Goal: Share content: Share content

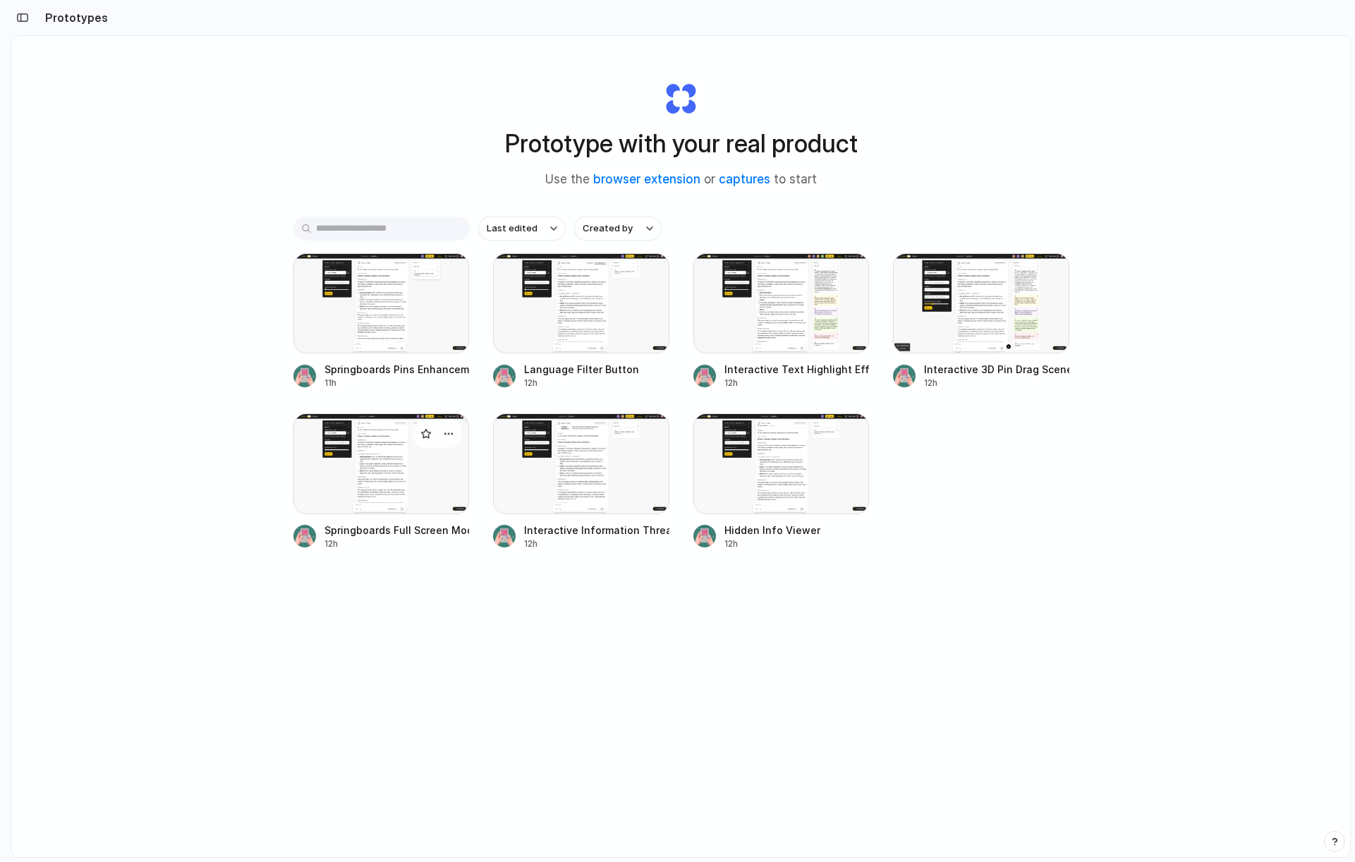
click at [406, 495] on div at bounding box center [381, 463] width 176 height 100
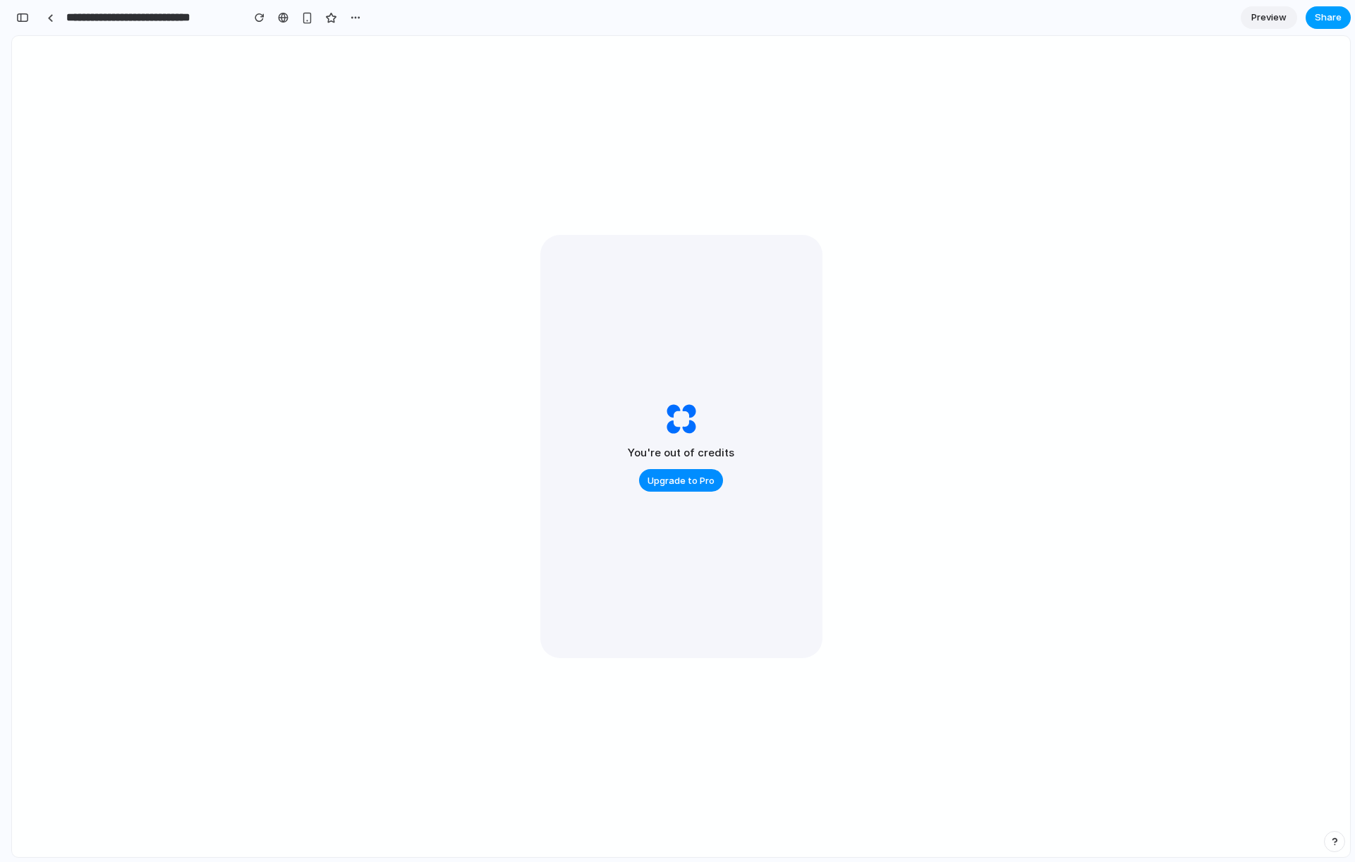
click at [1334, 18] on span "Share" at bounding box center [1328, 18] width 27 height 14
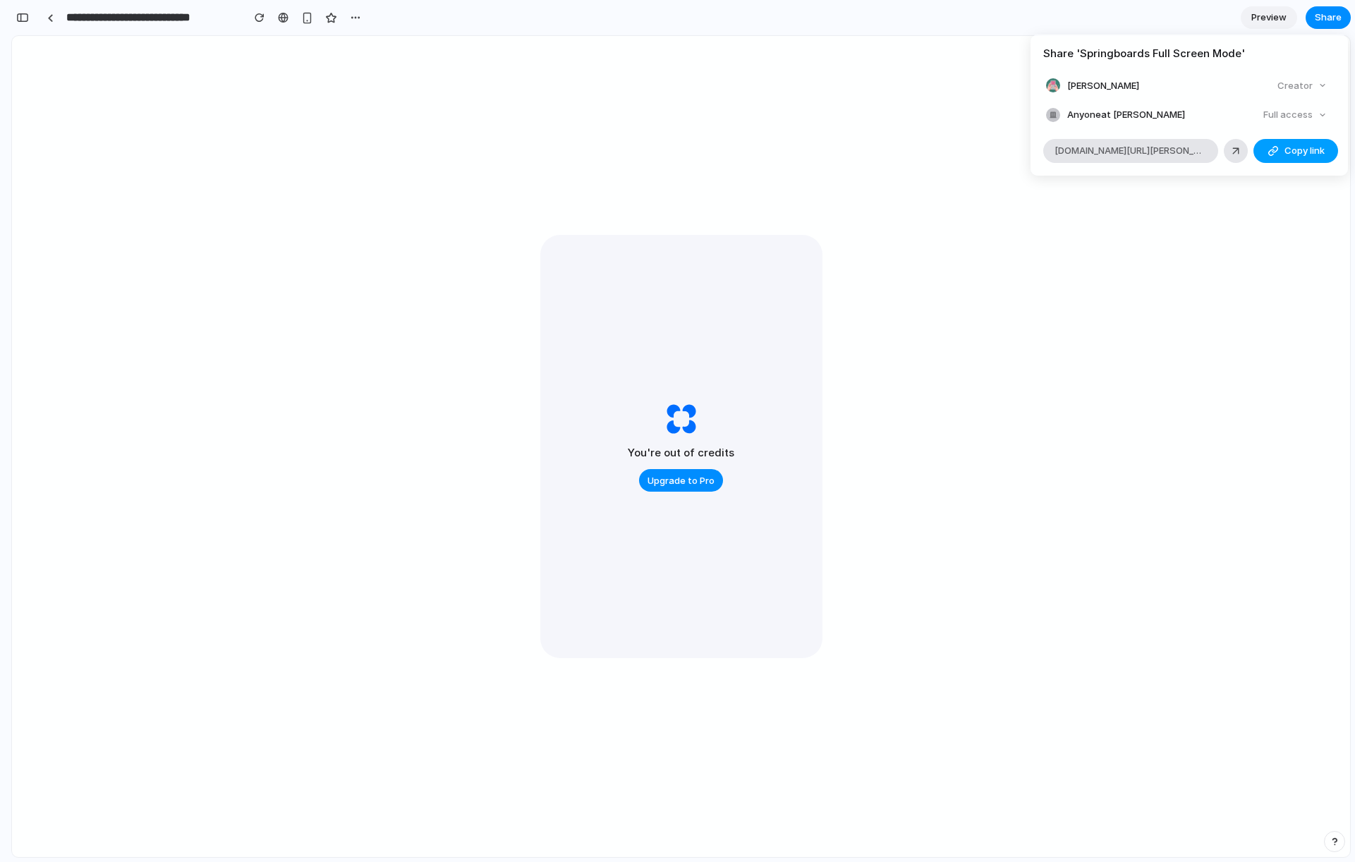
drag, startPoint x: 1299, startPoint y: 149, endPoint x: 1287, endPoint y: 150, distance: 12.0
click at [1299, 149] on span "Copy link" at bounding box center [1304, 151] width 40 height 14
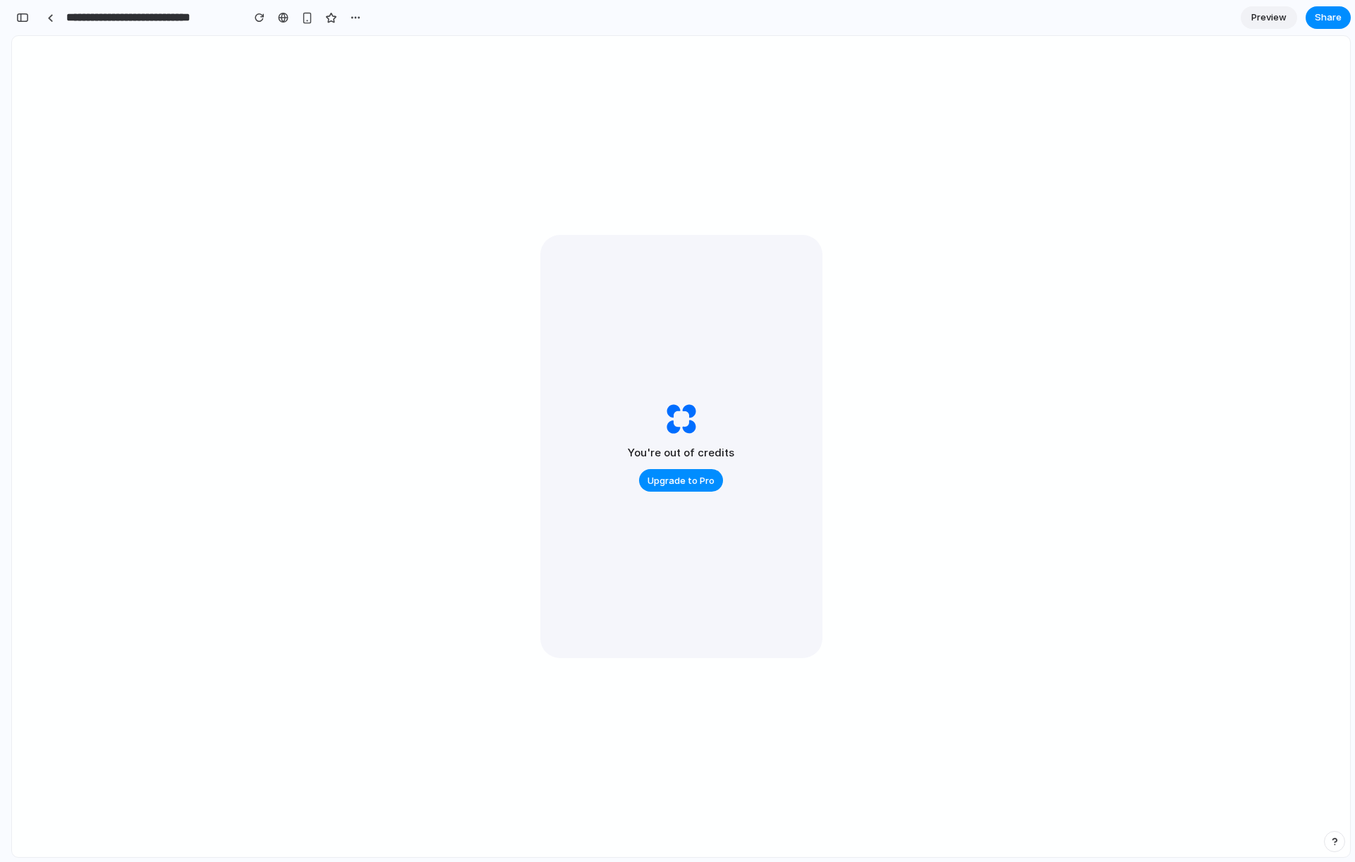
click at [54, 18] on div "Share ' Springboards Full Screen Mode ' Ronan Murphy Creator Anyone at Ronan-mu…" at bounding box center [677, 431] width 1355 height 862
click at [51, 16] on div at bounding box center [50, 18] width 6 height 8
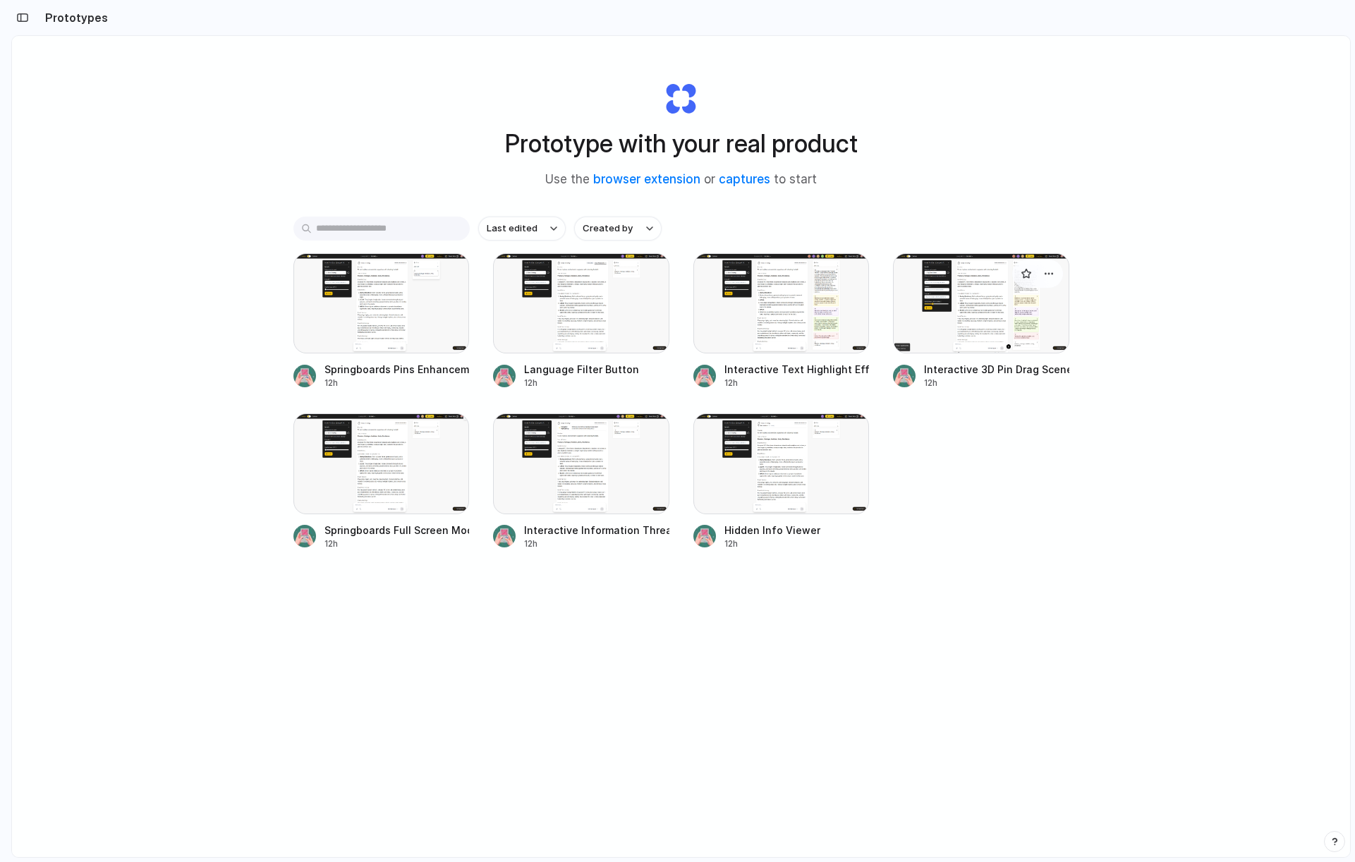
click at [972, 318] on div at bounding box center [981, 303] width 176 height 100
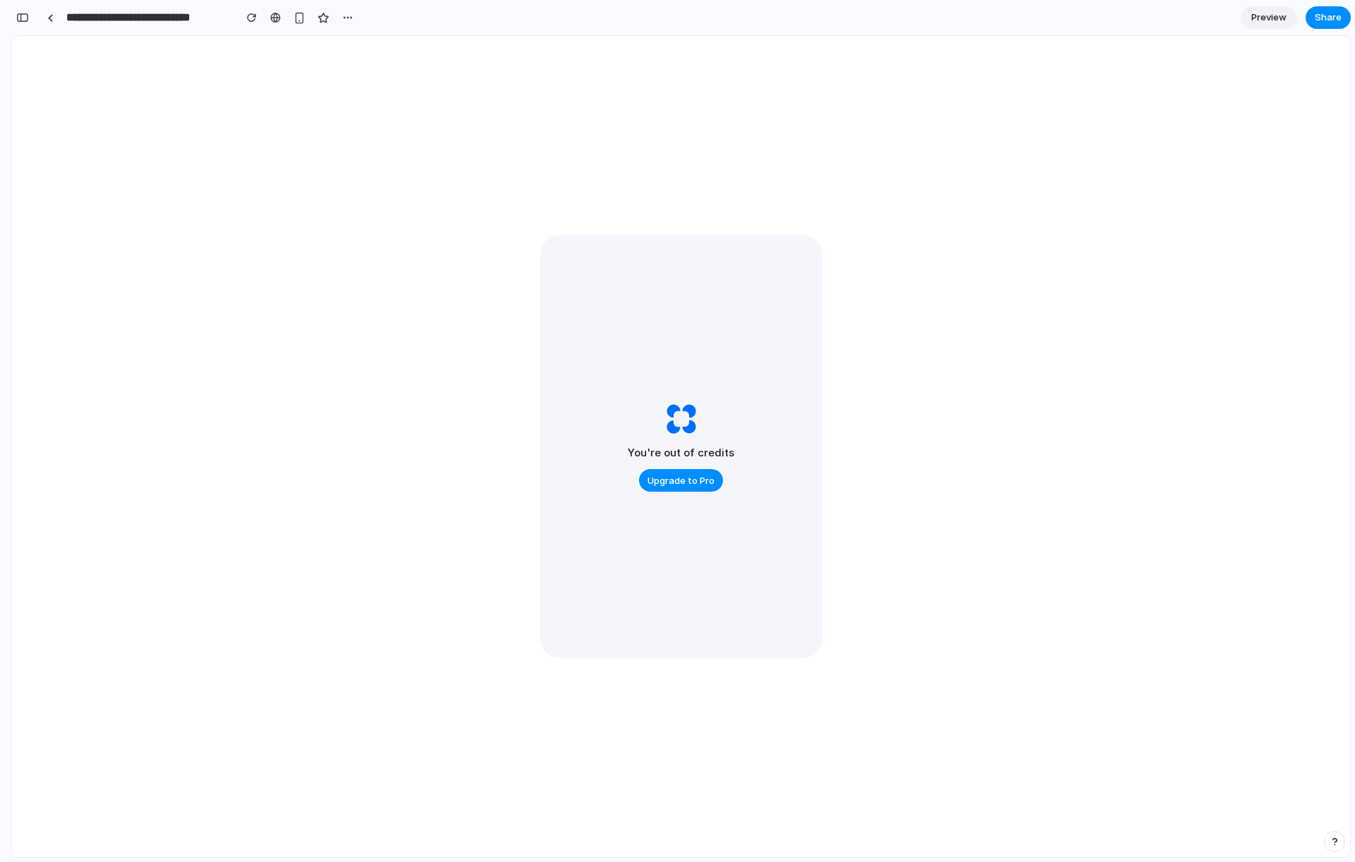
scroll to position [48, 0]
click at [1323, 23] on span "Share" at bounding box center [1328, 18] width 27 height 14
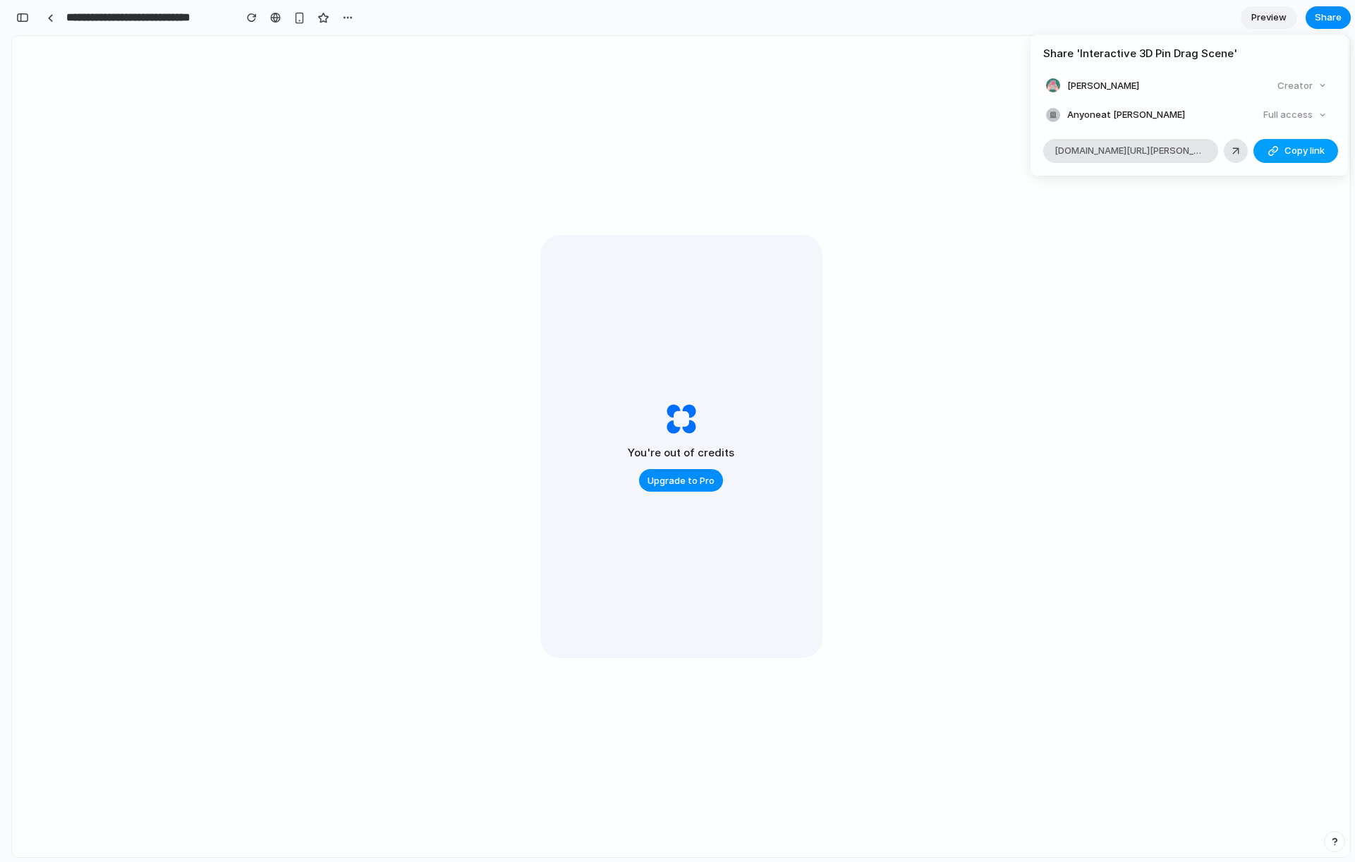
drag, startPoint x: 1287, startPoint y: 148, endPoint x: 1299, endPoint y: 154, distance: 13.6
click at [1285, 148] on span "Copy link" at bounding box center [1304, 151] width 40 height 14
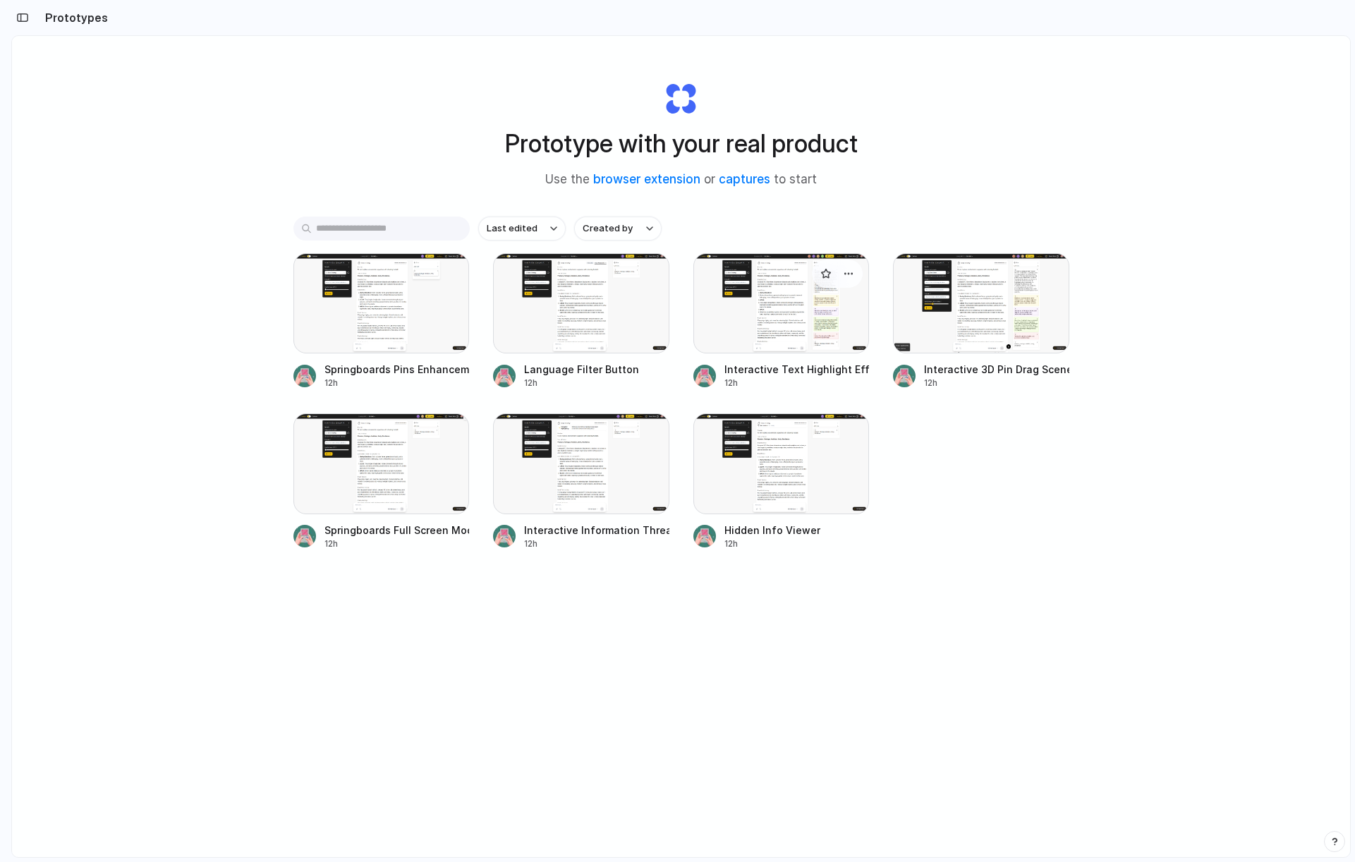
click at [777, 322] on div at bounding box center [781, 303] width 176 height 100
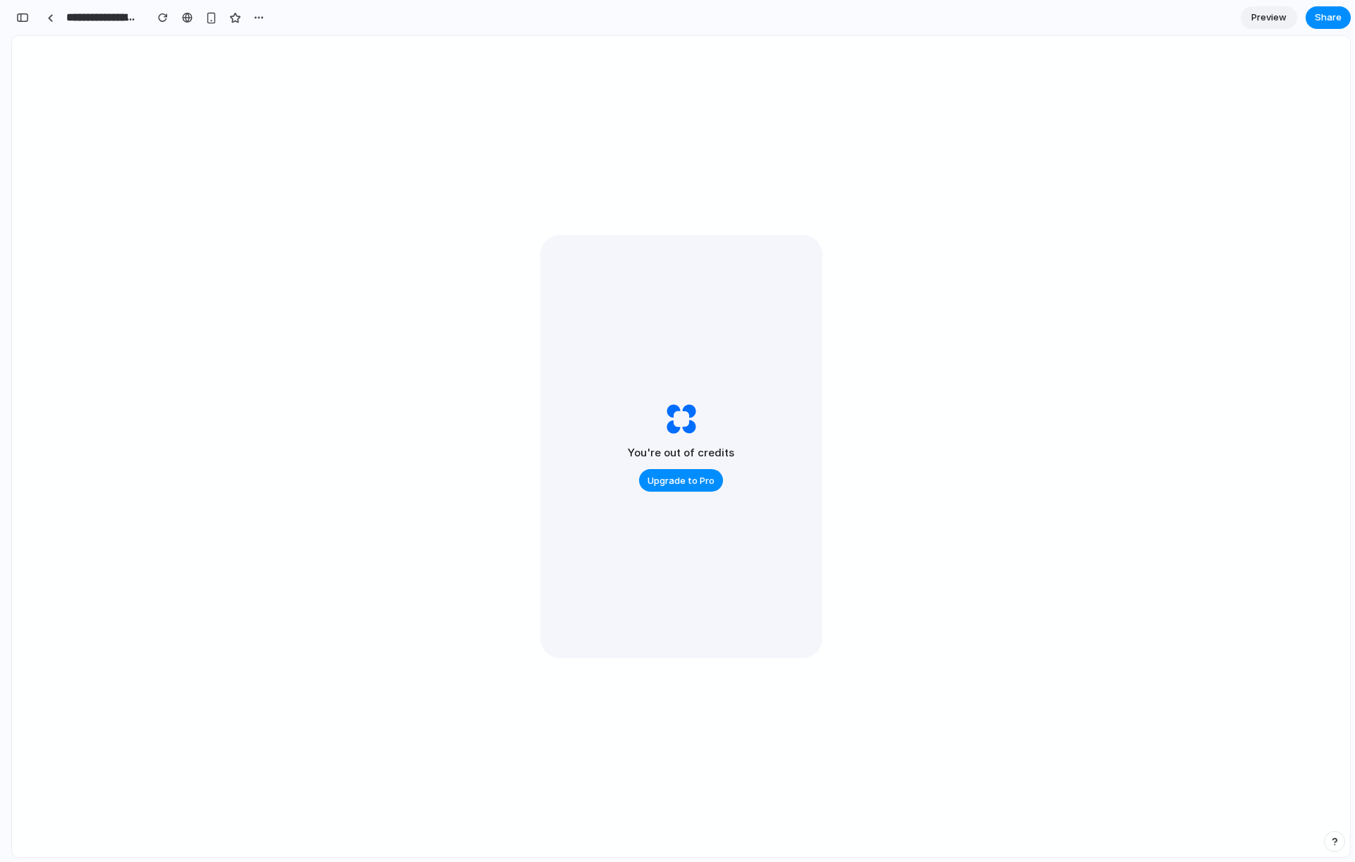
scroll to position [33, 0]
click at [1329, 20] on span "Share" at bounding box center [1328, 18] width 27 height 14
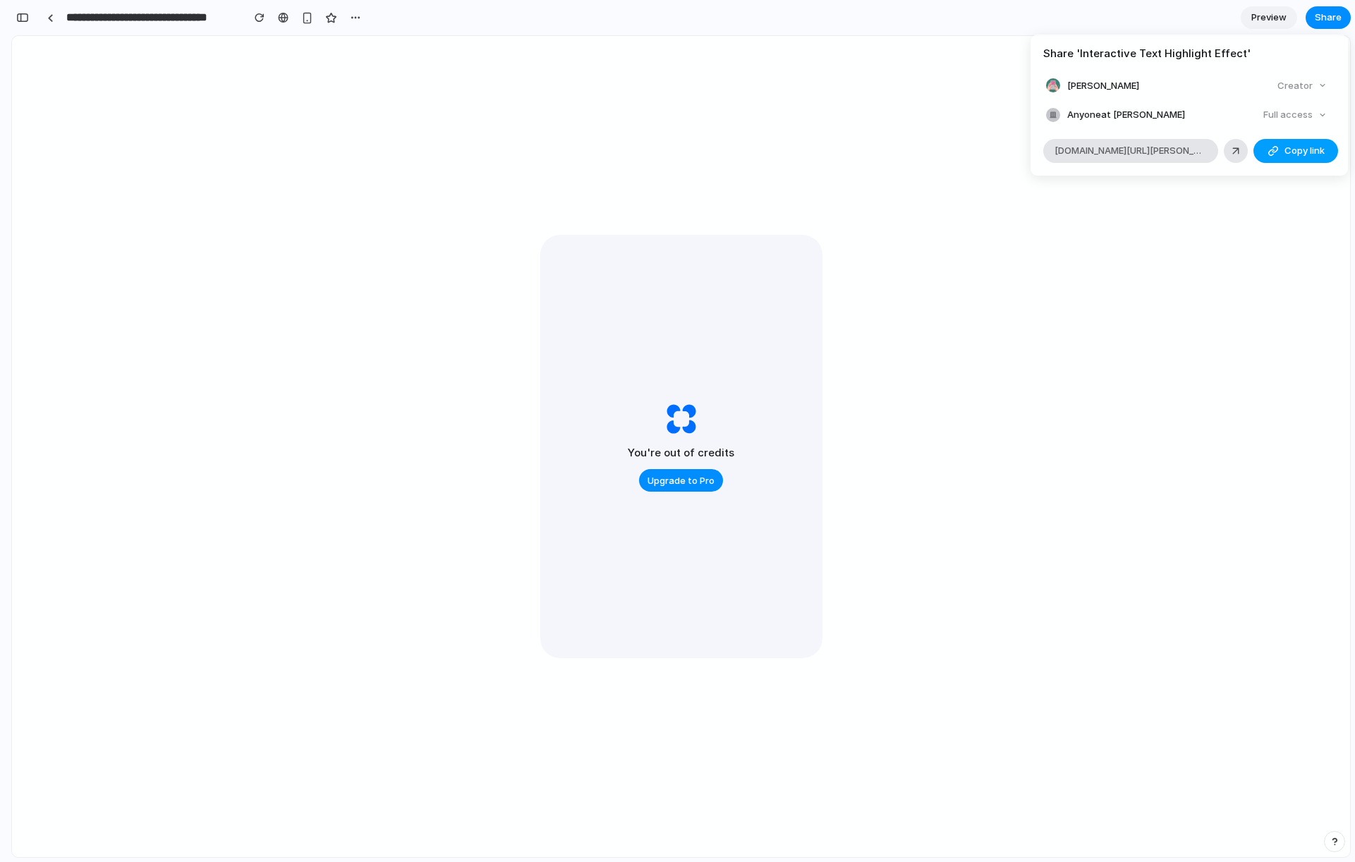
click at [1292, 152] on span "Copy link" at bounding box center [1304, 151] width 40 height 14
click at [1305, 148] on span "Copy link" at bounding box center [1304, 151] width 40 height 14
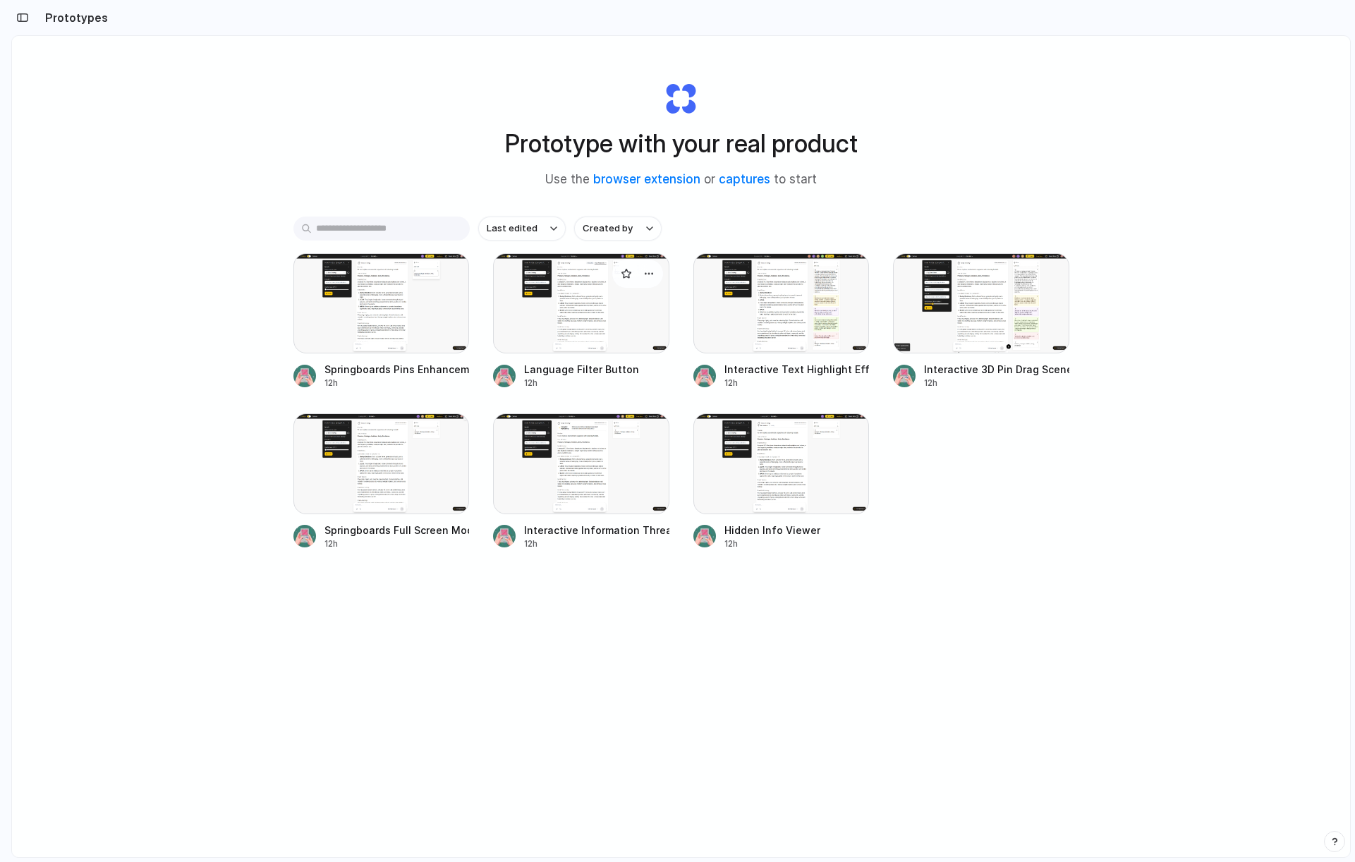
click at [590, 317] on div at bounding box center [581, 303] width 176 height 100
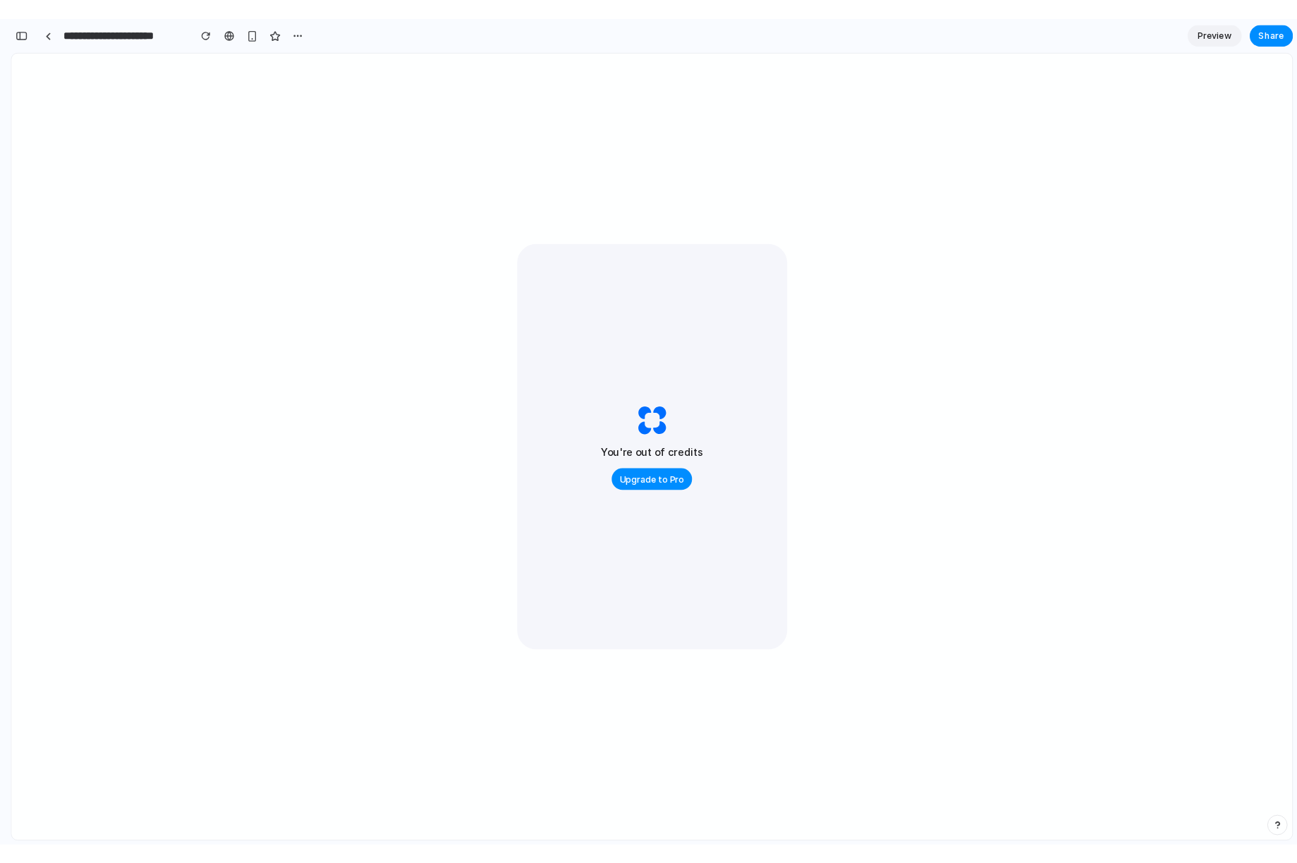
scroll to position [504, 0]
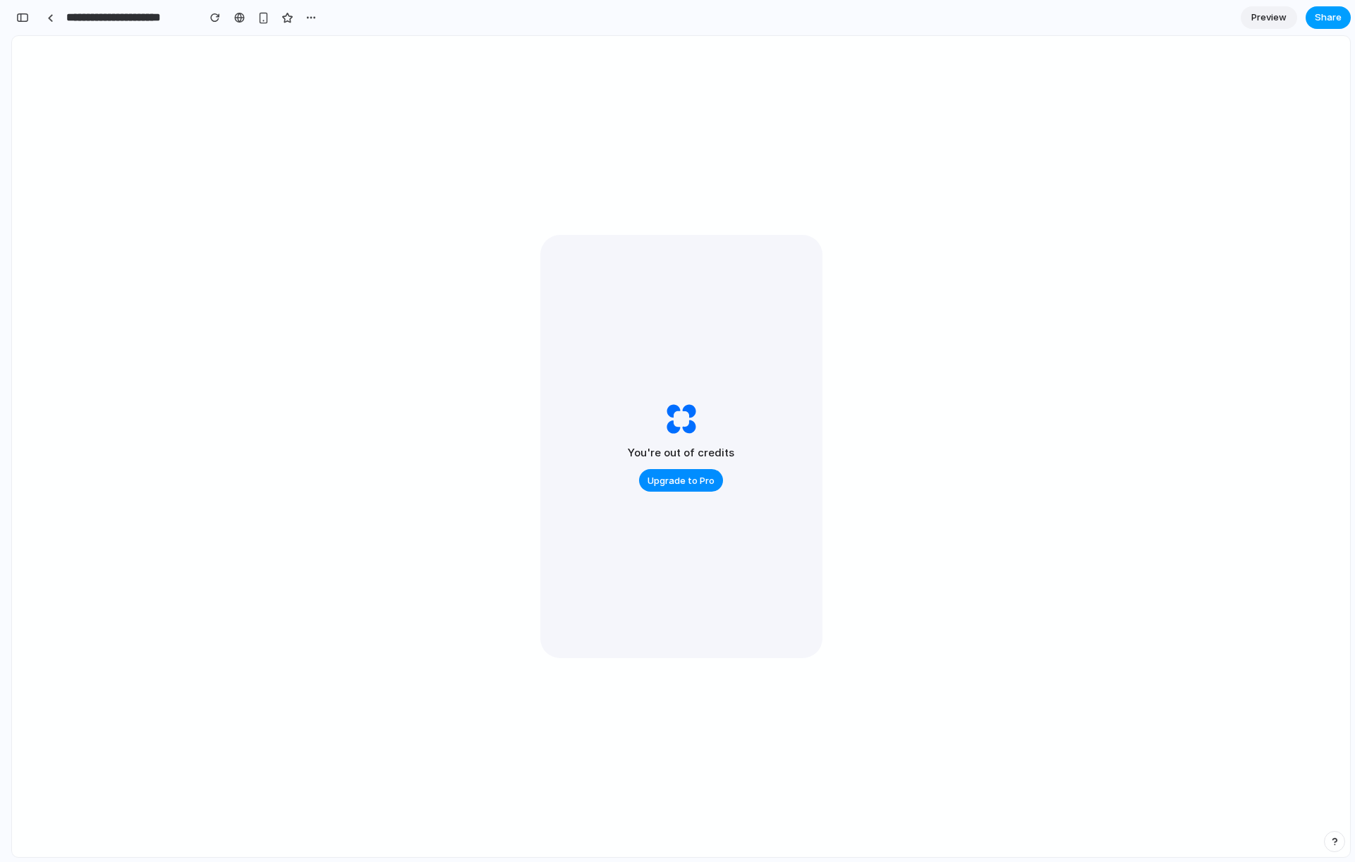
click at [1327, 16] on span "Share" at bounding box center [1328, 18] width 27 height 14
click at [1309, 150] on span "Copy link" at bounding box center [1304, 151] width 40 height 14
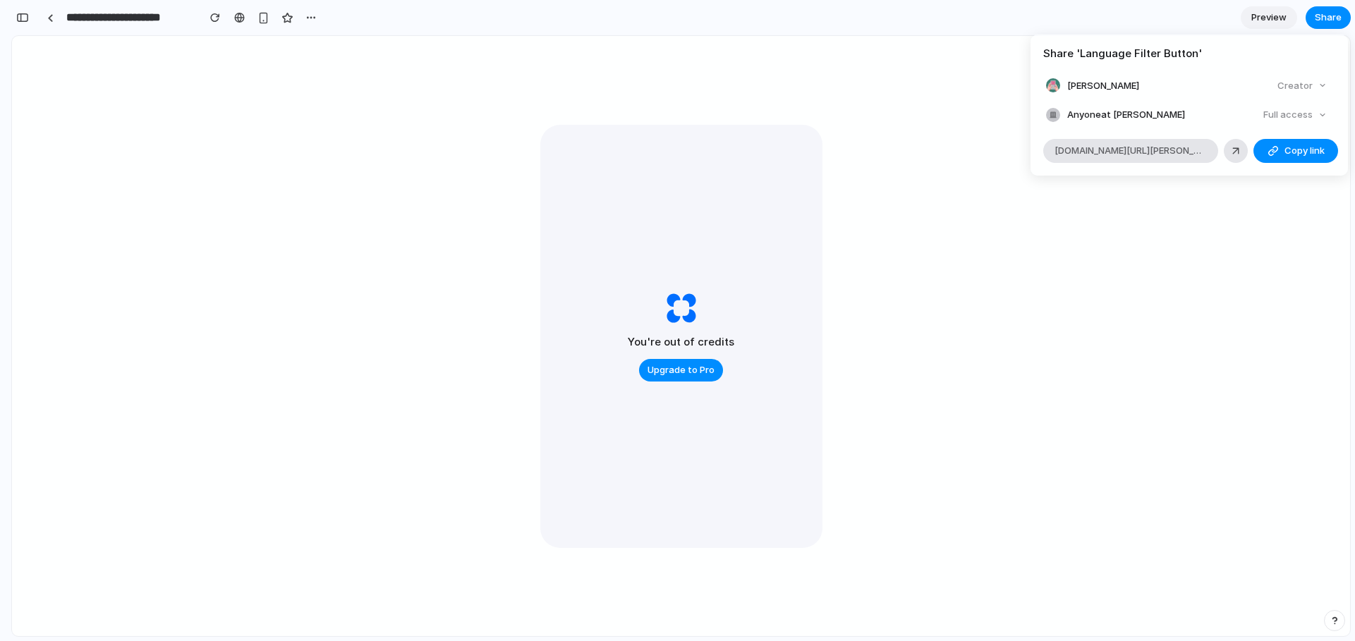
drag, startPoint x: 1287, startPoint y: 195, endPoint x: 1279, endPoint y: 188, distance: 11.0
click at [1287, 196] on div "Share ' Language Filter Button ' Ronan Murphy Creator Anyone at Ronan-murphy Fu…" at bounding box center [677, 320] width 1355 height 641
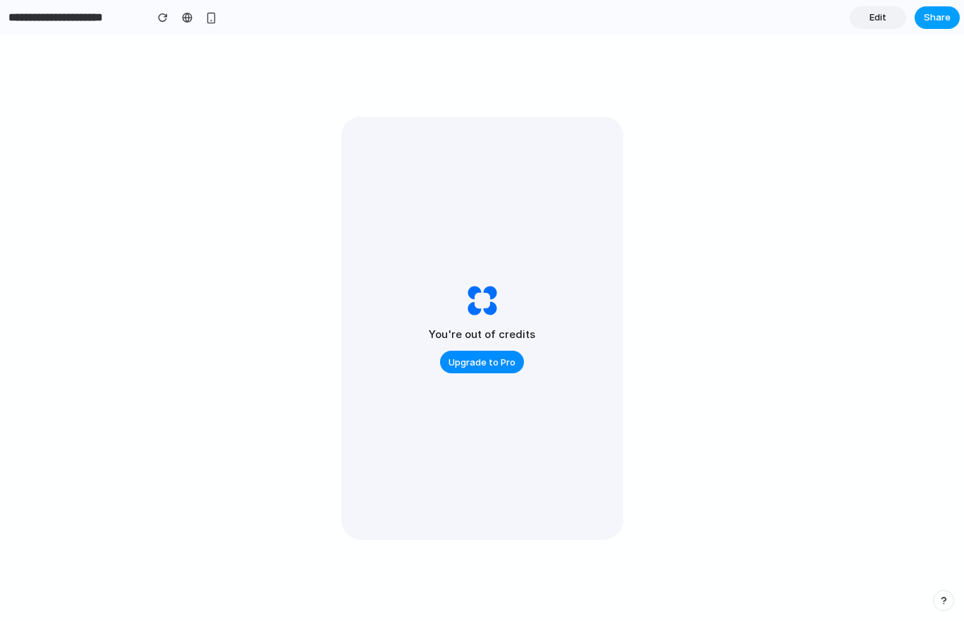
click at [950, 21] on button "Share" at bounding box center [937, 17] width 45 height 23
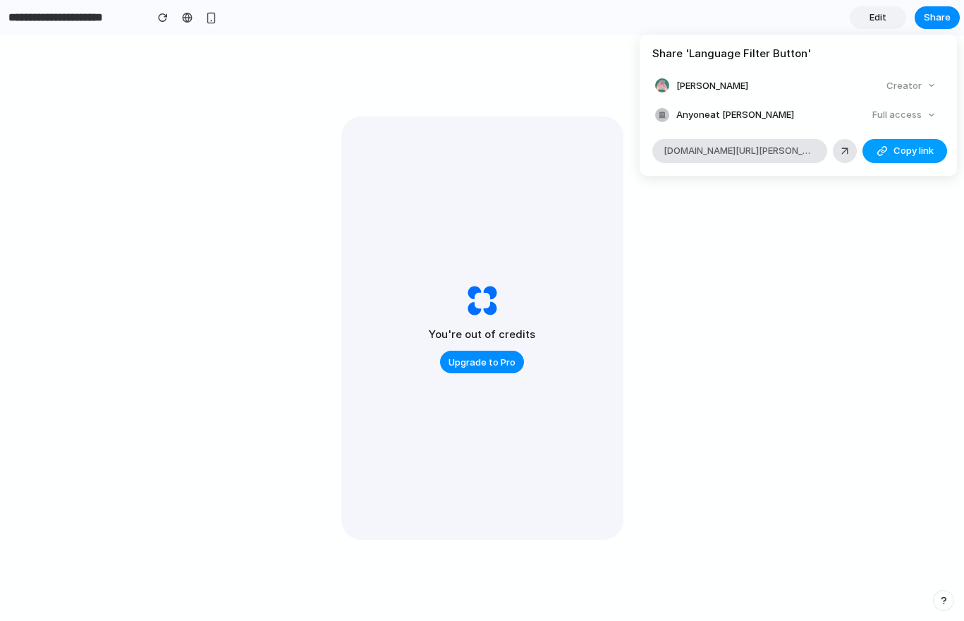
click at [904, 146] on span "Copy link" at bounding box center [914, 151] width 40 height 14
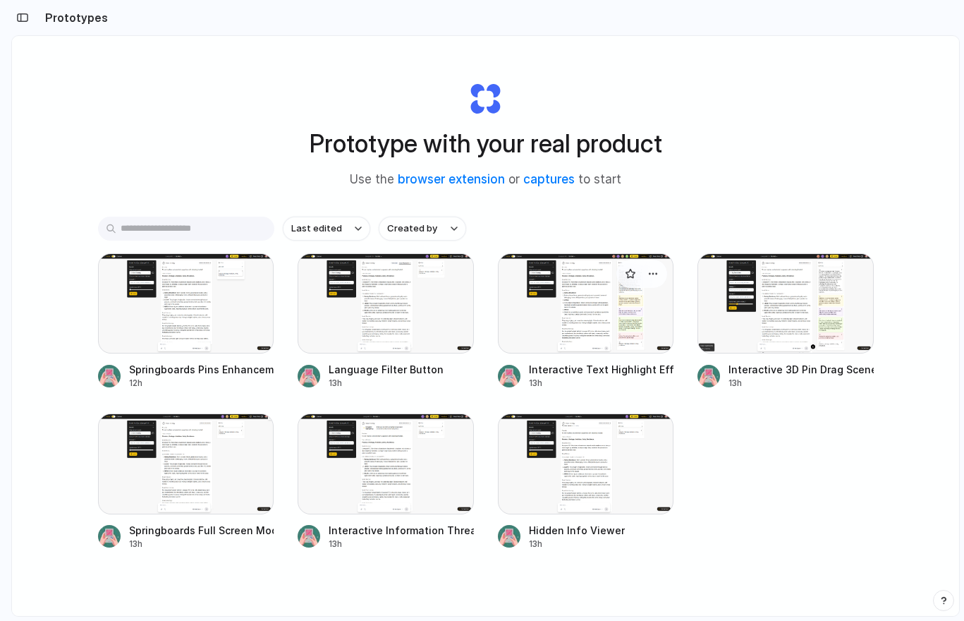
click at [609, 320] on div at bounding box center [586, 303] width 176 height 100
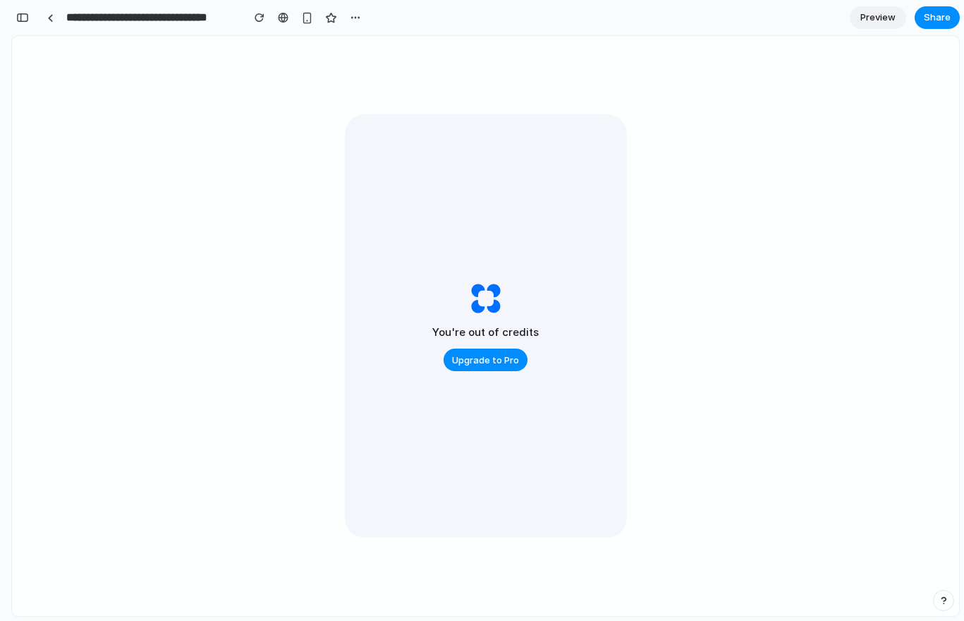
scroll to position [274, 0]
click at [938, 26] on button "Share" at bounding box center [937, 17] width 45 height 23
click at [892, 150] on button "Copy link" at bounding box center [905, 151] width 85 height 24
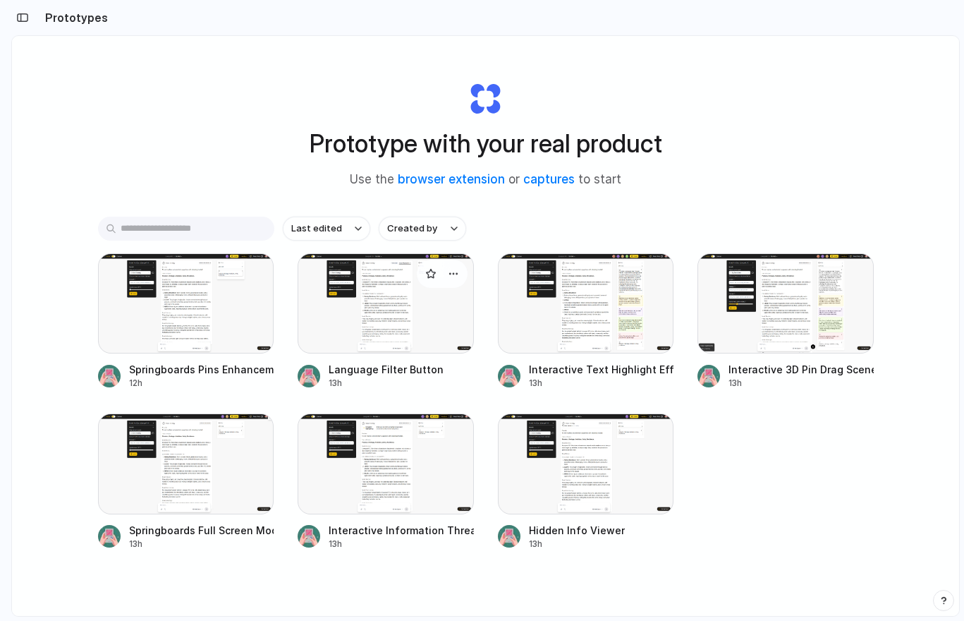
click at [394, 327] on div at bounding box center [386, 303] width 176 height 100
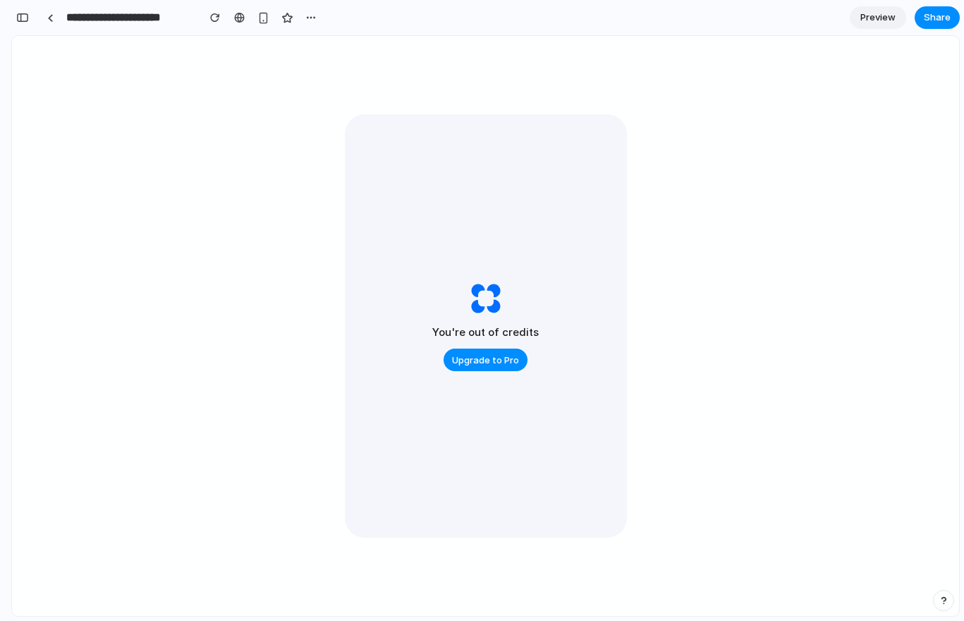
scroll to position [746, 0]
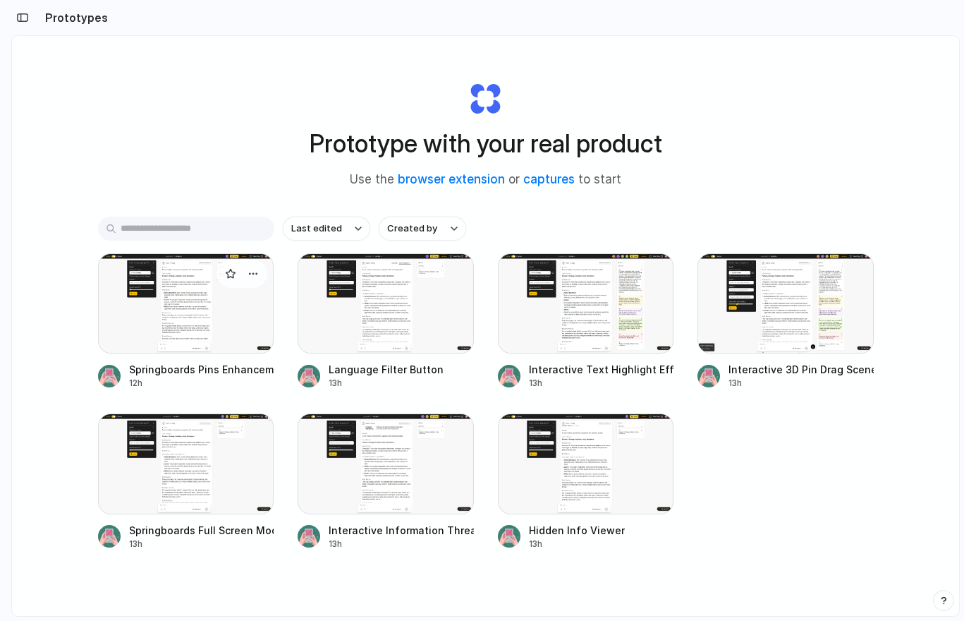
click at [197, 318] on div at bounding box center [186, 303] width 176 height 100
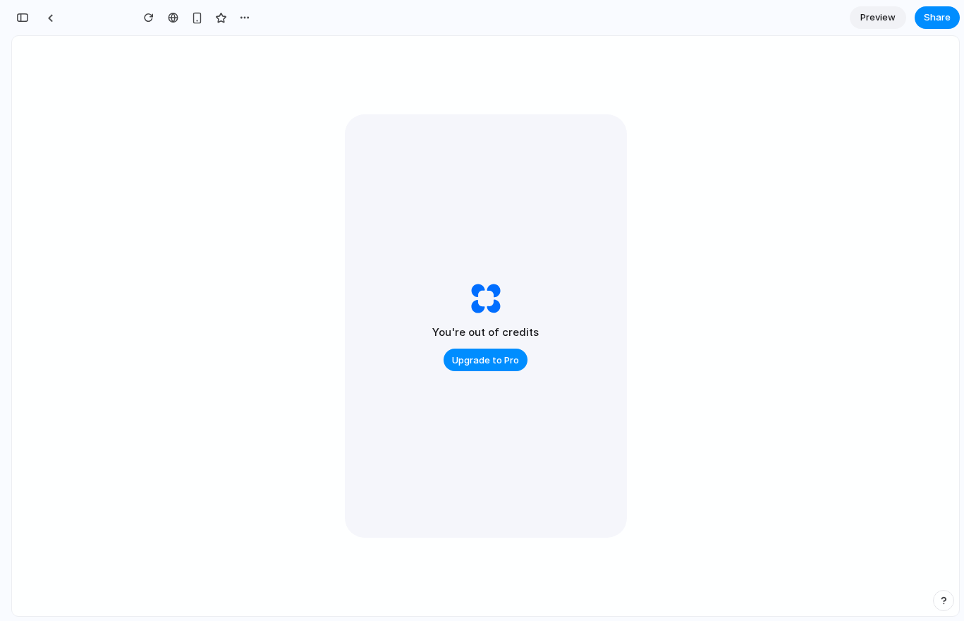
scroll to position [1817, 0]
click at [874, 20] on span "Preview" at bounding box center [878, 18] width 35 height 14
click at [880, 20] on span "Edit" at bounding box center [878, 18] width 17 height 14
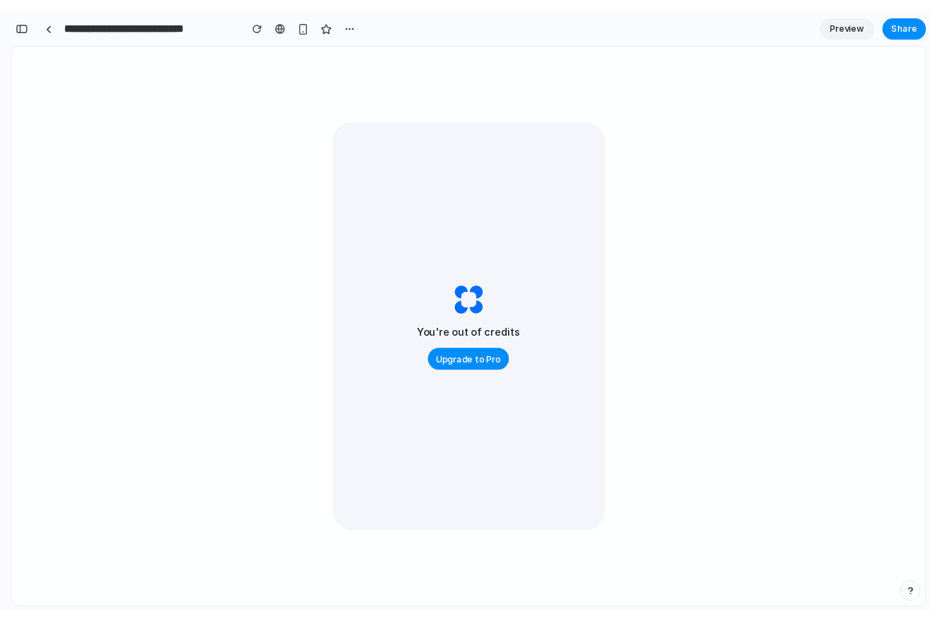
scroll to position [1817, 0]
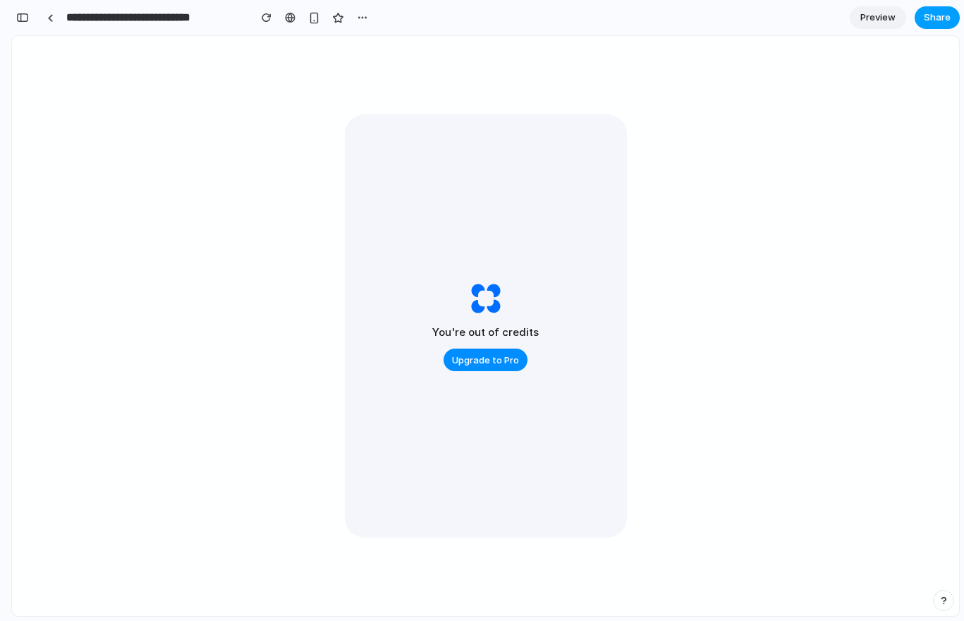
click at [935, 20] on span "Share" at bounding box center [937, 18] width 27 height 14
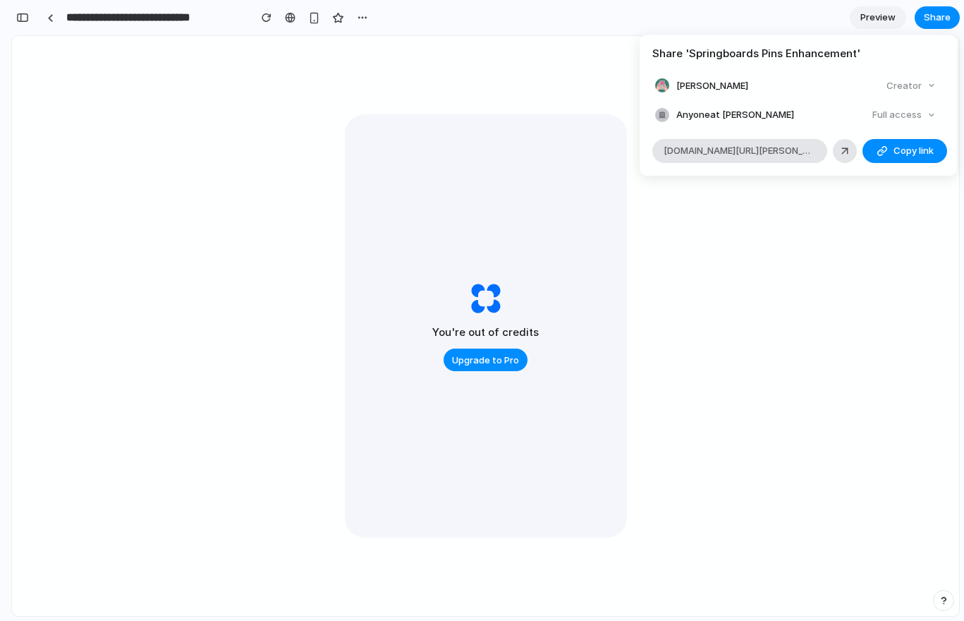
click at [203, 409] on div "Share ' Springboards Pins Enhancement ' Ronan Murphy Creator Anyone at Ronan-mu…" at bounding box center [482, 310] width 964 height 621
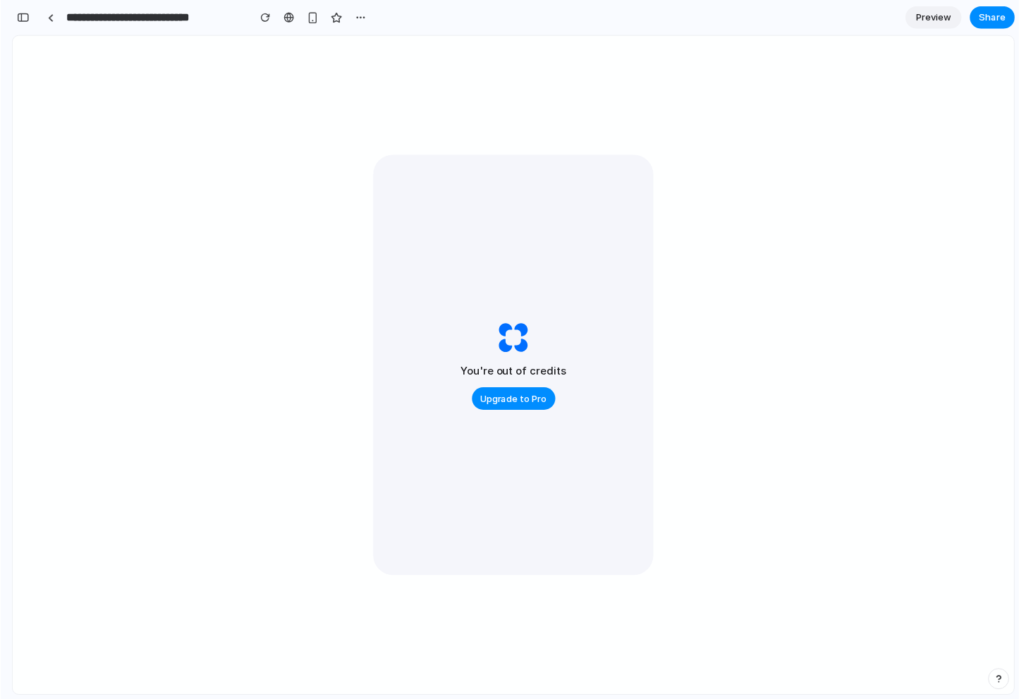
scroll to position [1739, 0]
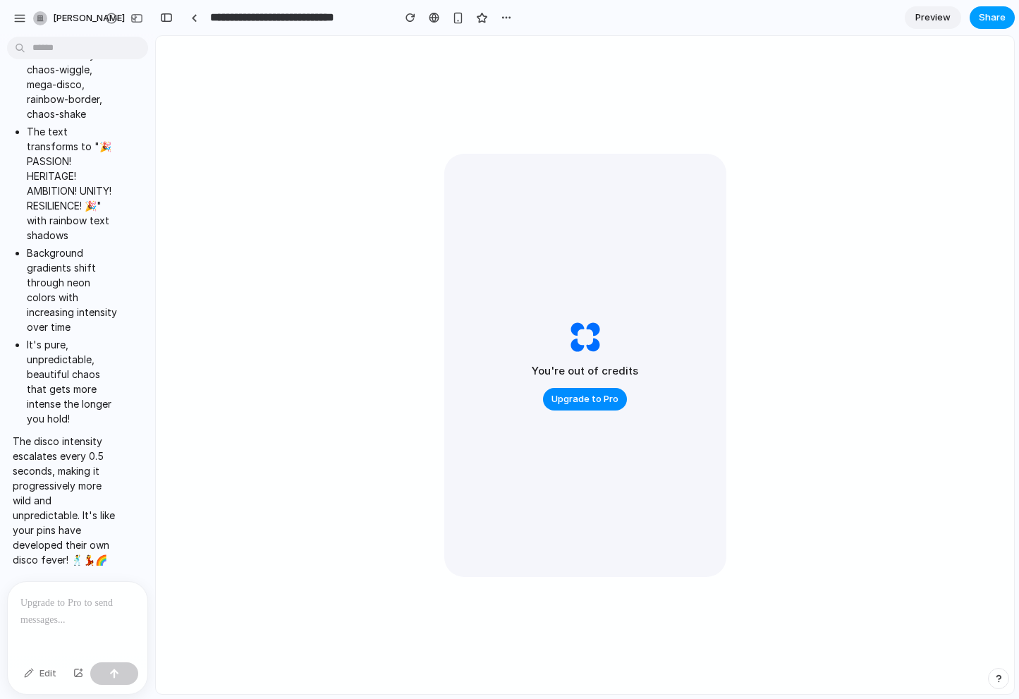
click at [963, 17] on span "Share" at bounding box center [992, 18] width 27 height 14
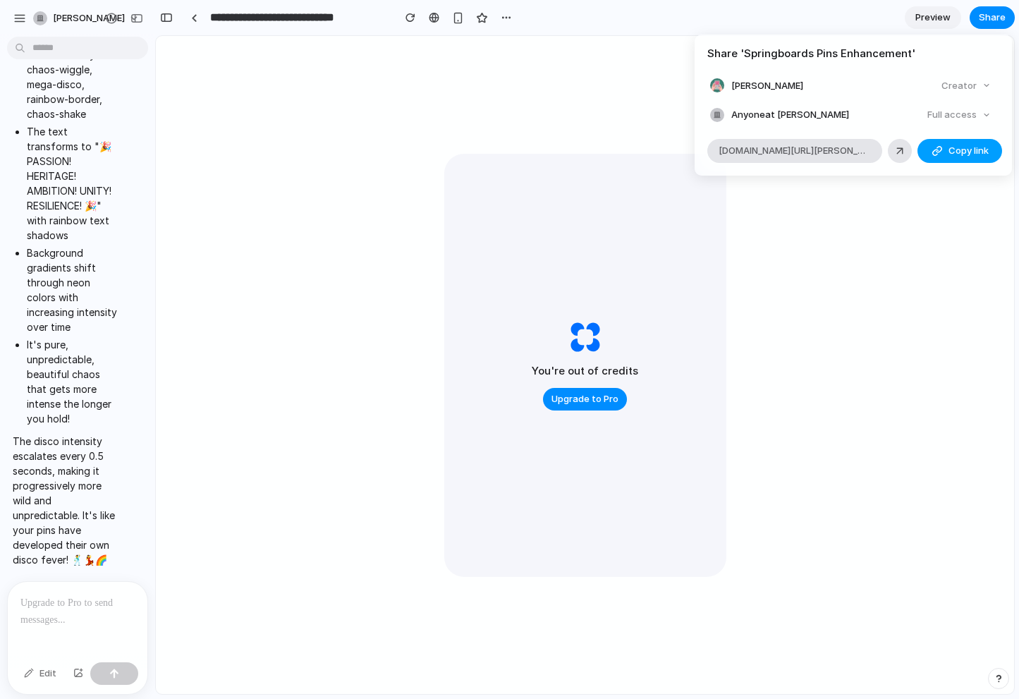
click at [959, 154] on span "Copy link" at bounding box center [969, 151] width 40 height 14
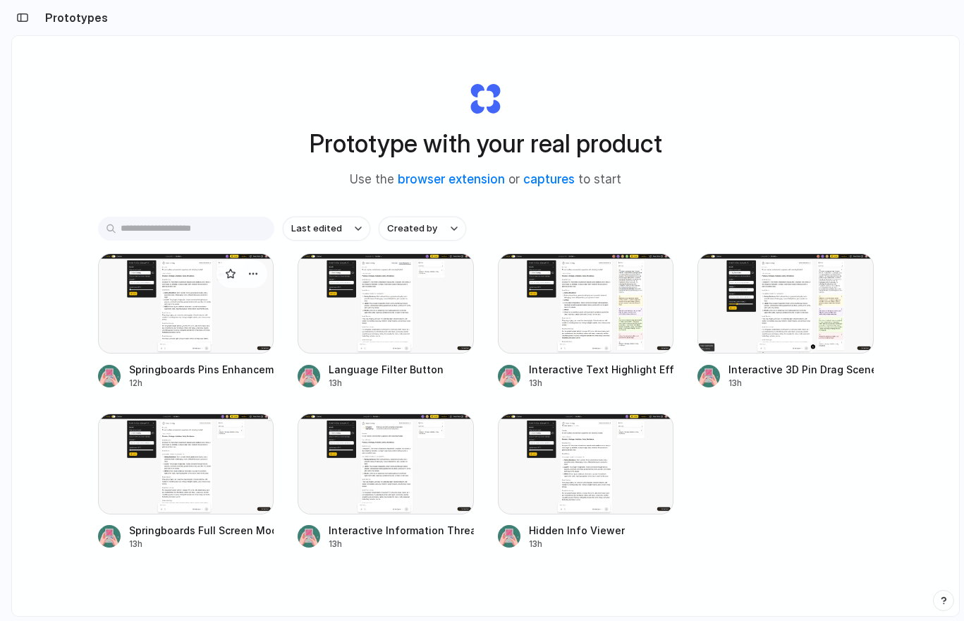
click at [214, 319] on div at bounding box center [186, 303] width 176 height 100
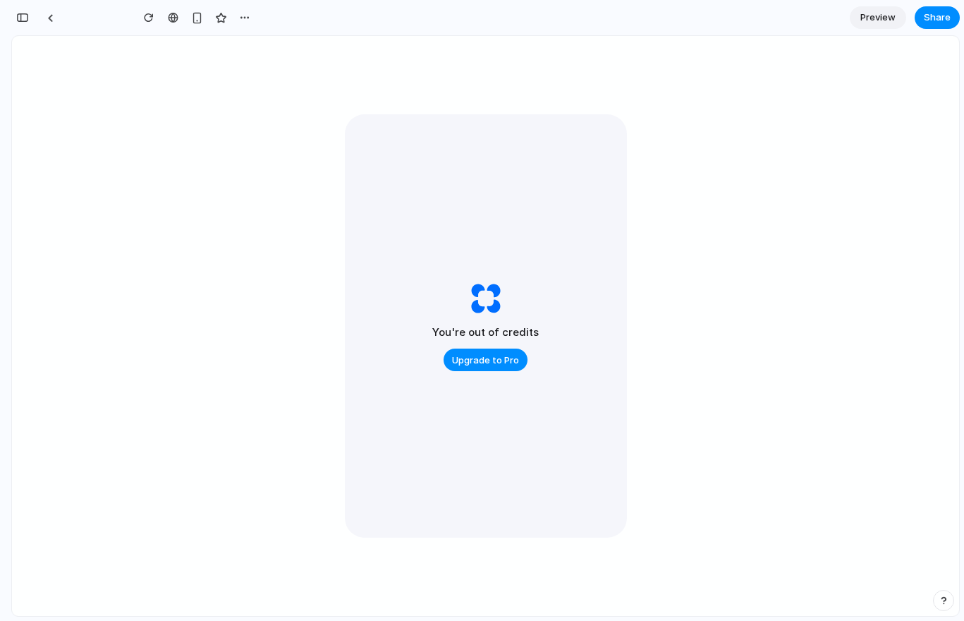
scroll to position [1817, 0]
click at [930, 19] on span "Share" at bounding box center [937, 18] width 27 height 14
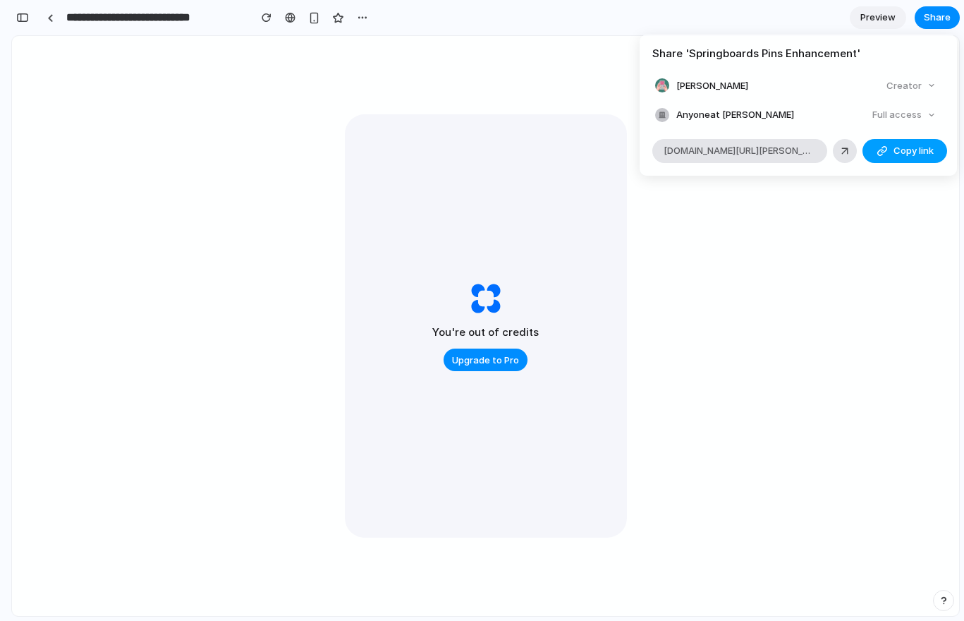
click at [913, 147] on span "Copy link" at bounding box center [914, 151] width 40 height 14
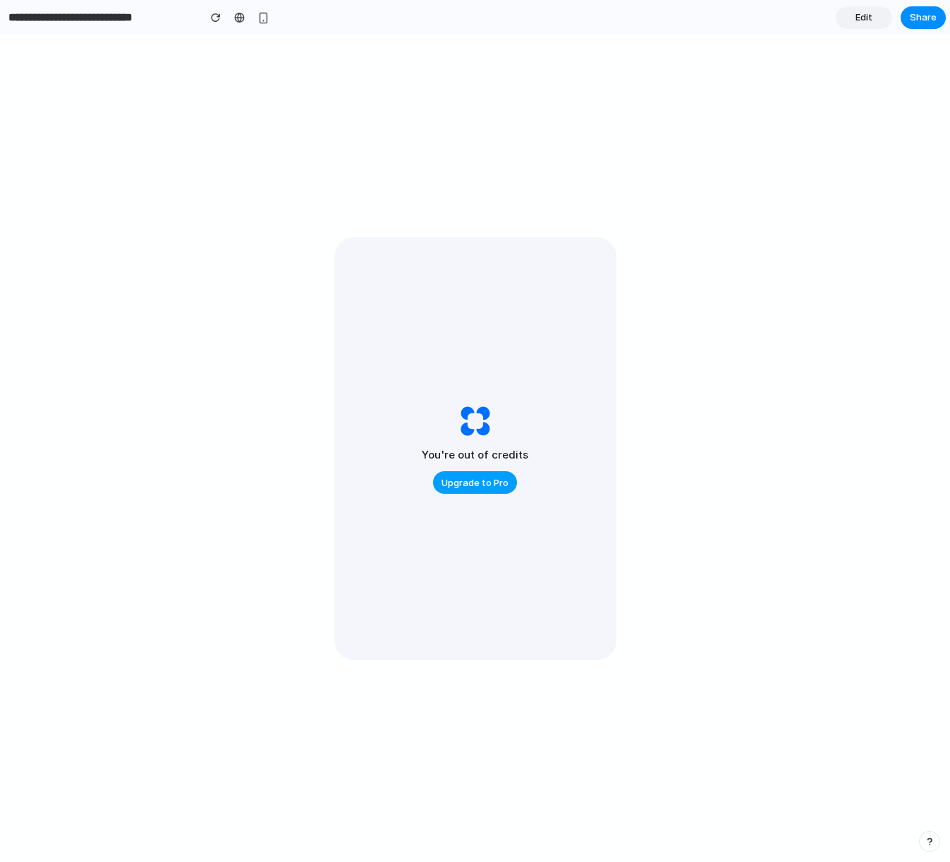
click at [468, 480] on span "Upgrade to Pro" at bounding box center [475, 483] width 67 height 14
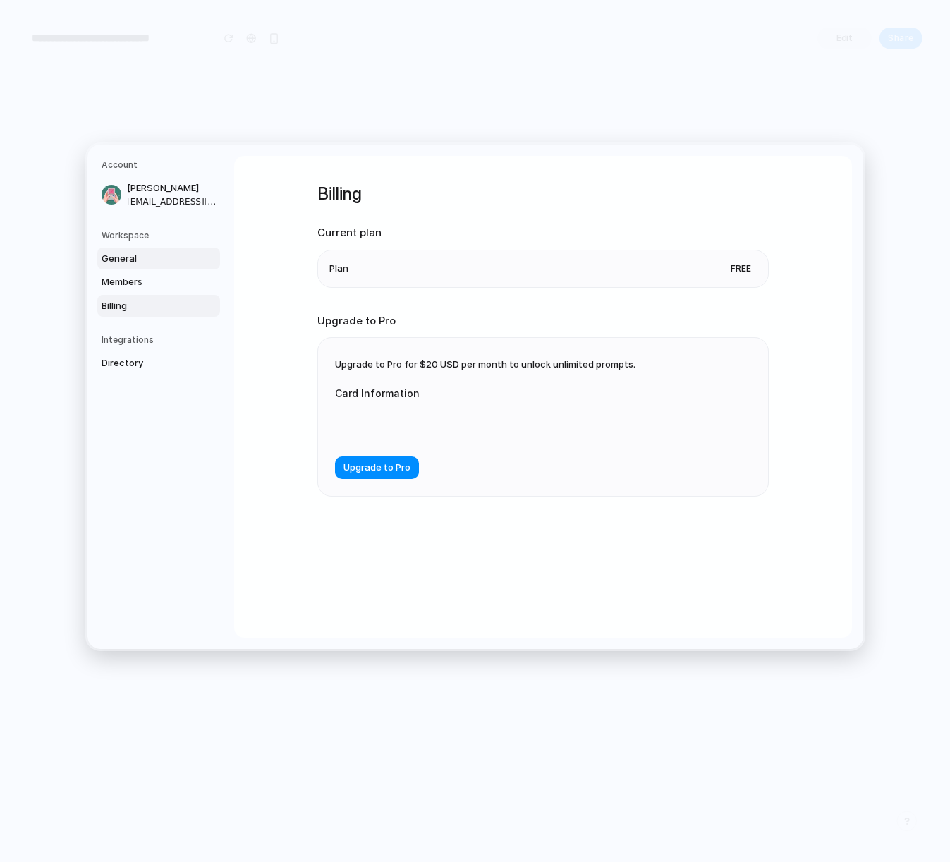
click at [170, 255] on span "General" at bounding box center [147, 258] width 90 height 14
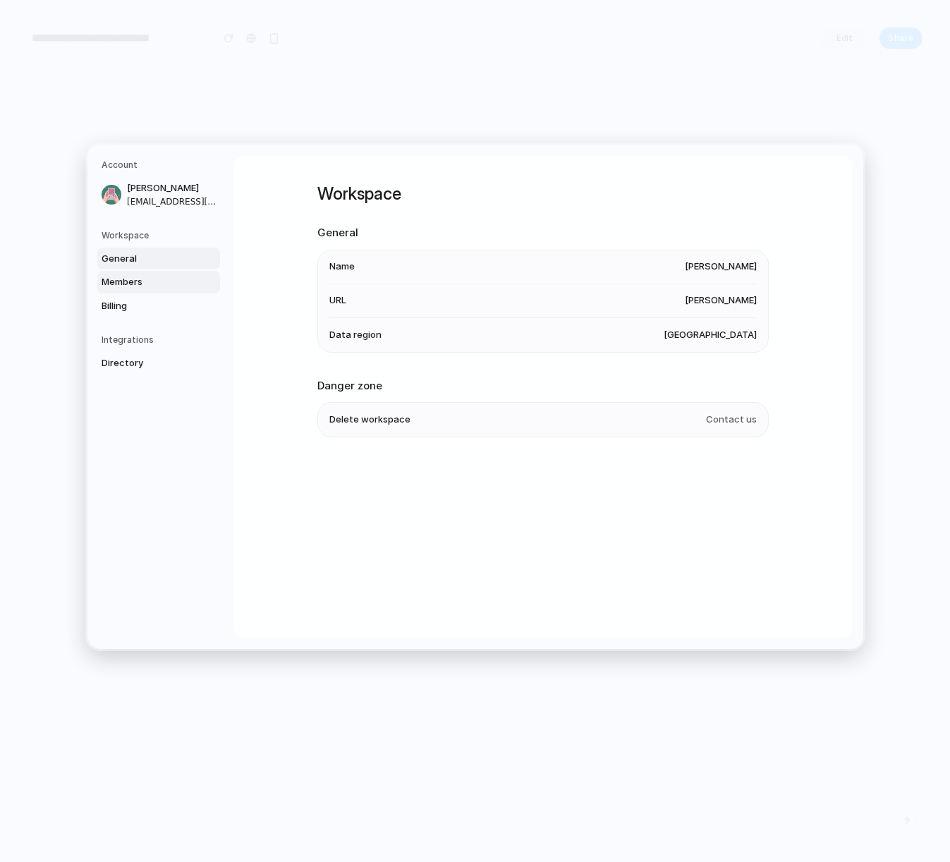
click at [158, 284] on span "Members" at bounding box center [147, 282] width 90 height 14
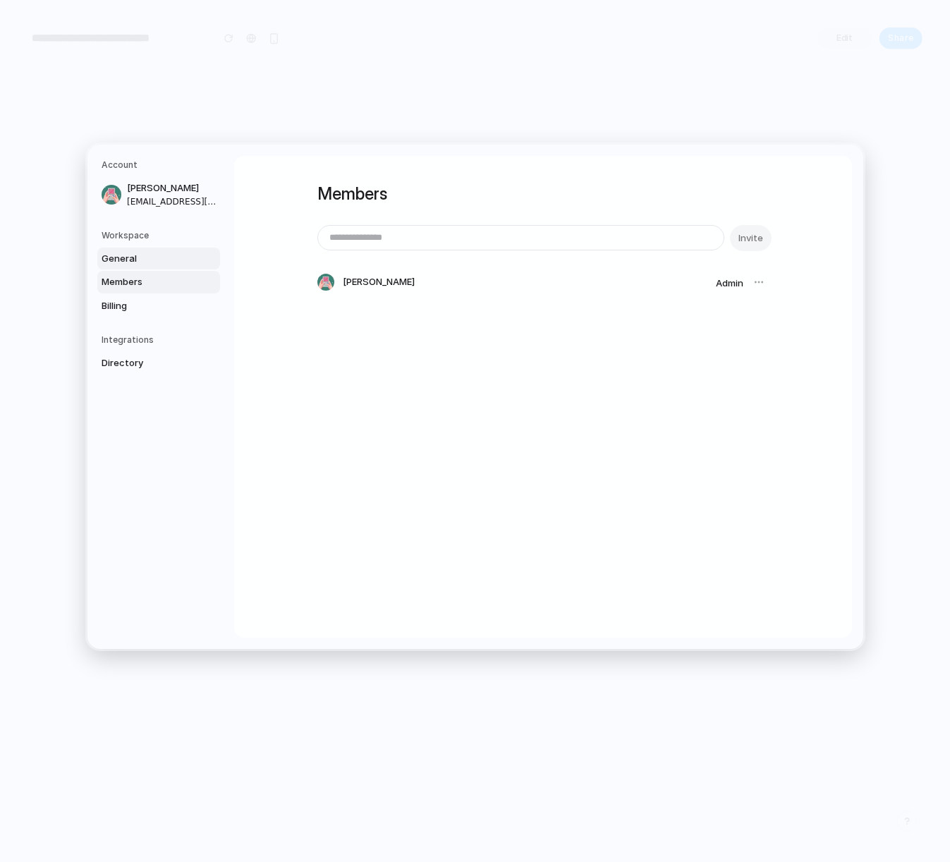
click at [169, 258] on span "General" at bounding box center [147, 258] width 90 height 14
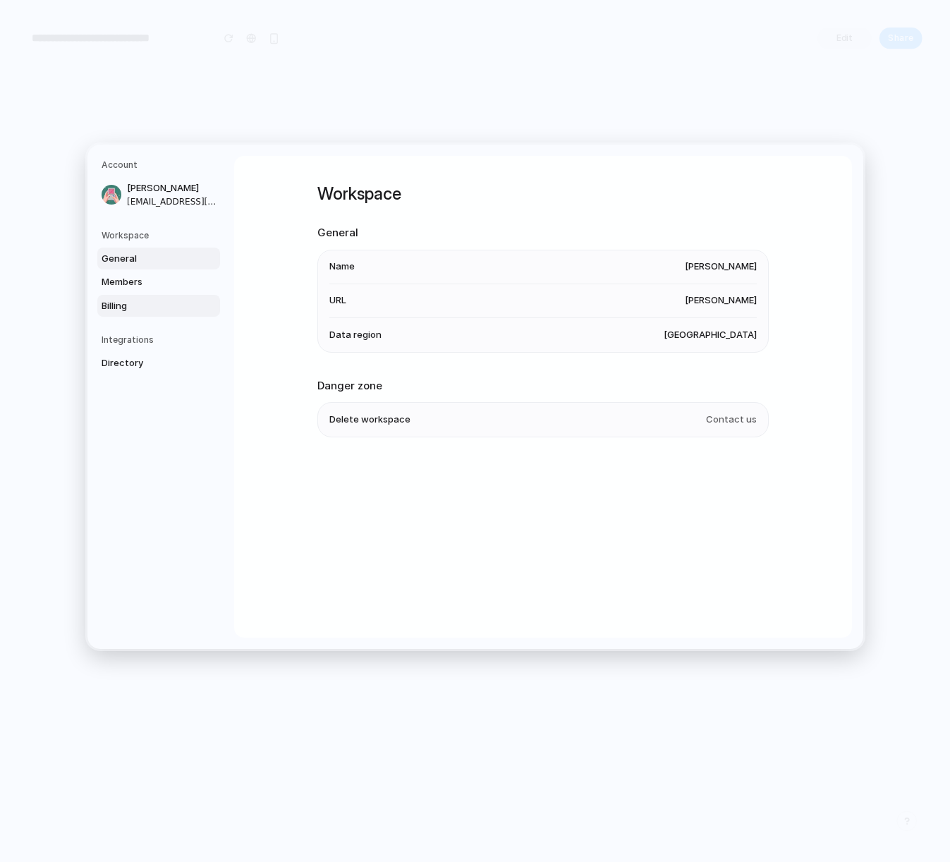
click at [155, 310] on span "Billing" at bounding box center [147, 305] width 90 height 14
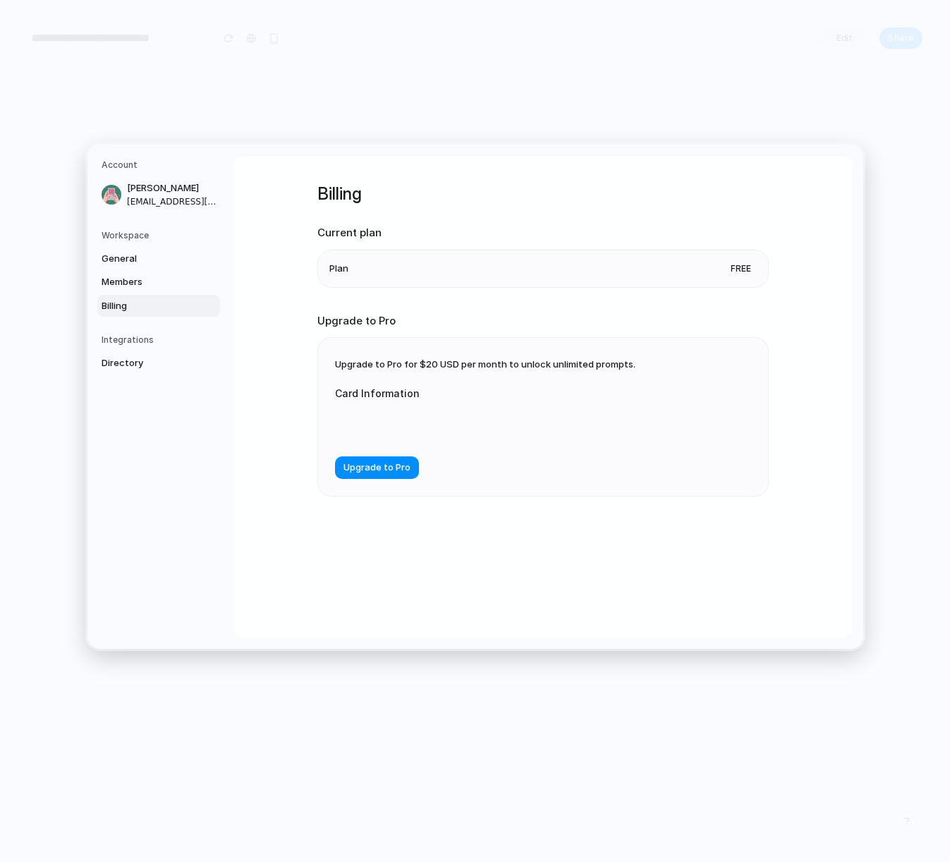
drag, startPoint x: 339, startPoint y: 362, endPoint x: 480, endPoint y: 366, distance: 141.8
click at [480, 366] on span "Upgrade to Pro for $20 USD per month to unlock unlimited prompts." at bounding box center [485, 363] width 300 height 11
click at [530, 366] on span "Upgrade to Pro for $20 USD per month to unlock unlimited prompts." at bounding box center [485, 363] width 300 height 11
drag, startPoint x: 478, startPoint y: 361, endPoint x: 585, endPoint y: 363, distance: 107.2
click at [585, 363] on span "Upgrade to Pro for $20 USD per month to unlock unlimited prompts." at bounding box center [485, 363] width 300 height 11
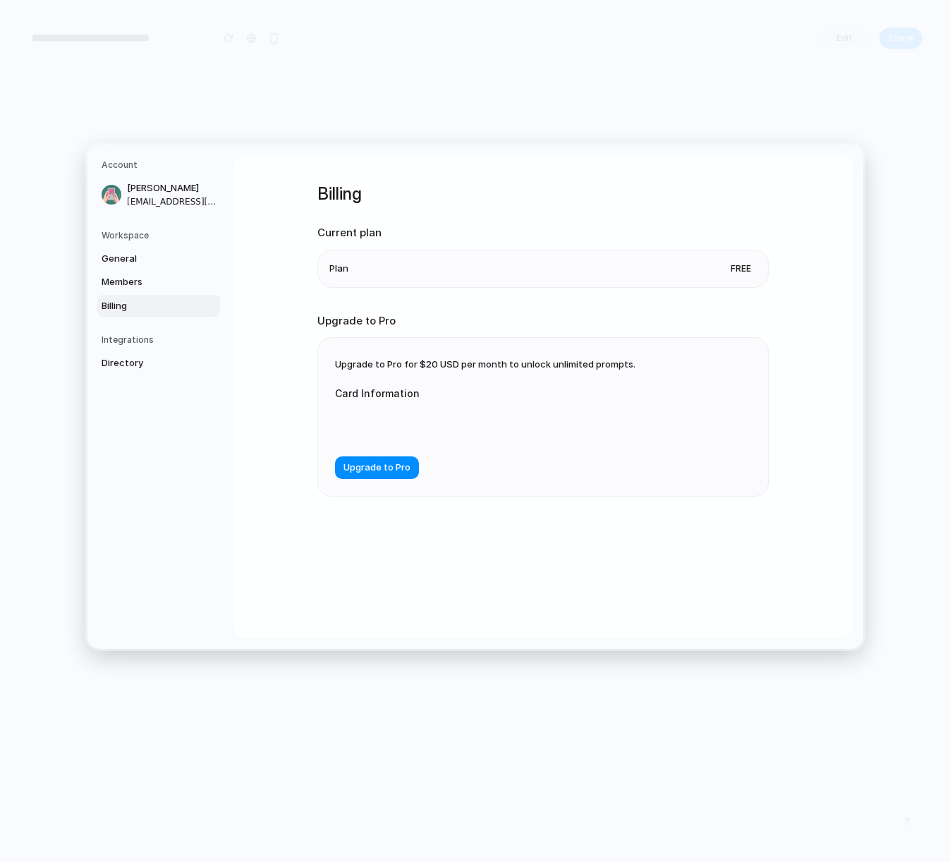
drag, startPoint x: 585, startPoint y: 363, endPoint x: 574, endPoint y: 365, distance: 11.5
click at [585, 363] on span "Upgrade to Pro for $20 USD per month to unlock unlimited prompts." at bounding box center [485, 363] width 300 height 11
click at [377, 473] on span "Upgrade to Pro" at bounding box center [376, 468] width 67 height 14
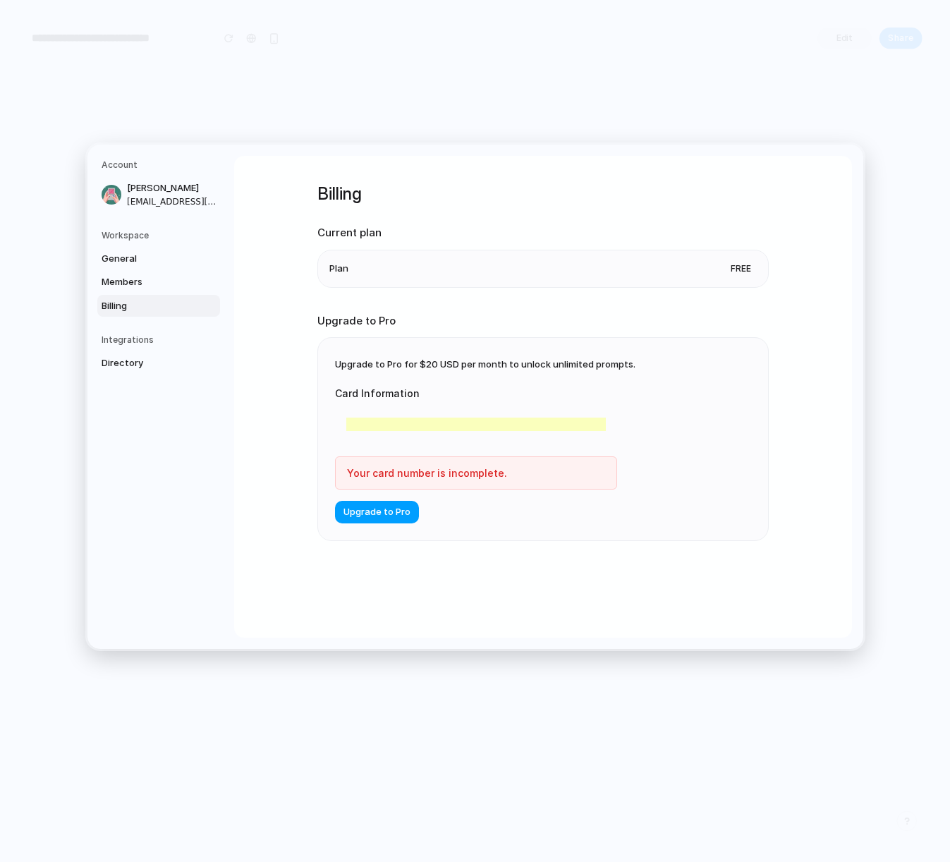
click at [377, 514] on span "Upgrade to Pro" at bounding box center [376, 512] width 67 height 14
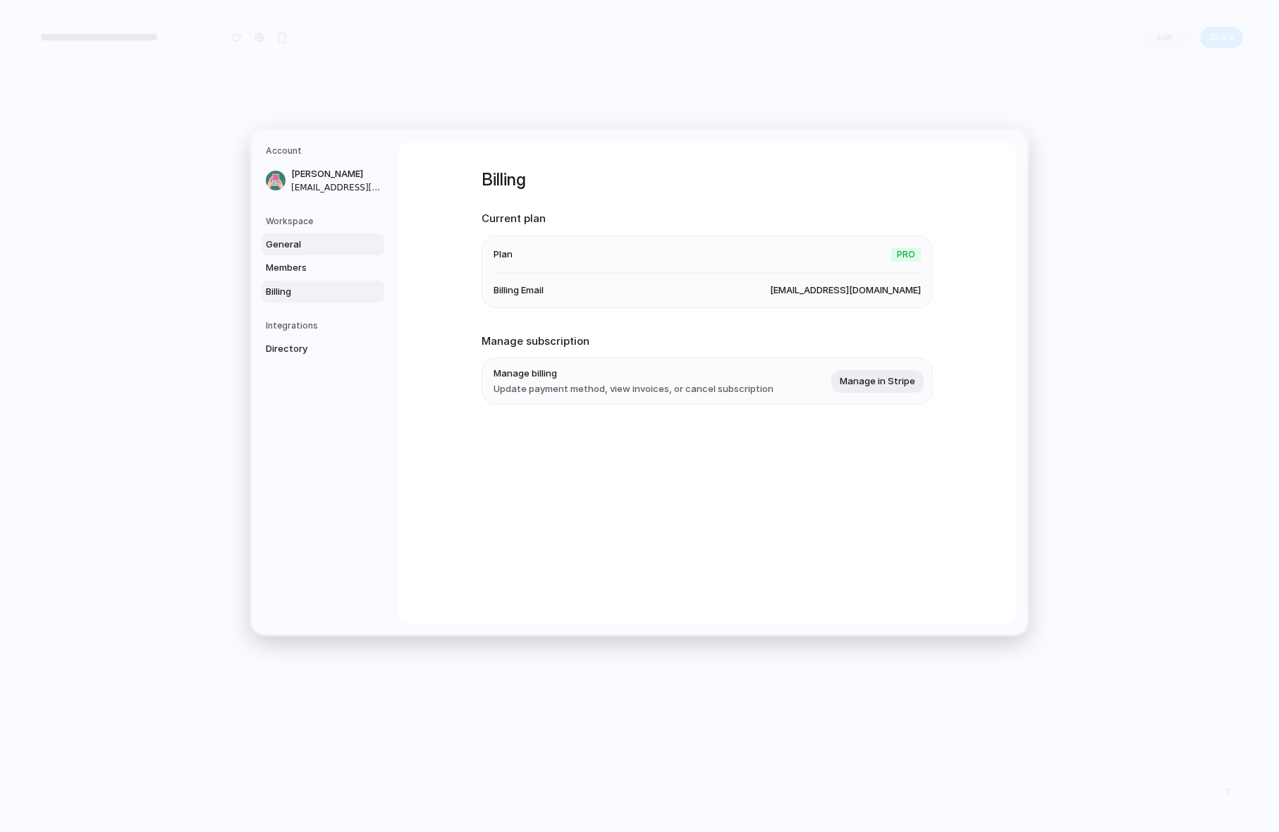
click at [279, 243] on span "General" at bounding box center [311, 245] width 90 height 14
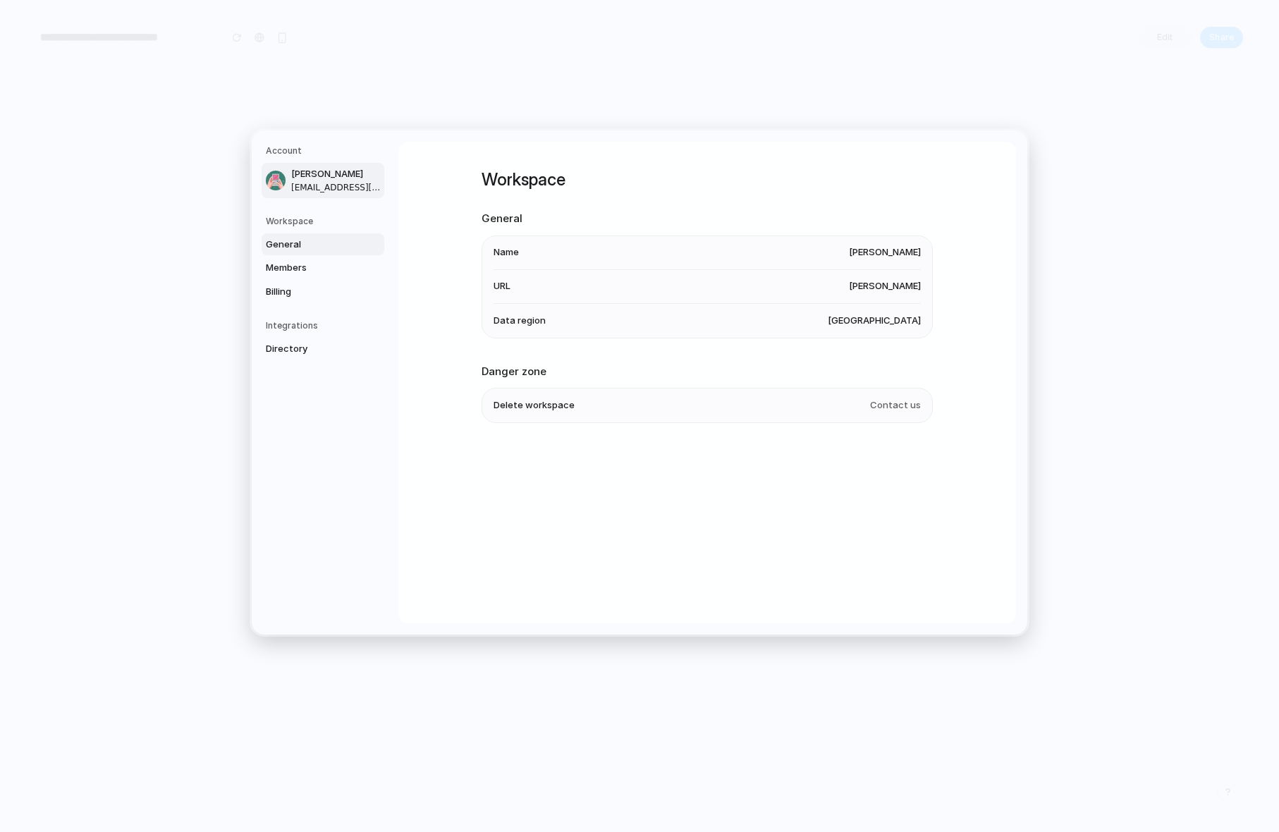
click at [341, 177] on span "[PERSON_NAME]" at bounding box center [336, 174] width 90 height 14
click at [293, 221] on h5 "Workspace" at bounding box center [325, 221] width 118 height 13
click at [291, 243] on span "General" at bounding box center [311, 245] width 90 height 14
click at [300, 269] on span "Members" at bounding box center [311, 268] width 90 height 14
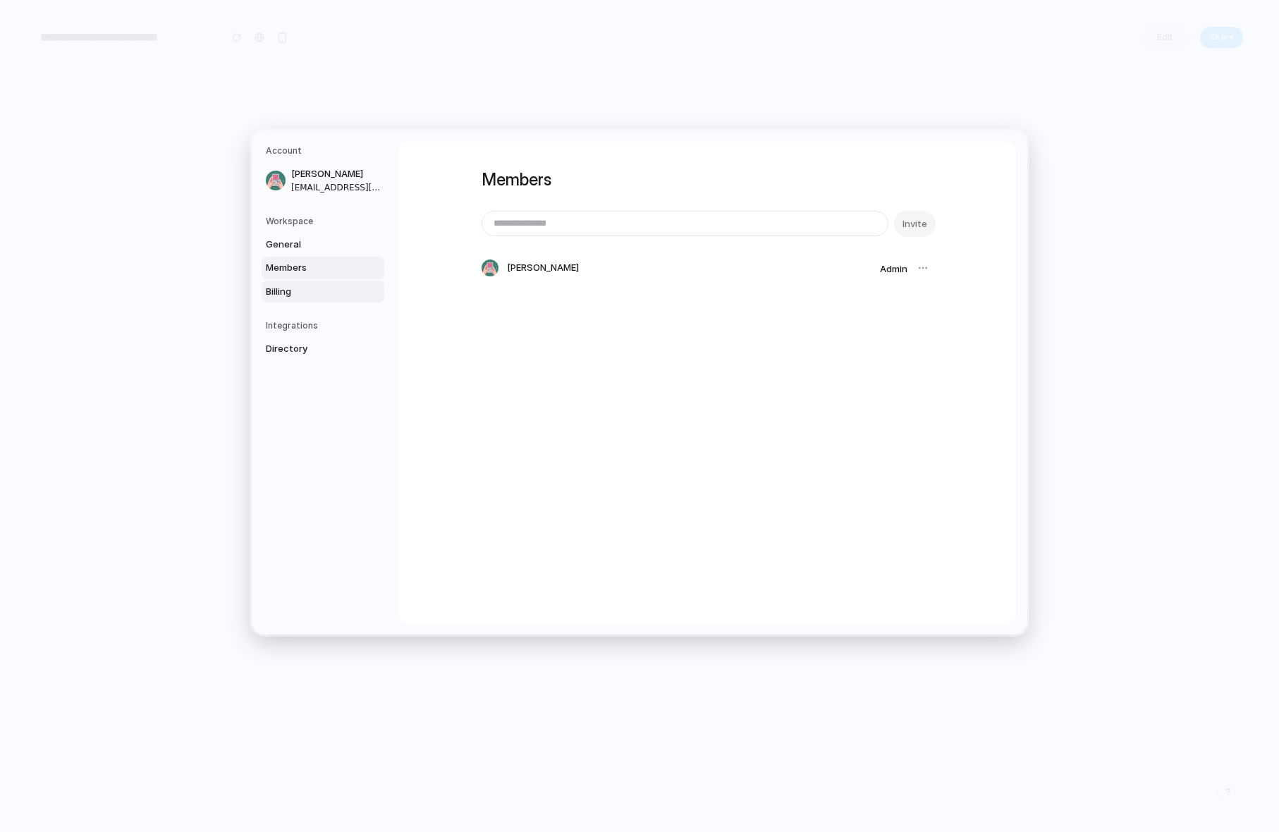
click at [286, 291] on span "Billing" at bounding box center [311, 292] width 90 height 14
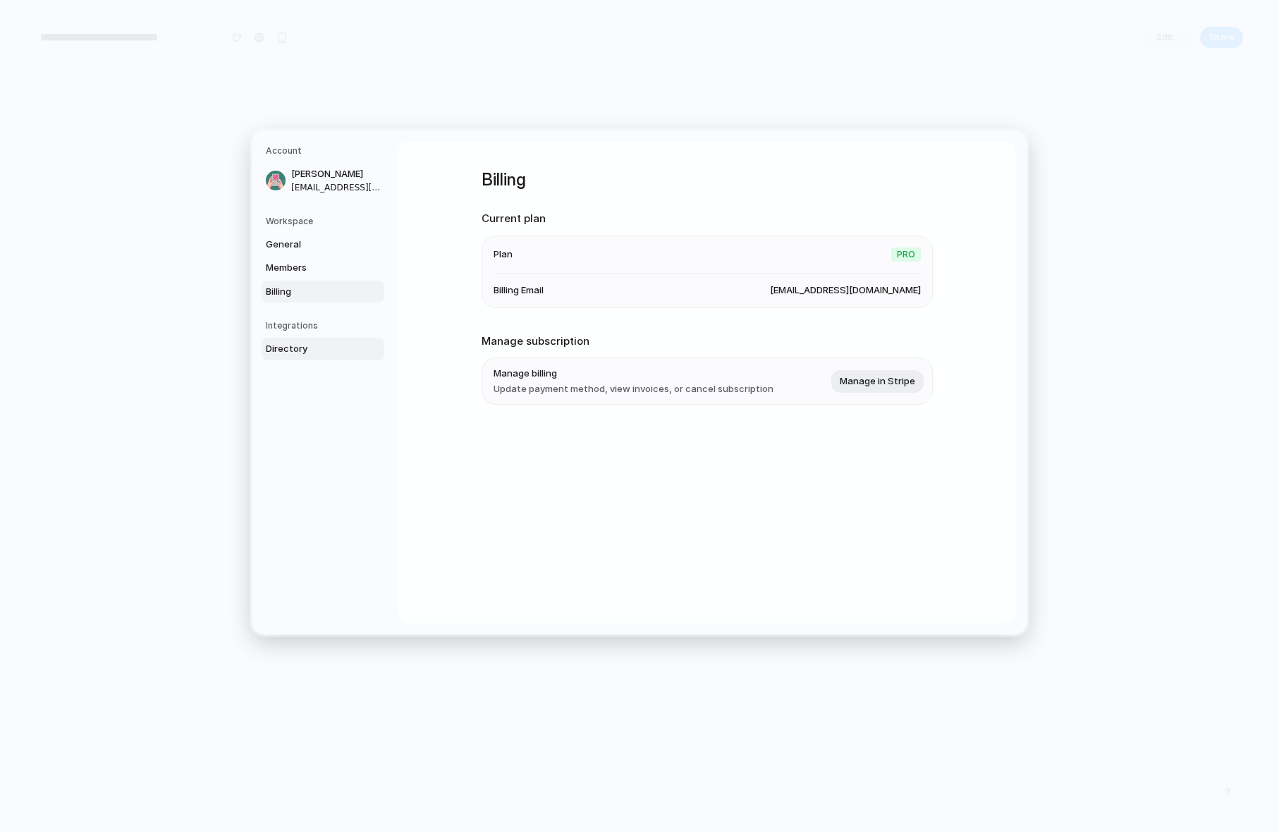
click at [308, 355] on span "Directory" at bounding box center [311, 349] width 90 height 14
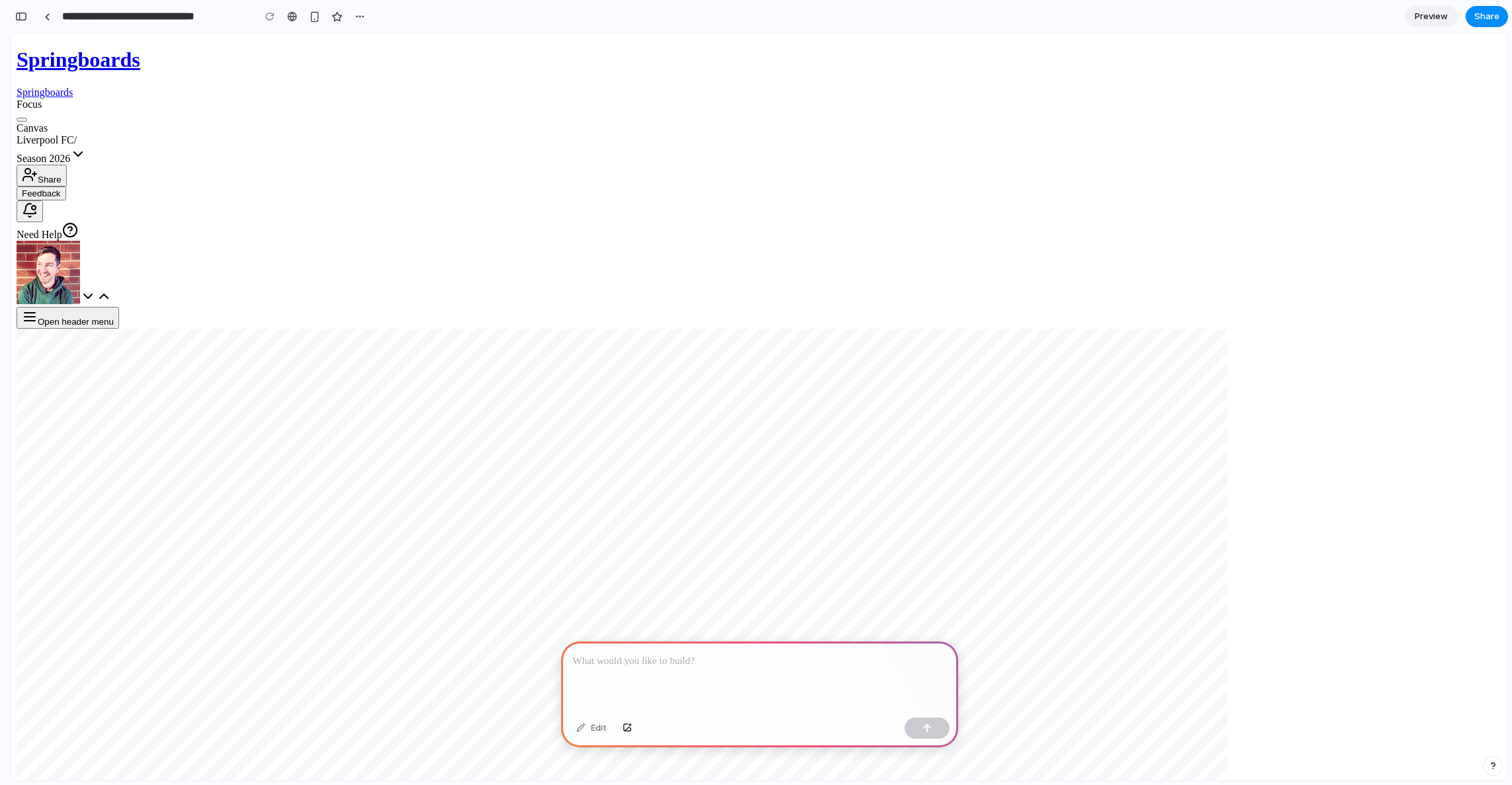
click at [687, 655] on p at bounding box center [760, 661] width 373 height 16
click at [24, 12] on div "button" at bounding box center [21, 17] width 12 height 9
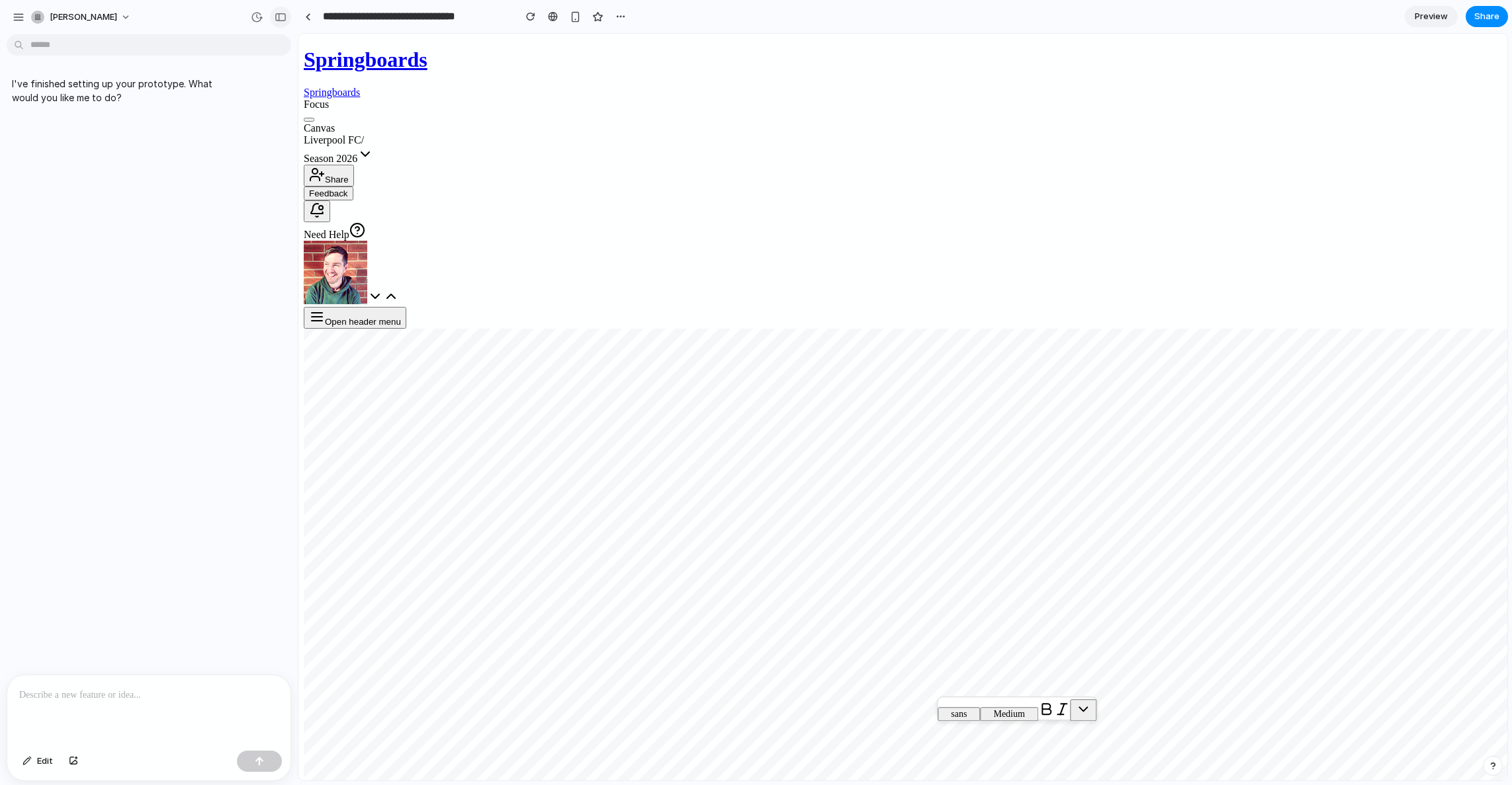
click at [280, 18] on div "button" at bounding box center [280, 17] width 12 height 9
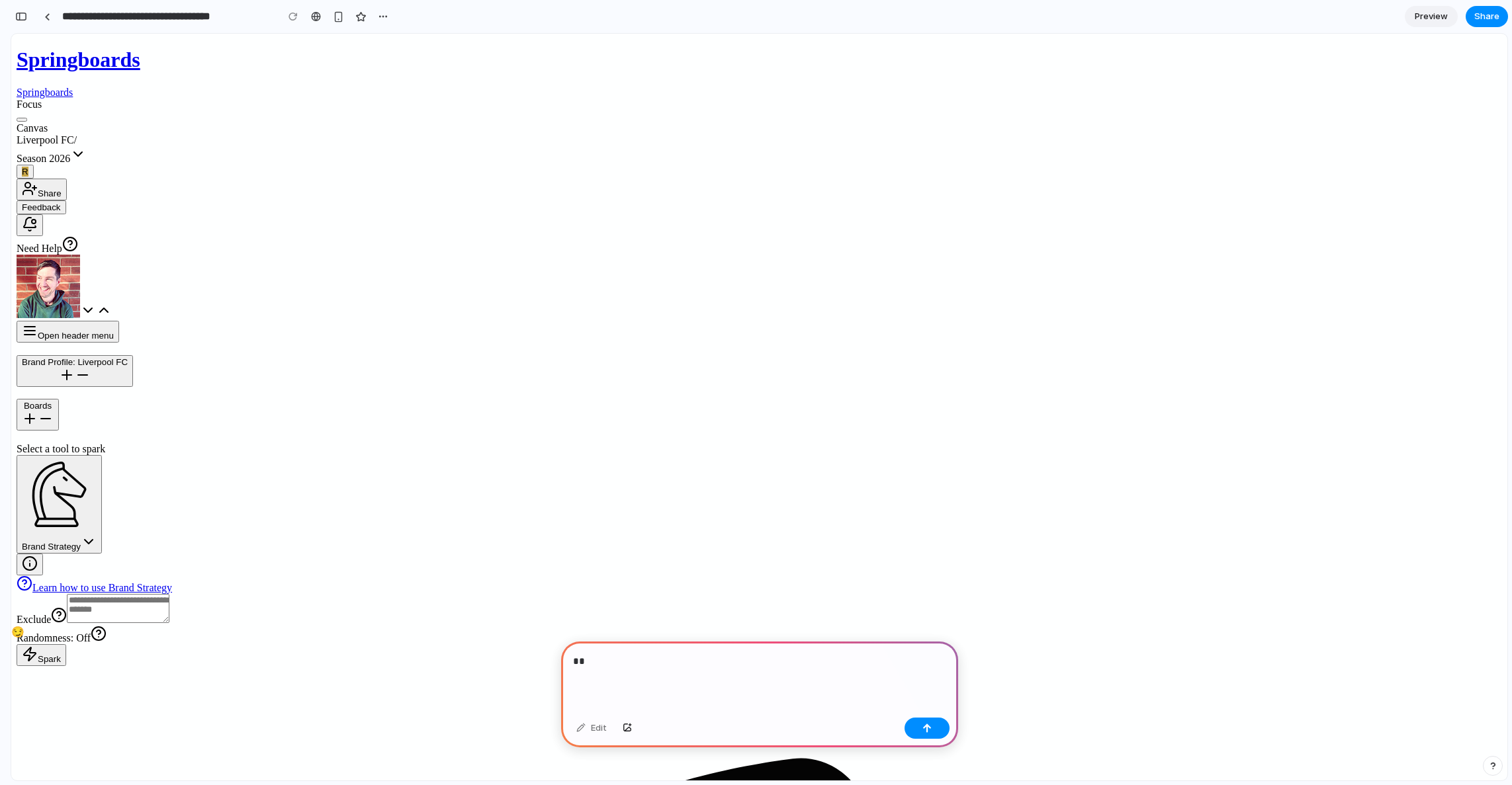
scroll to position [0, 12]
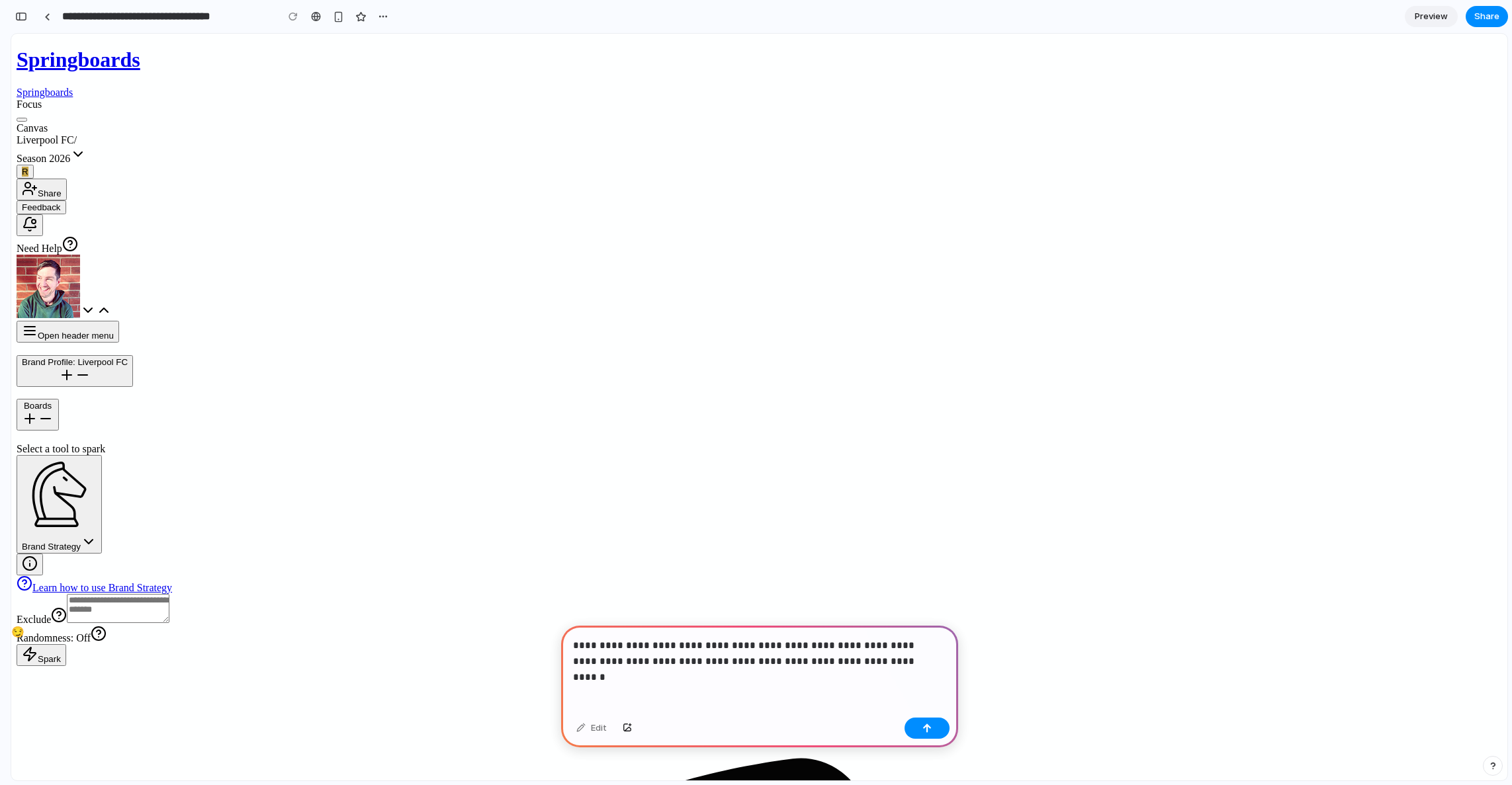
click at [903, 661] on p "**********" at bounding box center [757, 654] width 368 height 32
click at [932, 729] on button "button" at bounding box center [927, 728] width 45 height 22
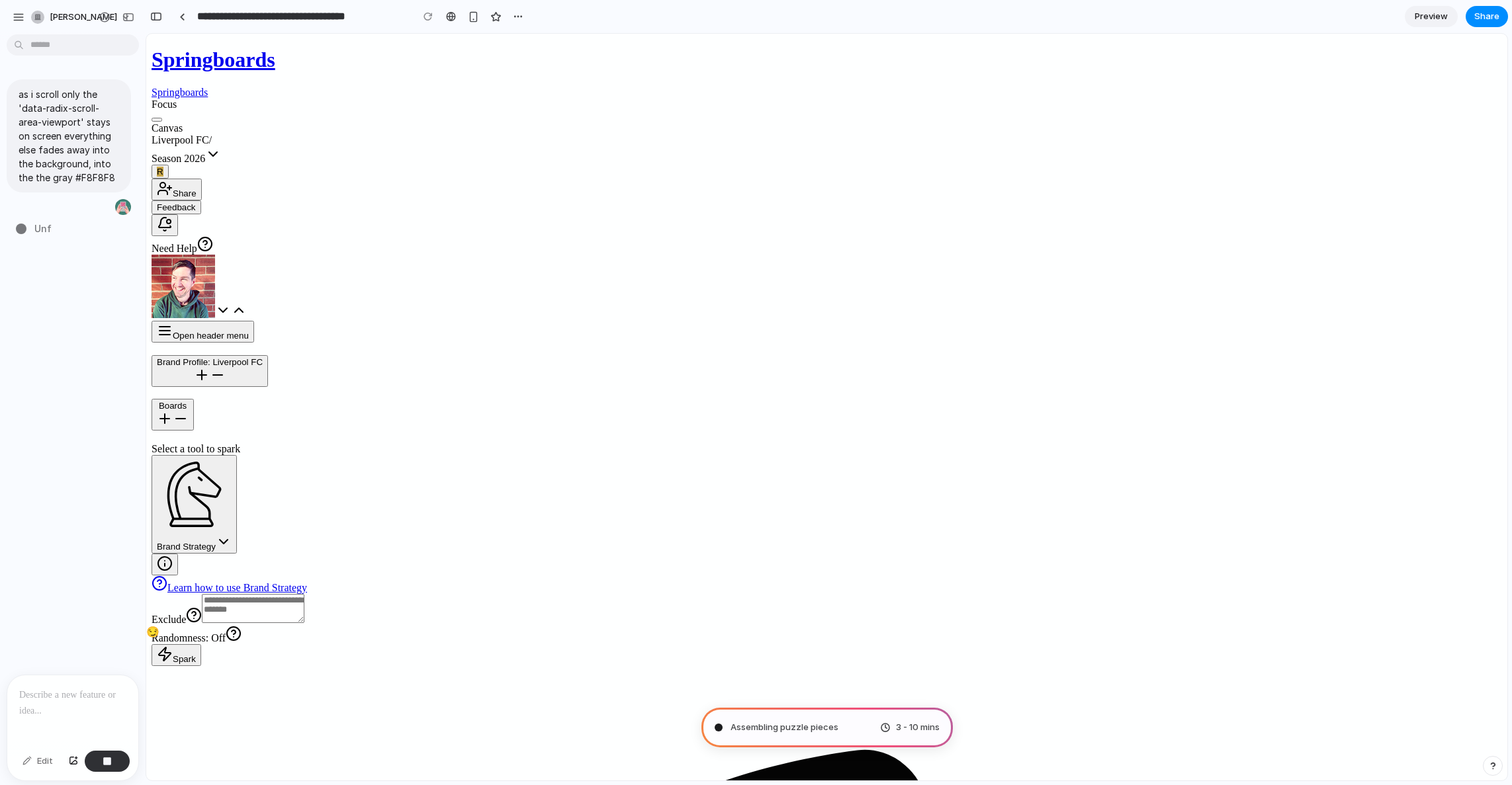
scroll to position [0, 0]
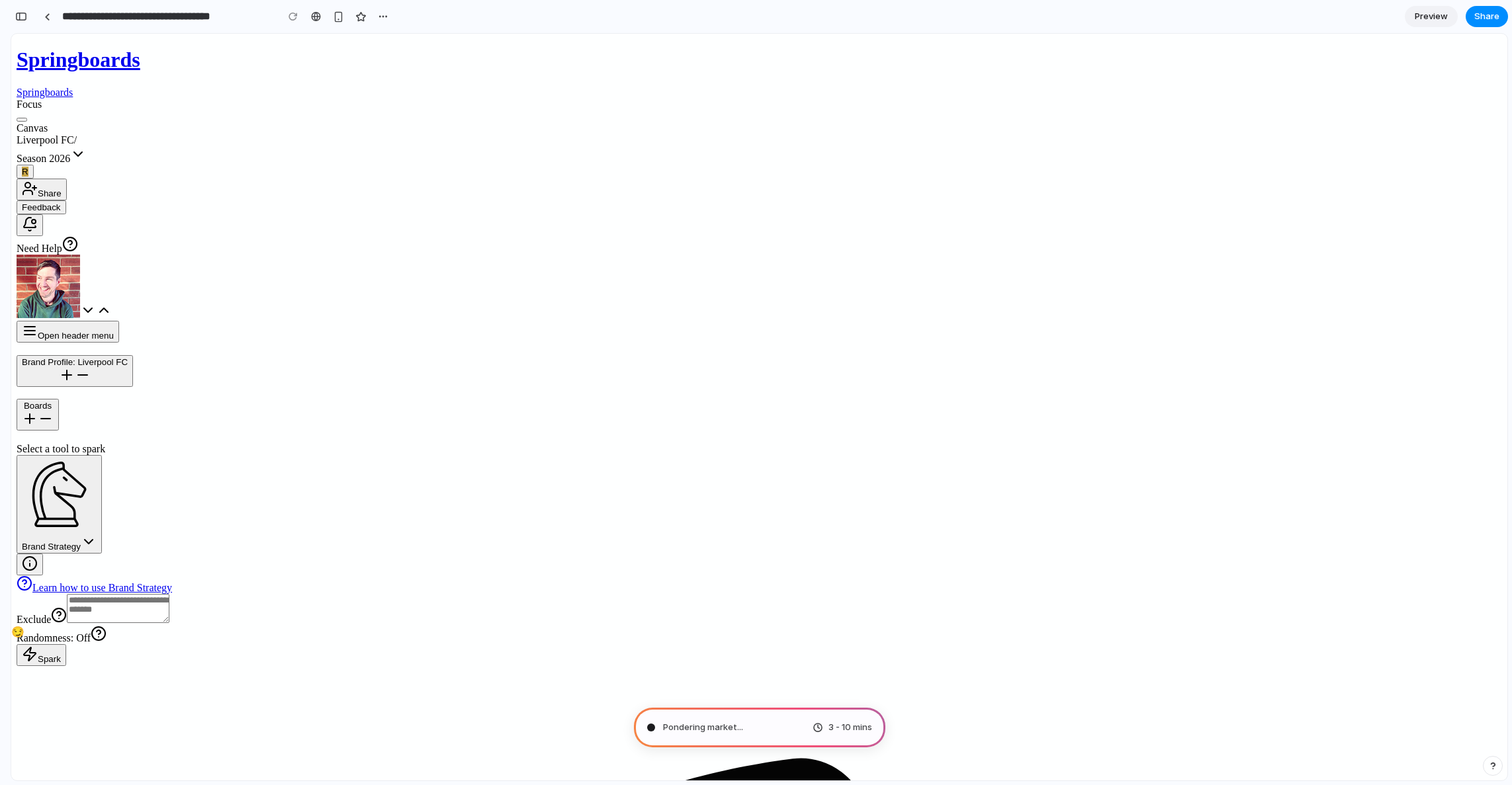
type input "**********"
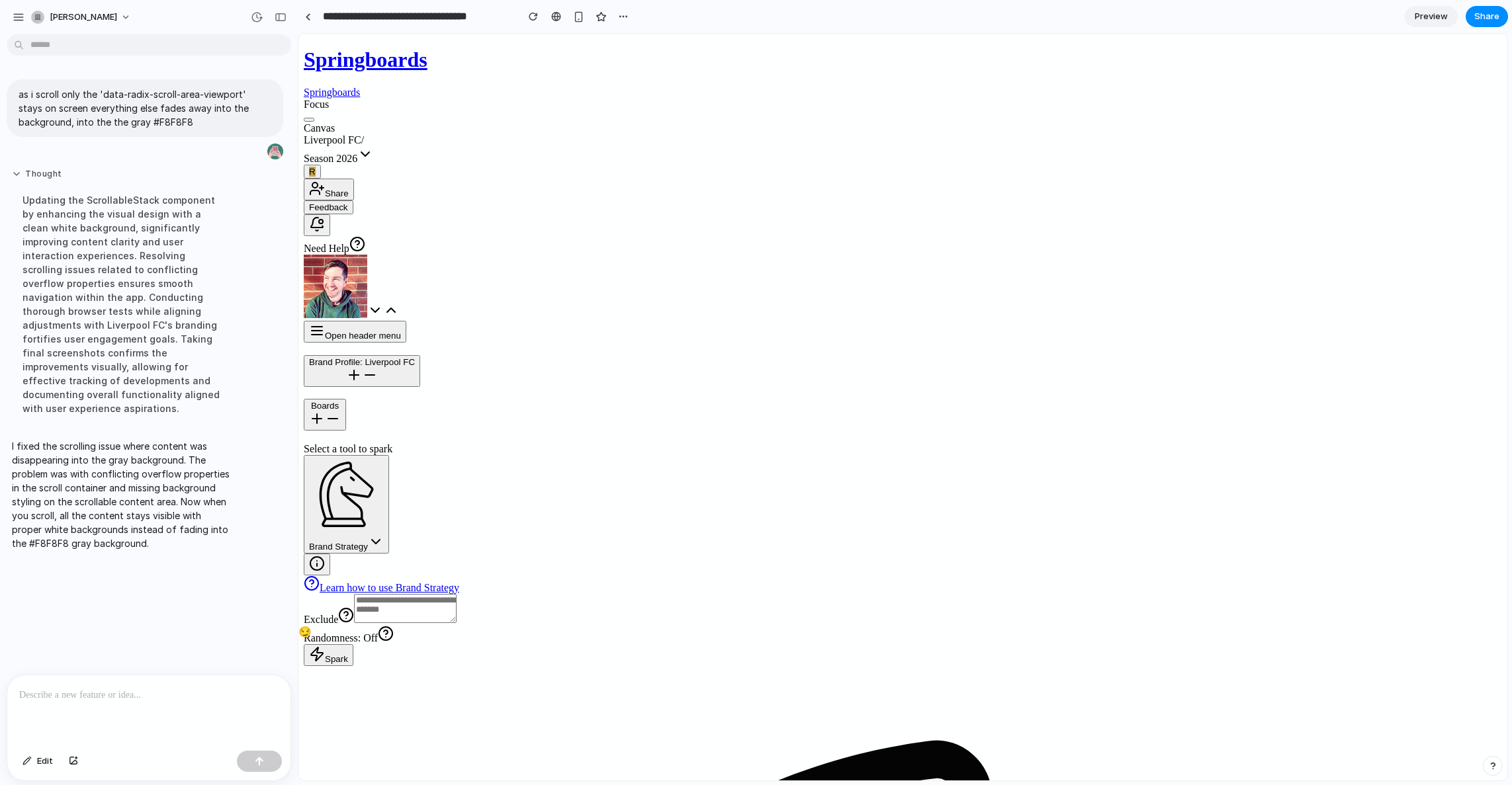
click at [16, 172] on button "Thought" at bounding box center [123, 174] width 221 height 11
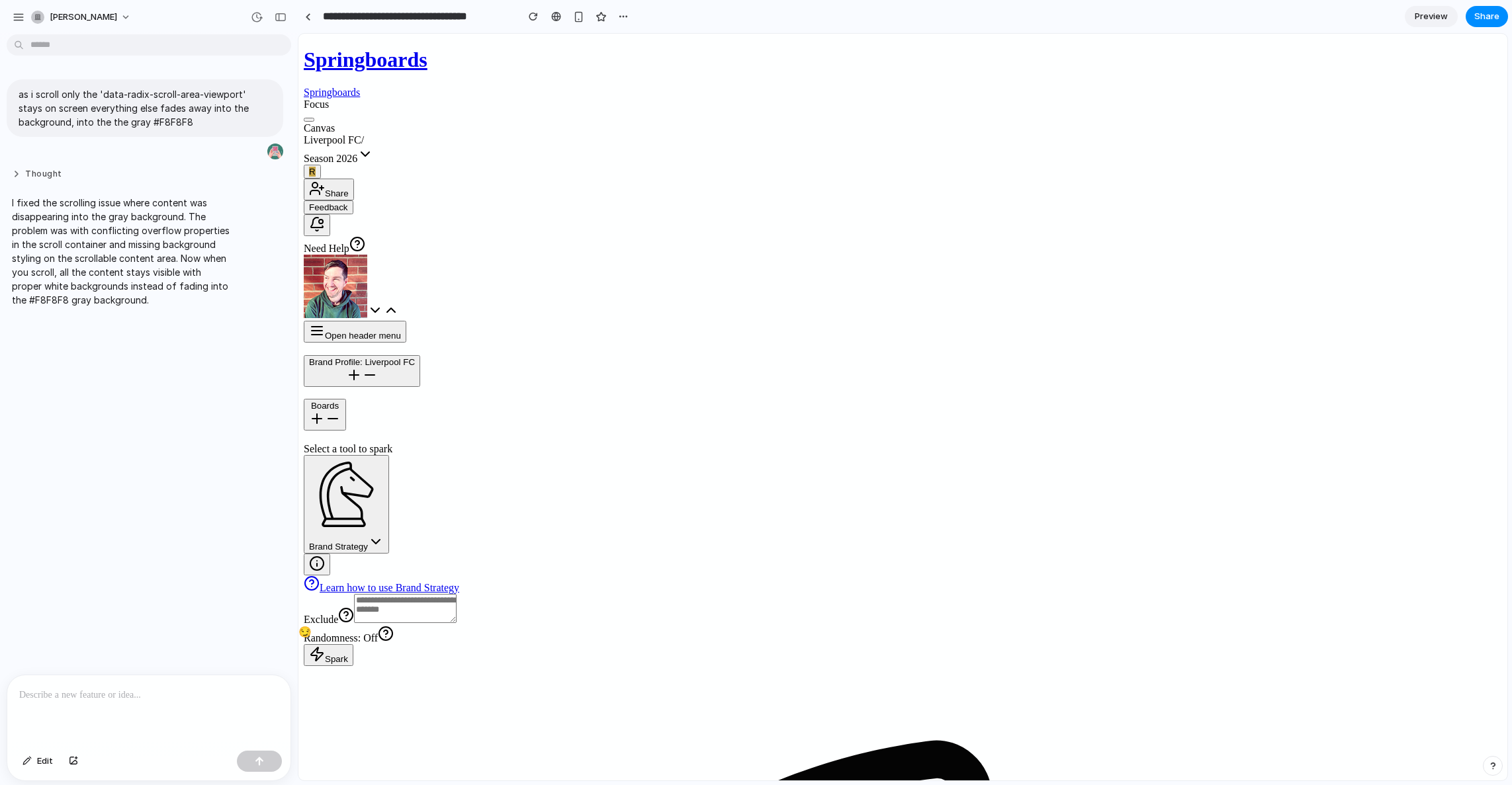
click at [16, 172] on button "Thought" at bounding box center [123, 174] width 221 height 11
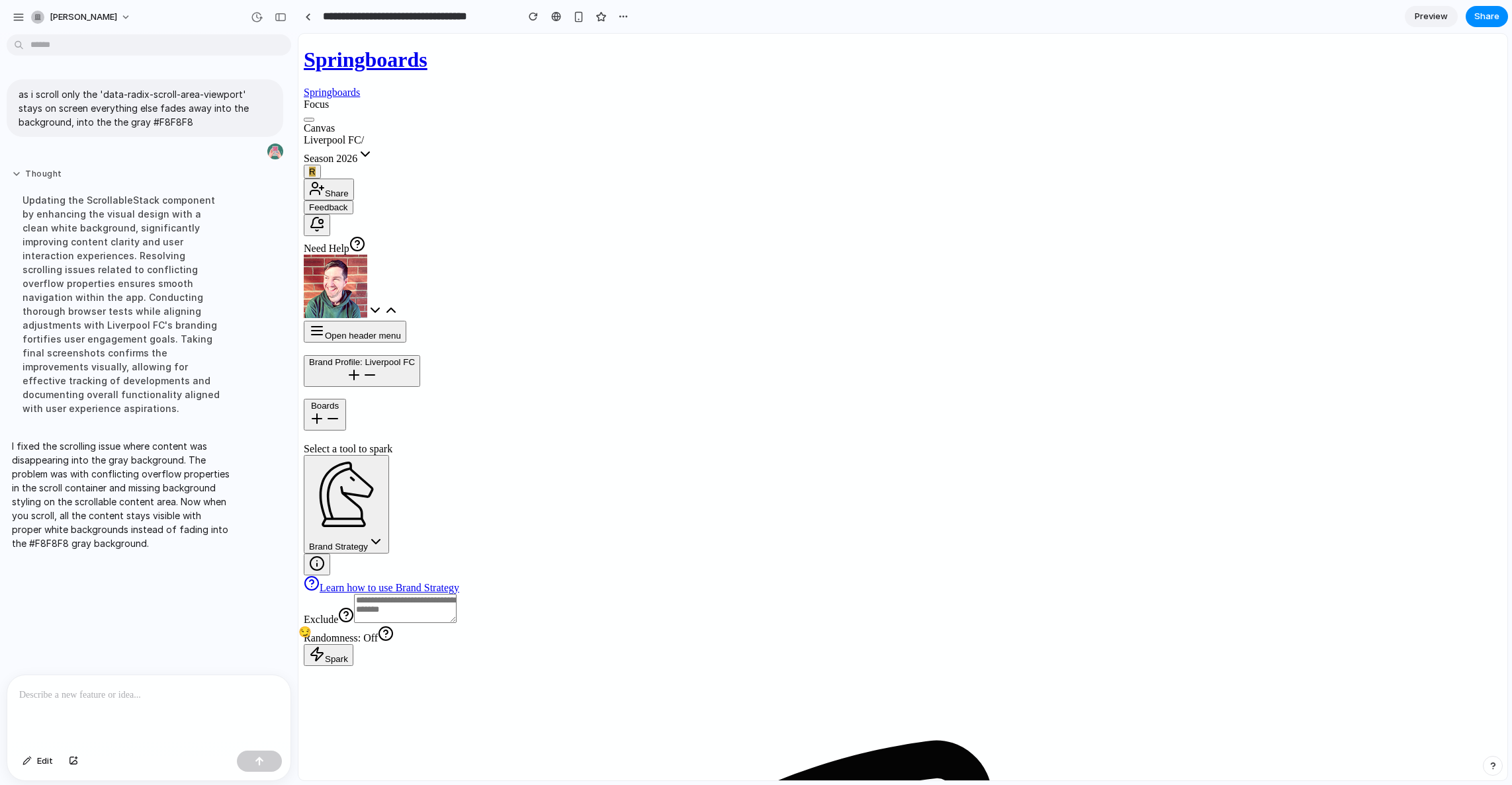
click at [16, 172] on button "Thought" at bounding box center [123, 174] width 221 height 11
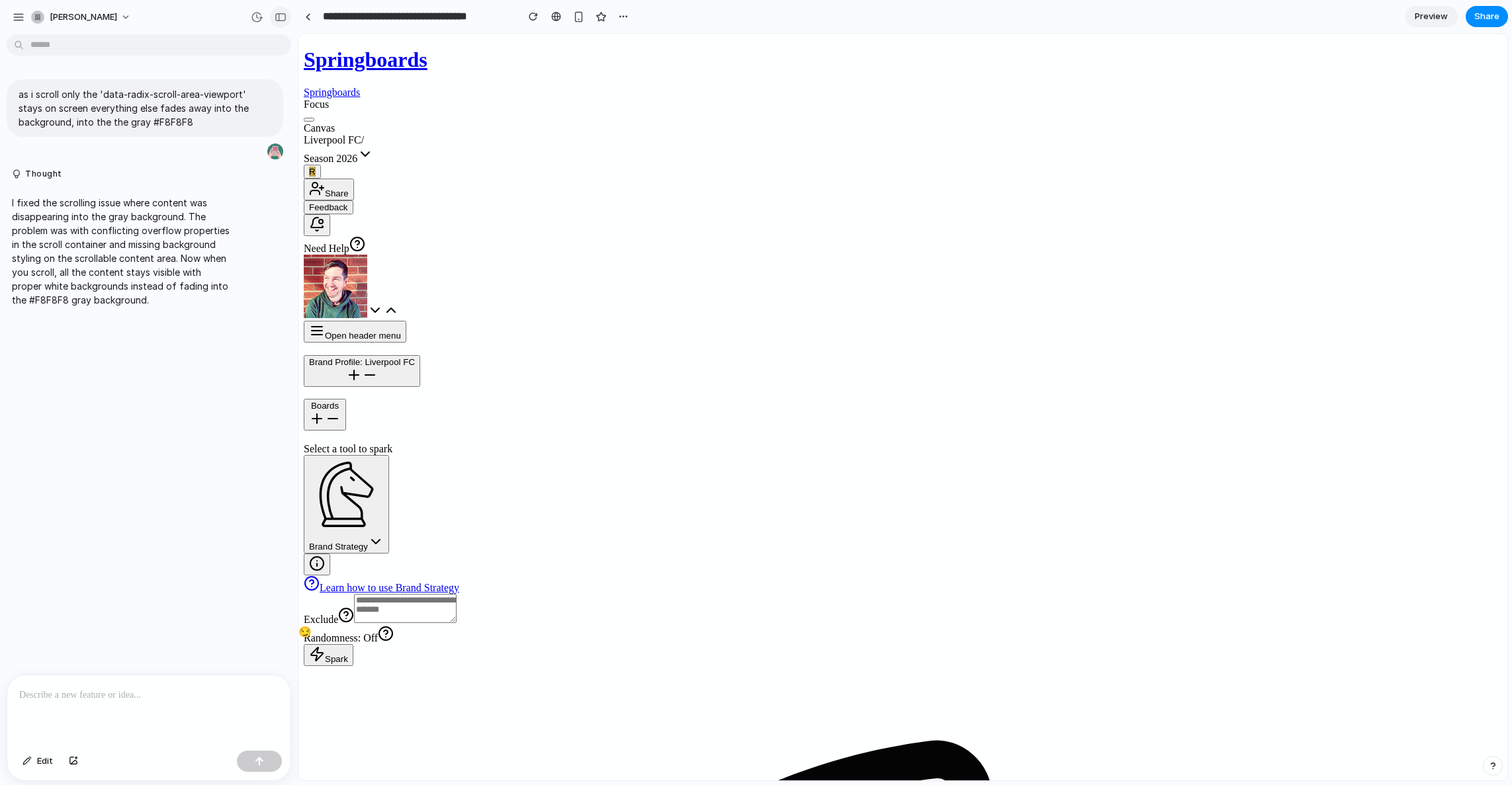
click at [286, 19] on div "button" at bounding box center [280, 17] width 12 height 9
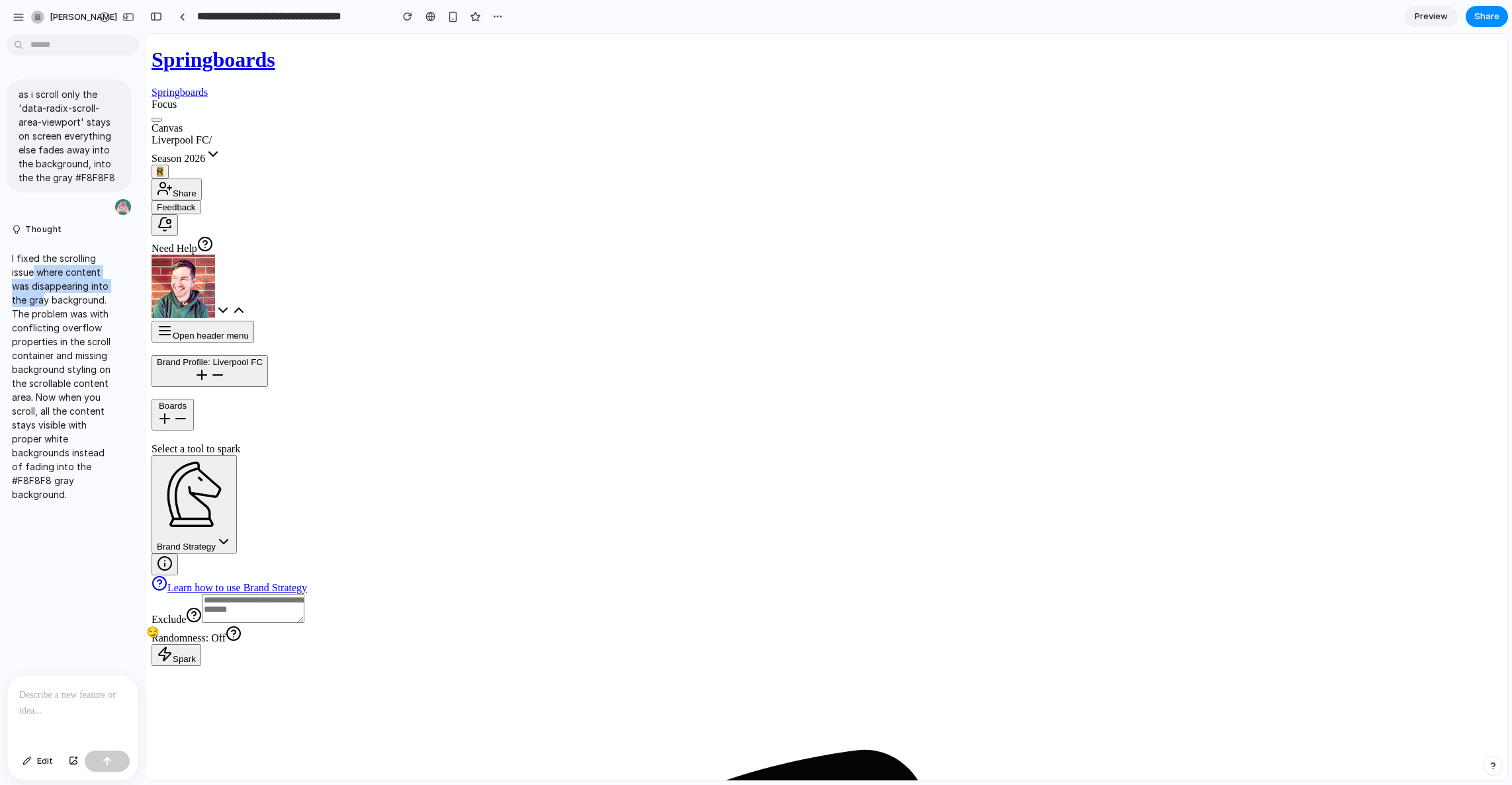
drag, startPoint x: 33, startPoint y: 269, endPoint x: 59, endPoint y: 297, distance: 38.2
click at [59, 297] on p "I fixed the scrolling issue where content was disappearing into the gray backgr…" at bounding box center [62, 376] width 99 height 250
click at [57, 299] on p "I fixed the scrolling issue where content was disappearing into the gray backgr…" at bounding box center [62, 376] width 99 height 250
drag, startPoint x: 30, startPoint y: 339, endPoint x: 68, endPoint y: 382, distance: 57.4
click at [82, 379] on p "I fixed the scrolling issue where content was disappearing into the gray backgr…" at bounding box center [62, 376] width 99 height 250
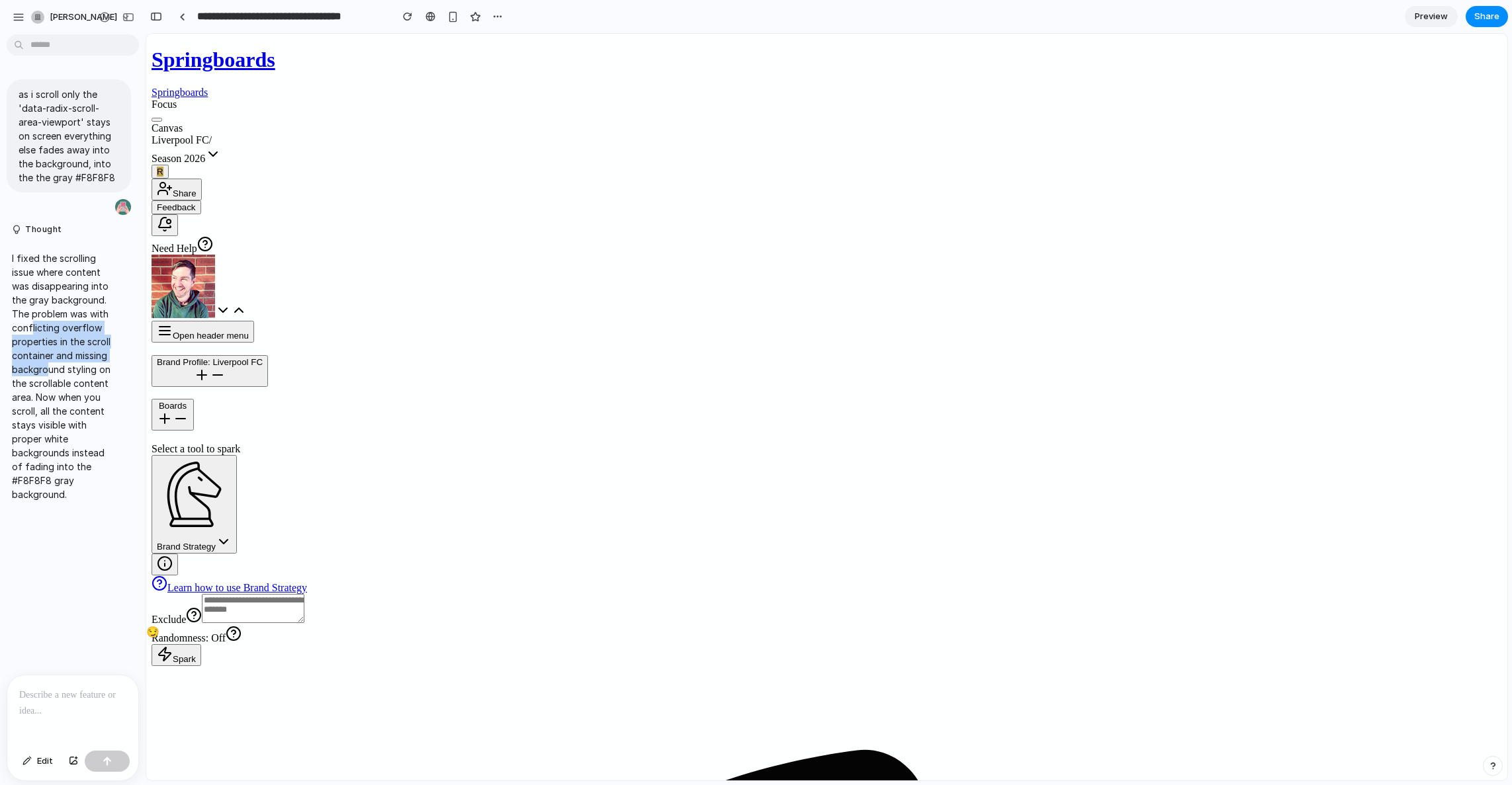
click at [66, 382] on p "I fixed the scrolling issue where content was disappearing into the gray backgr…" at bounding box center [62, 376] width 99 height 250
drag, startPoint x: 28, startPoint y: 380, endPoint x: 74, endPoint y: 421, distance: 61.6
click at [75, 415] on p "I fixed the scrolling issue where content was disappearing into the gray backgr…" at bounding box center [62, 376] width 99 height 250
click at [64, 428] on p "I fixed the scrolling issue where content was disappearing into the gray backgr…" at bounding box center [62, 376] width 99 height 250
drag, startPoint x: 39, startPoint y: 424, endPoint x: 76, endPoint y: 451, distance: 45.8
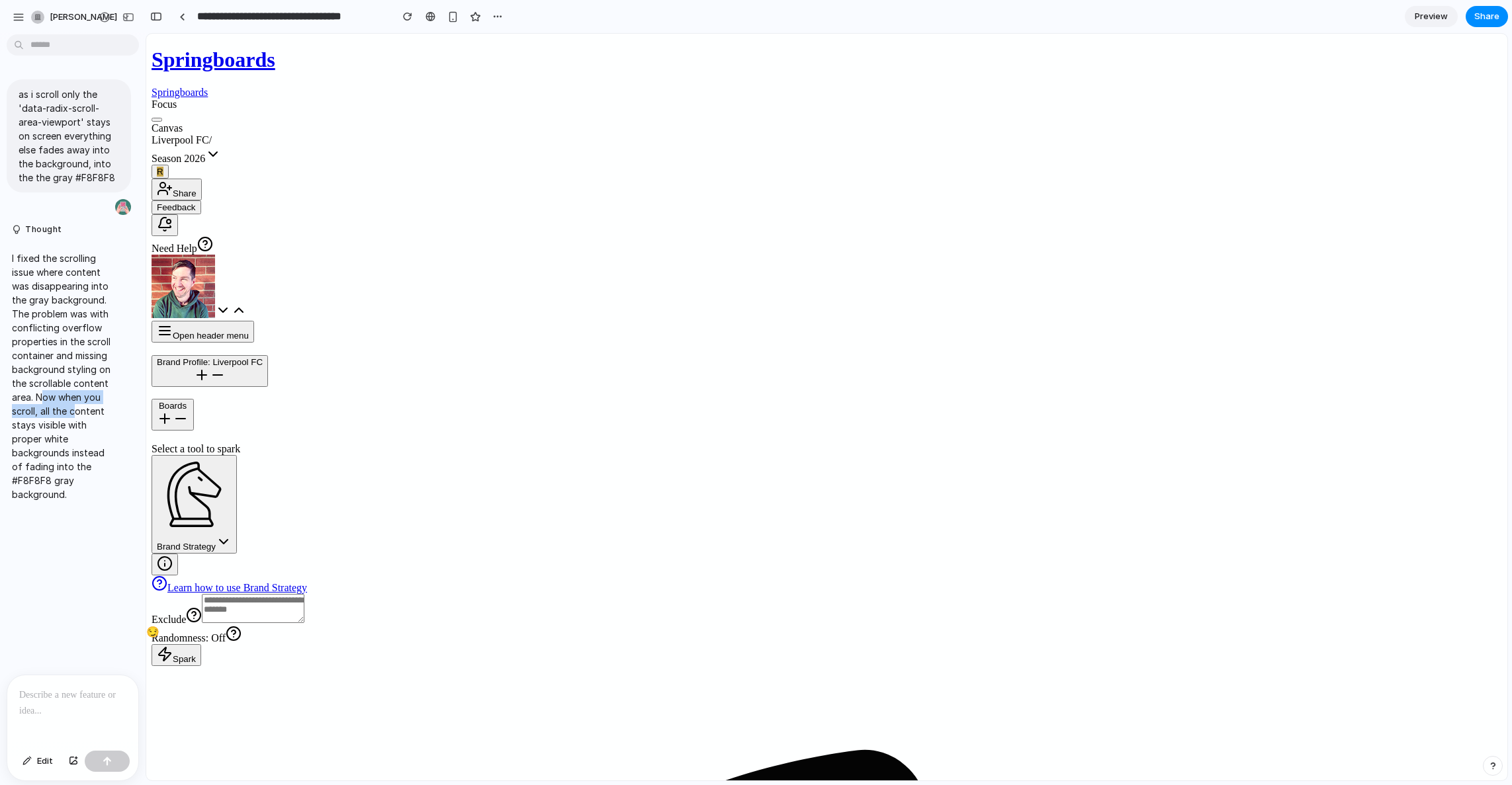
click at [77, 450] on p "I fixed the scrolling issue where content was disappearing into the gray backgr…" at bounding box center [62, 376] width 99 height 250
click at [69, 459] on p "I fixed the scrolling issue where content was disappearing into the gray backgr…" at bounding box center [62, 376] width 99 height 250
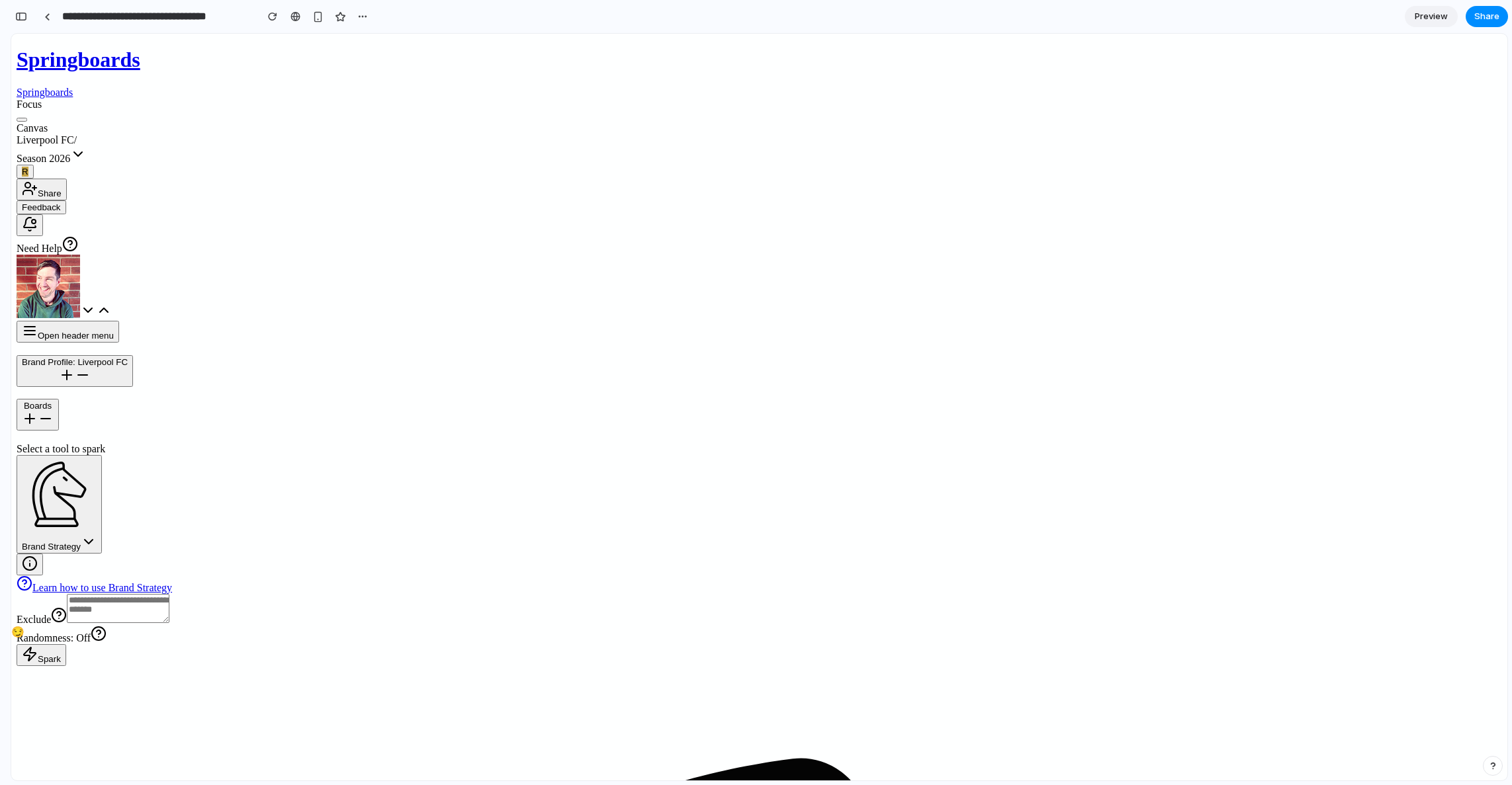
click at [26, 12] on button "button" at bounding box center [21, 16] width 22 height 22
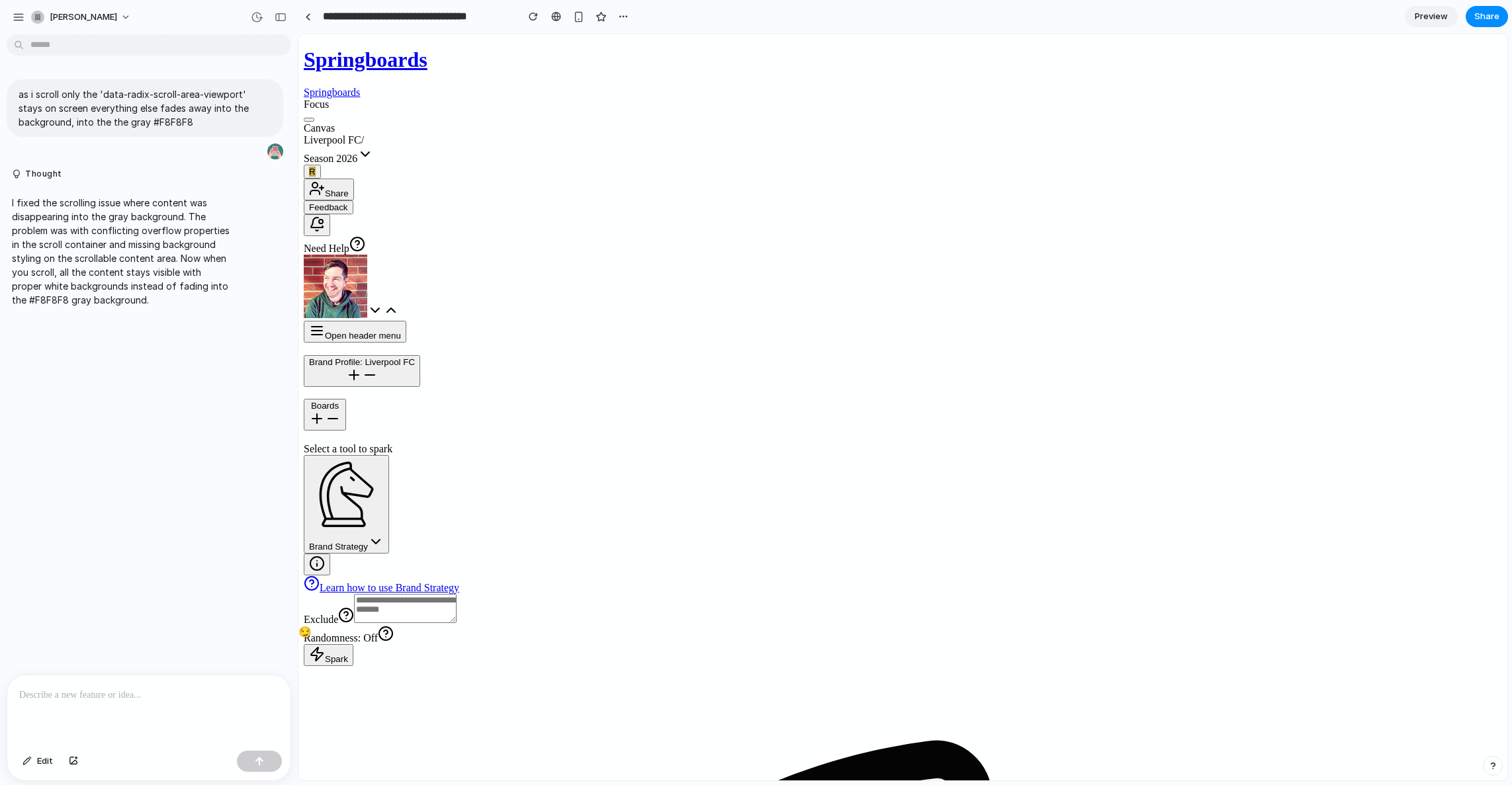
click at [108, 703] on div at bounding box center [149, 710] width 283 height 70
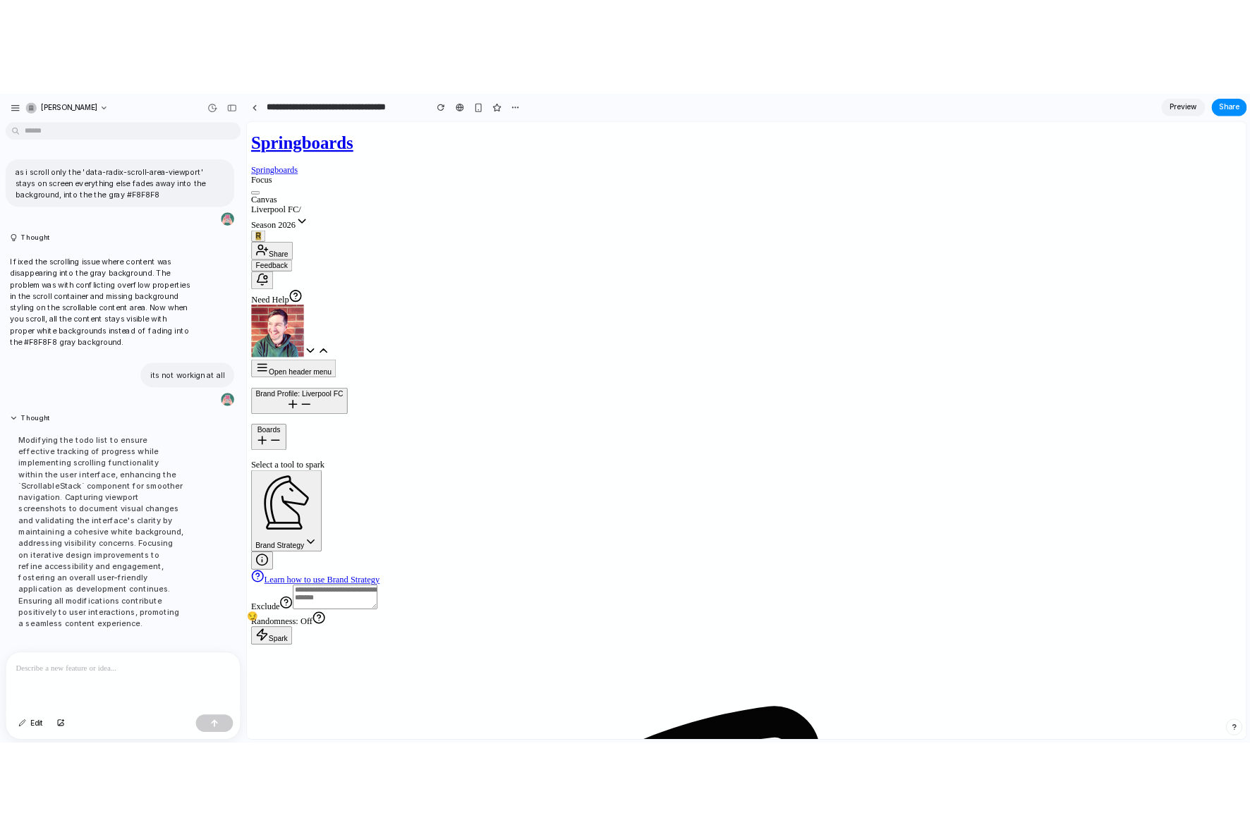
scroll to position [135, 0]
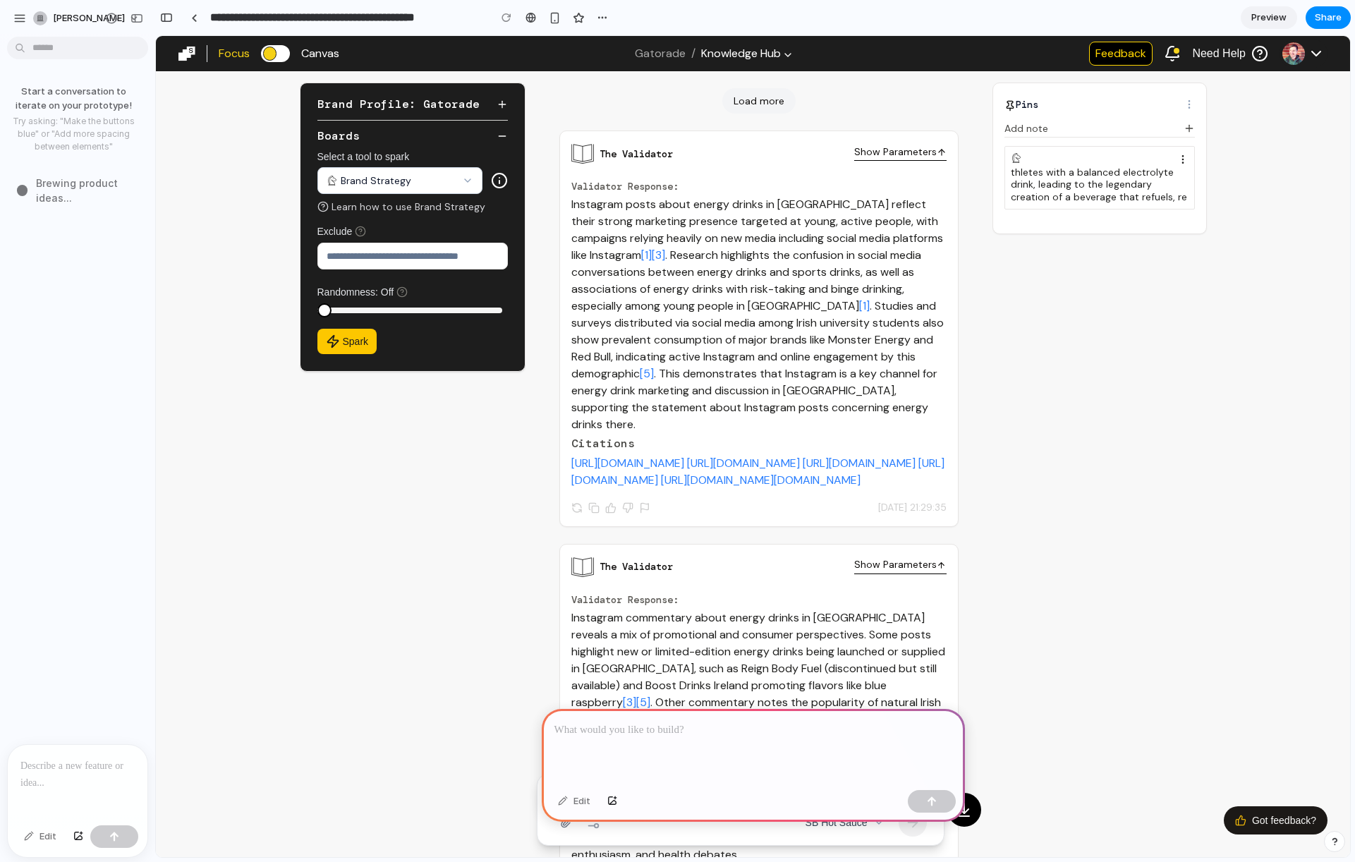
click at [696, 725] on p at bounding box center [753, 730] width 398 height 17
click at [889, 724] on p "**********" at bounding box center [750, 730] width 392 height 17
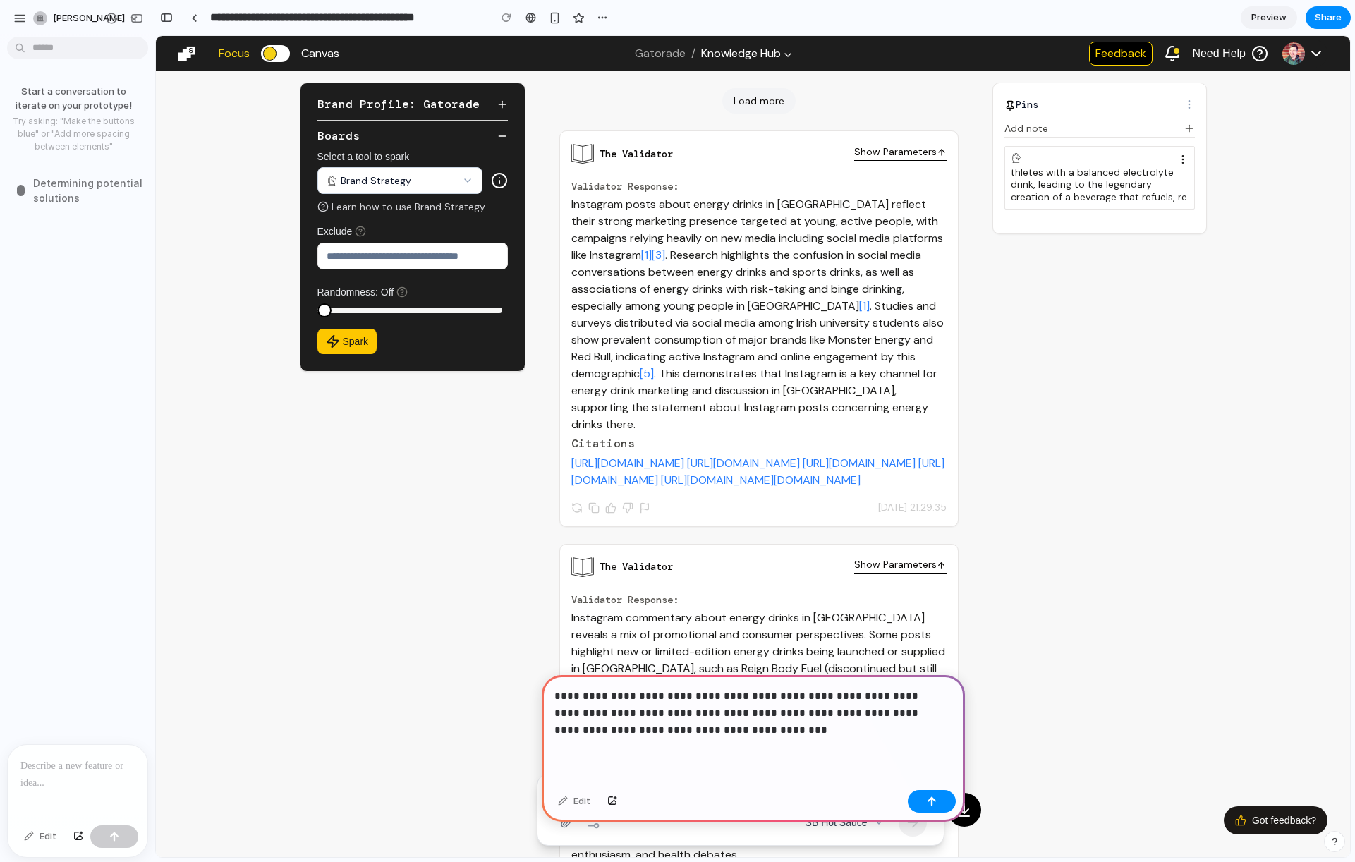
click at [909, 708] on p "**********" at bounding box center [750, 713] width 392 height 51
click at [908, 708] on p "**********" at bounding box center [750, 713] width 392 height 51
click at [623, 693] on p "**********" at bounding box center [750, 713] width 392 height 51
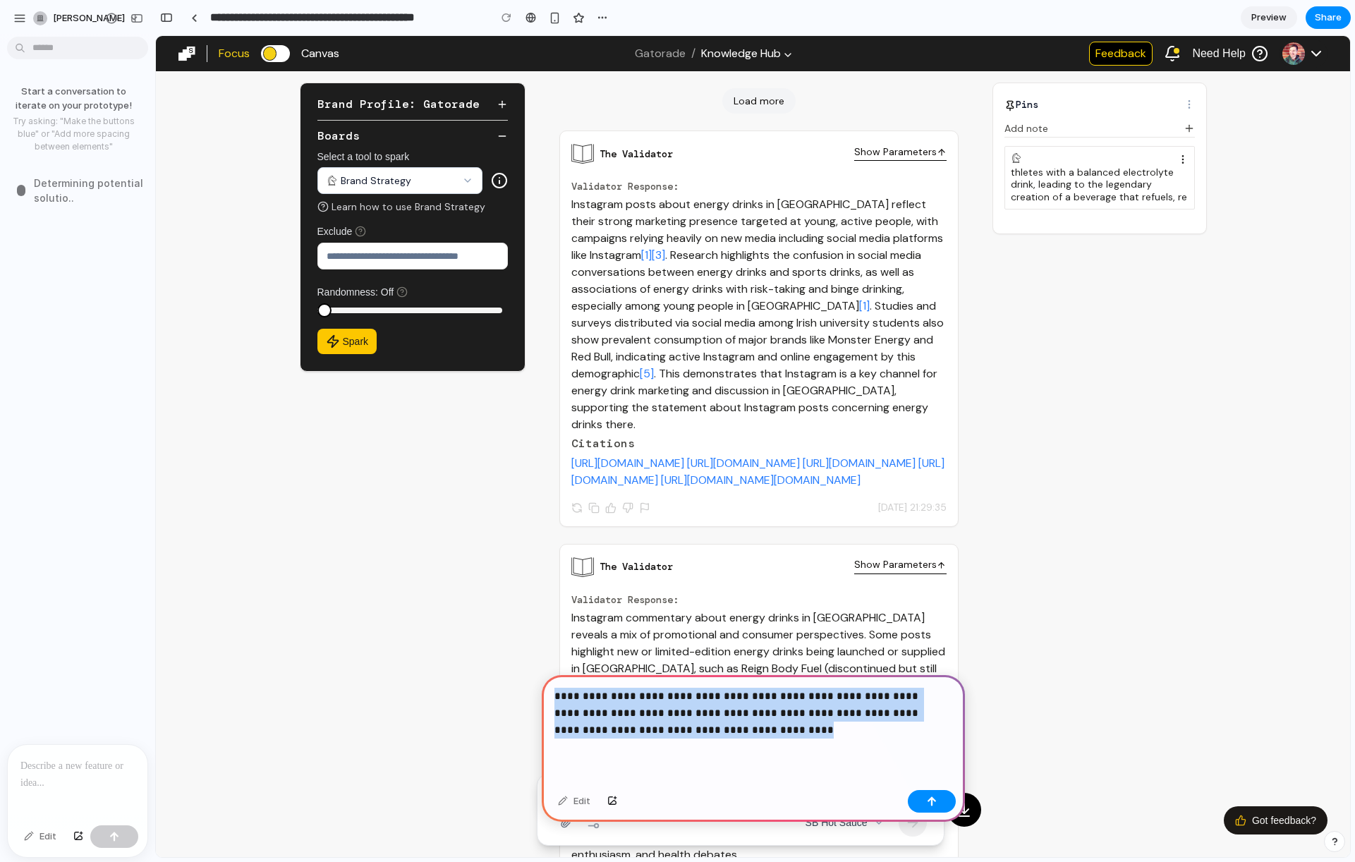
click at [623, 693] on p "**********" at bounding box center [750, 713] width 392 height 51
click at [666, 714] on p "**********" at bounding box center [750, 713] width 392 height 51
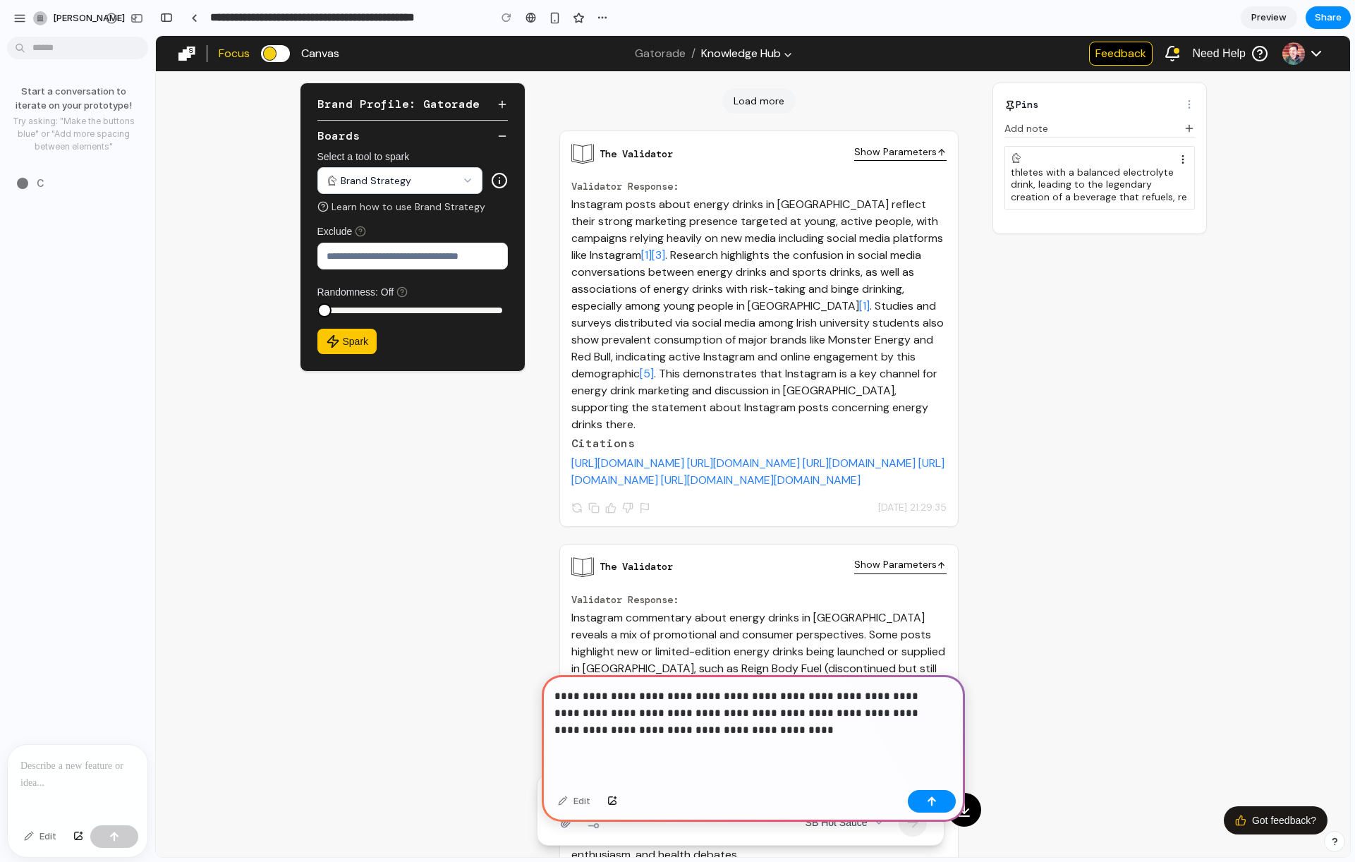
click at [704, 720] on p "**********" at bounding box center [750, 713] width 392 height 51
click at [933, 802] on div "button" at bounding box center [932, 801] width 10 height 10
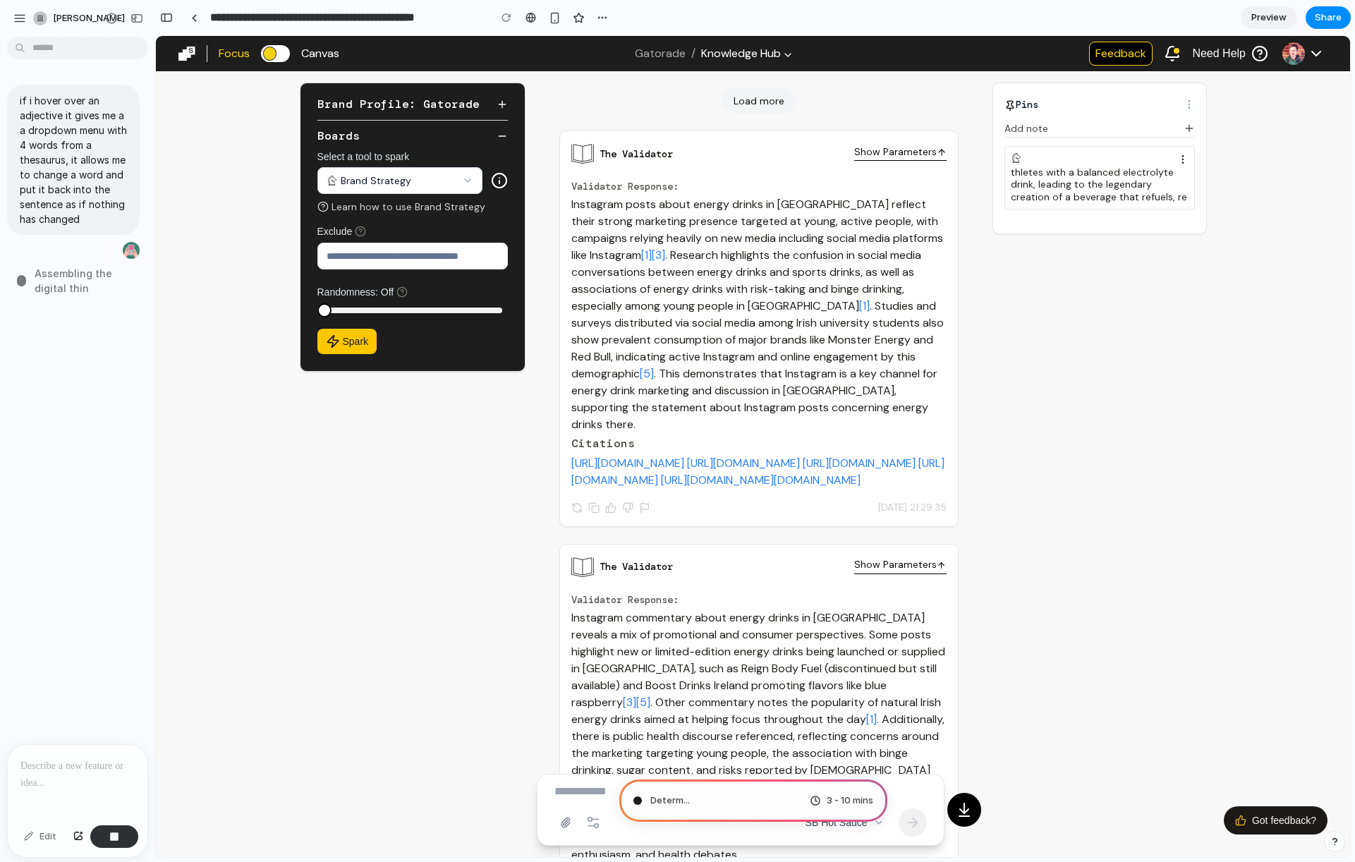
type input "**********"
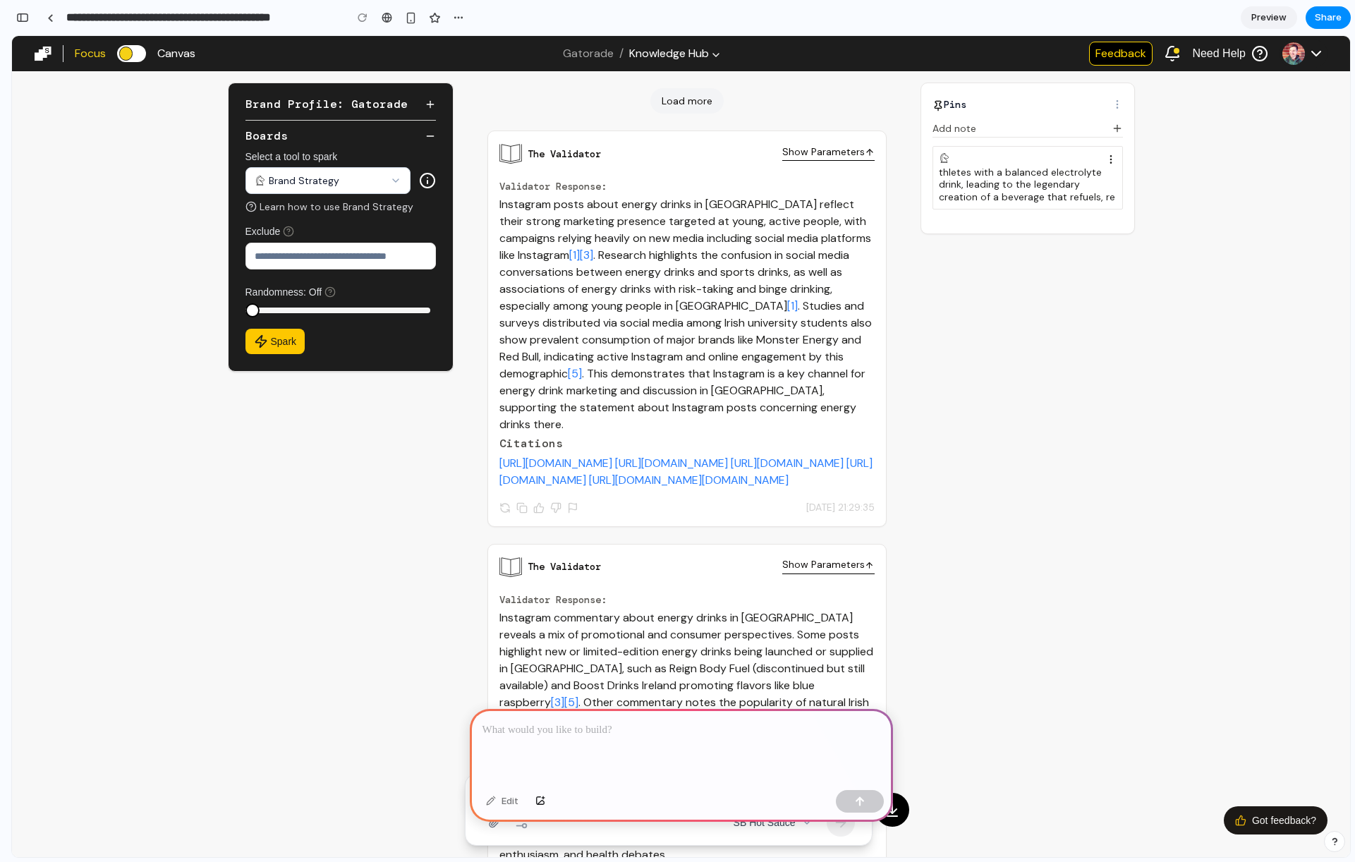
click at [584, 724] on p at bounding box center [681, 730] width 398 height 17
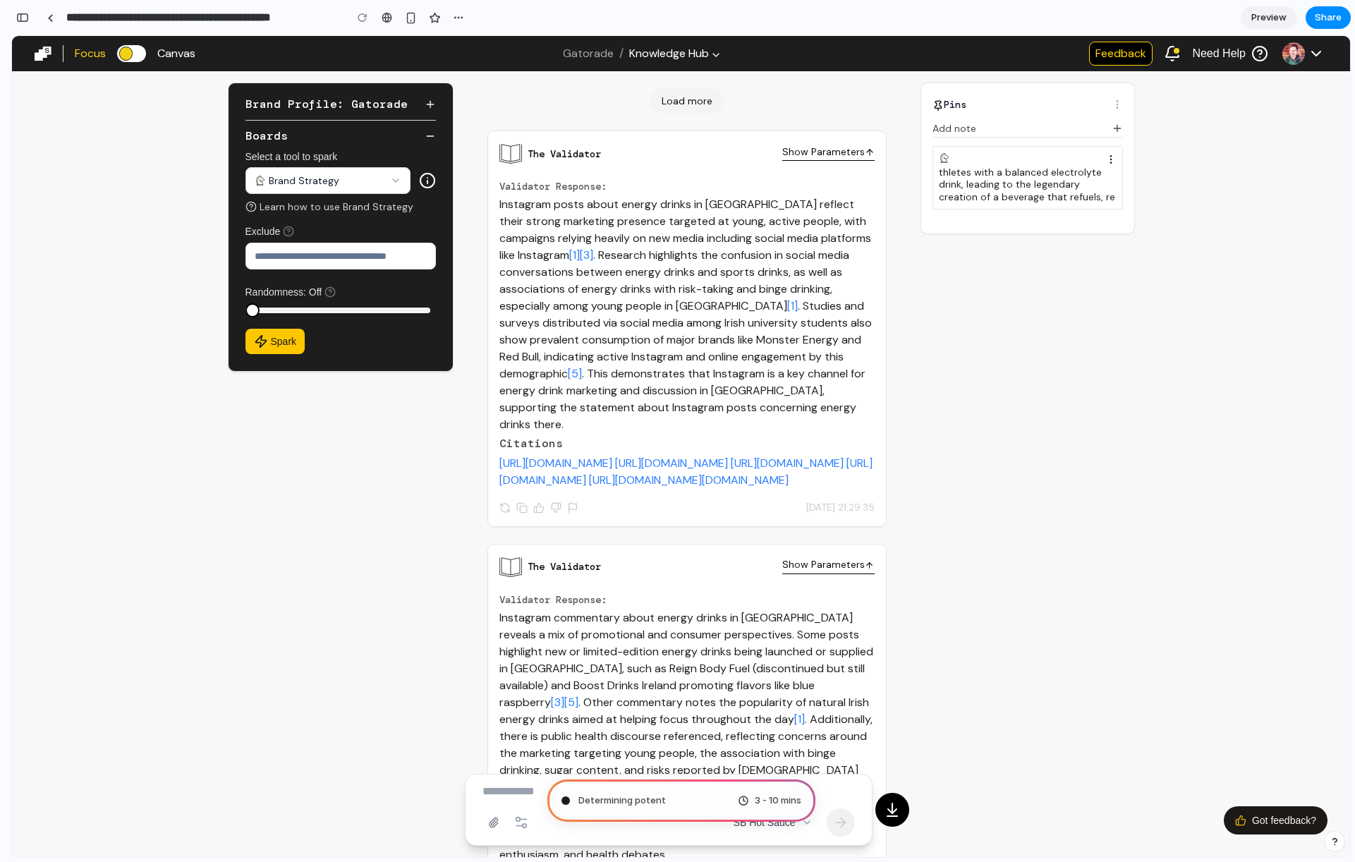
type input "**********"
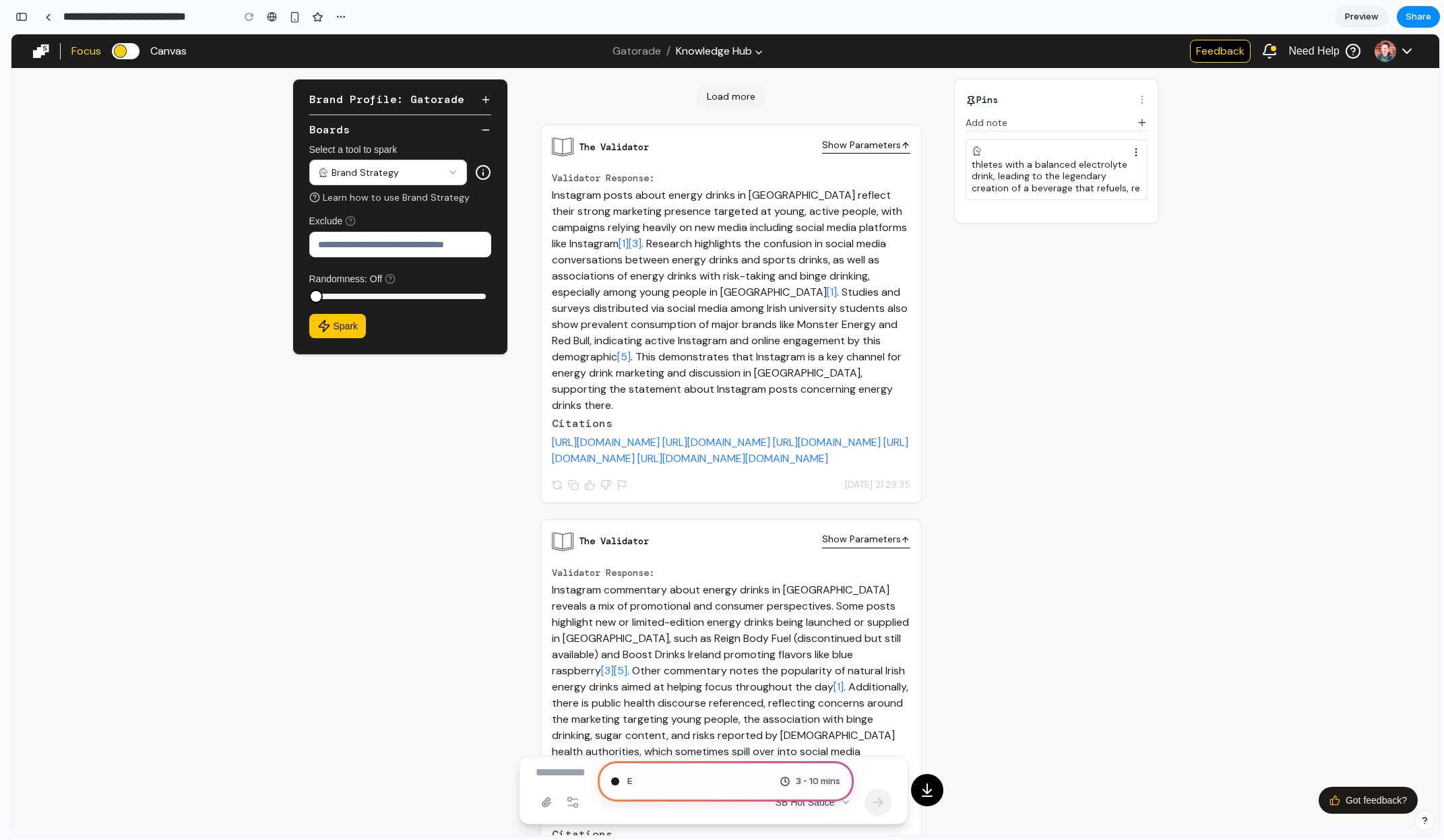
scroll to position [333, 0]
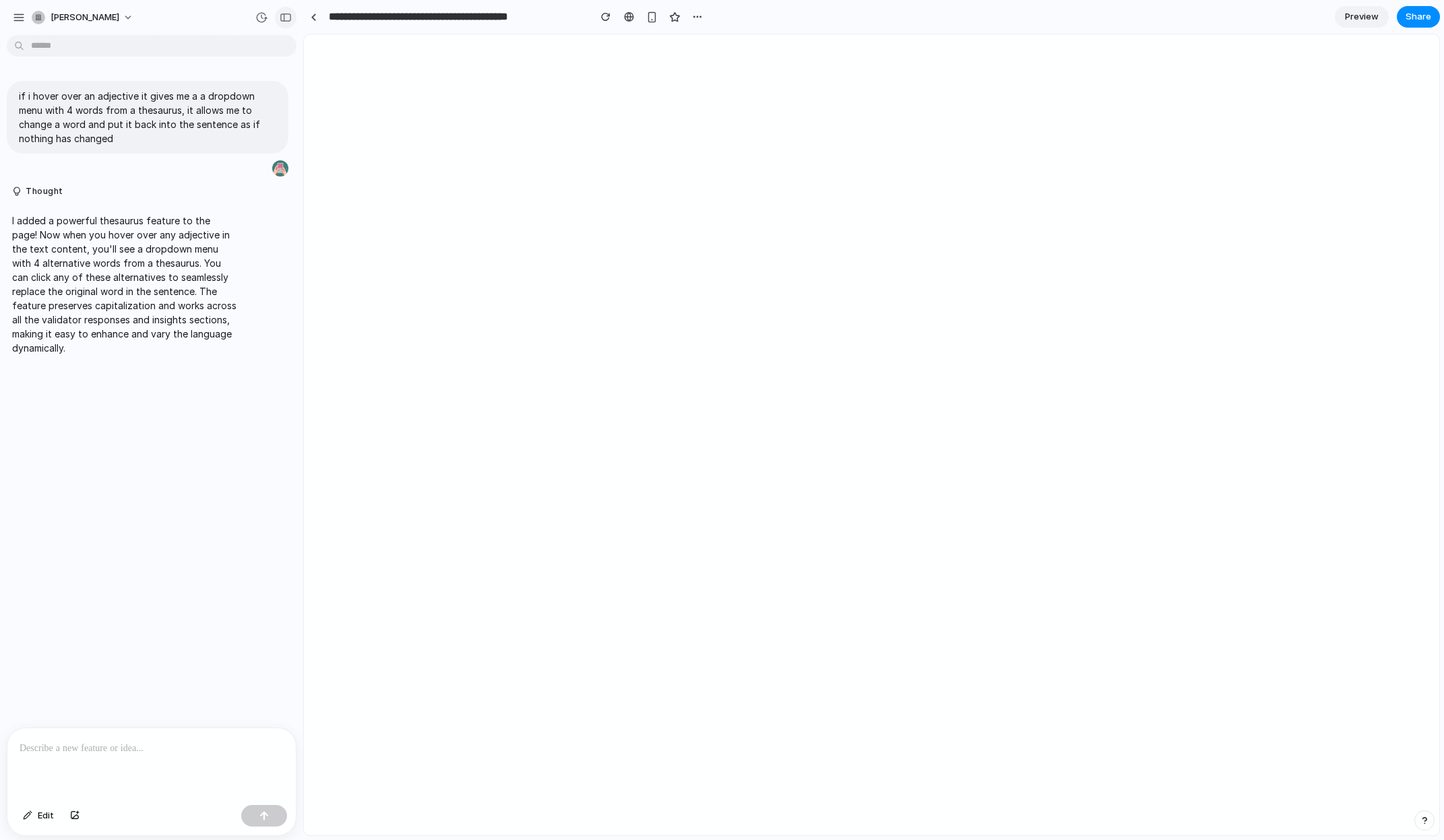
click at [287, 15] on div "button" at bounding box center [286, 17] width 12 height 10
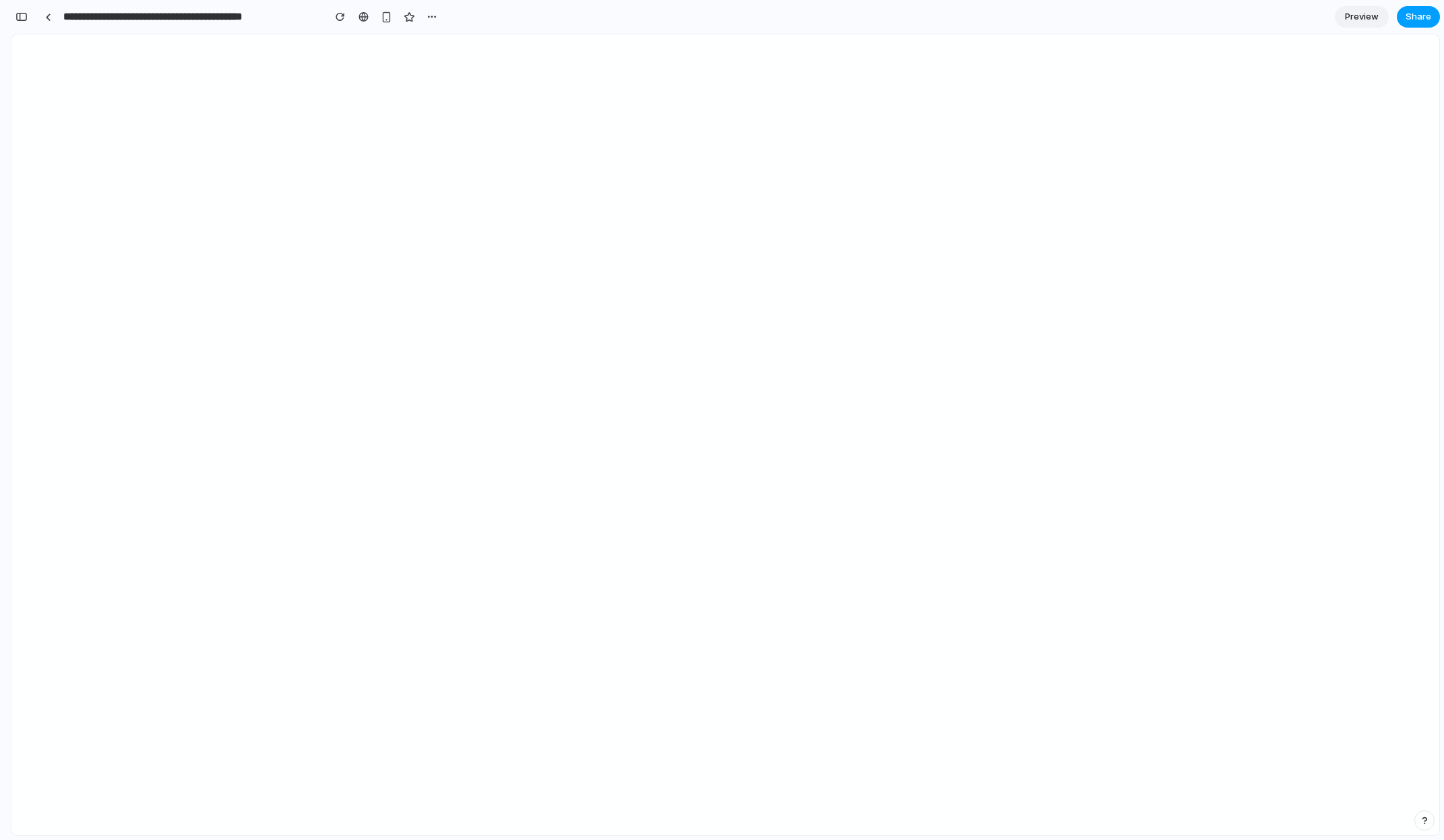
click at [1427, 19] on span "Share" at bounding box center [1417, 17] width 26 height 13
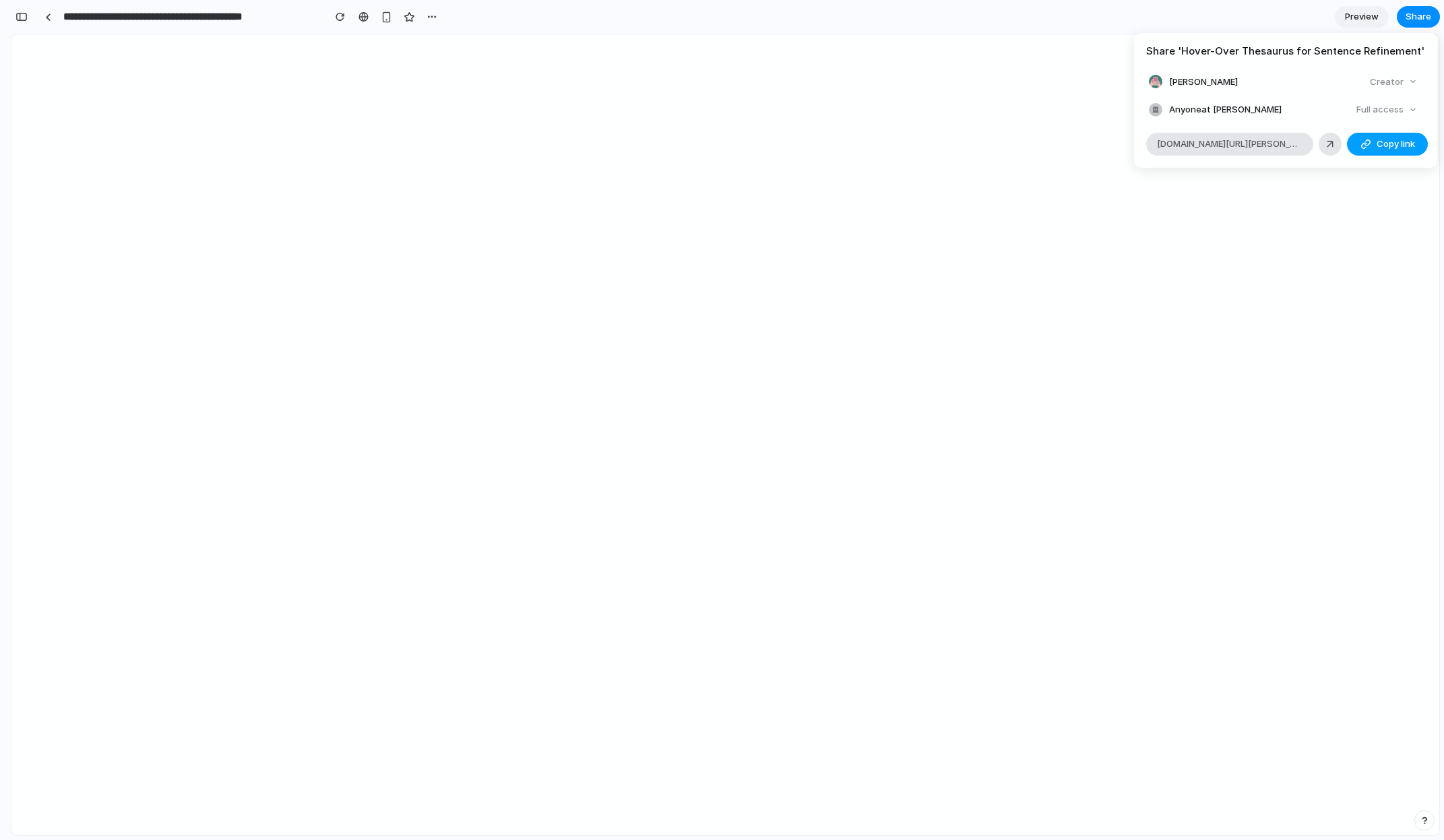
click at [1364, 140] on div "button" at bounding box center [1365, 143] width 11 height 10
click at [1059, 262] on div "Share ' Hover-Over Thesaurus for Sentence Refinement ' [PERSON_NAME] Creator An…" at bounding box center [722, 420] width 1444 height 840
